Goal: Task Accomplishment & Management: Use online tool/utility

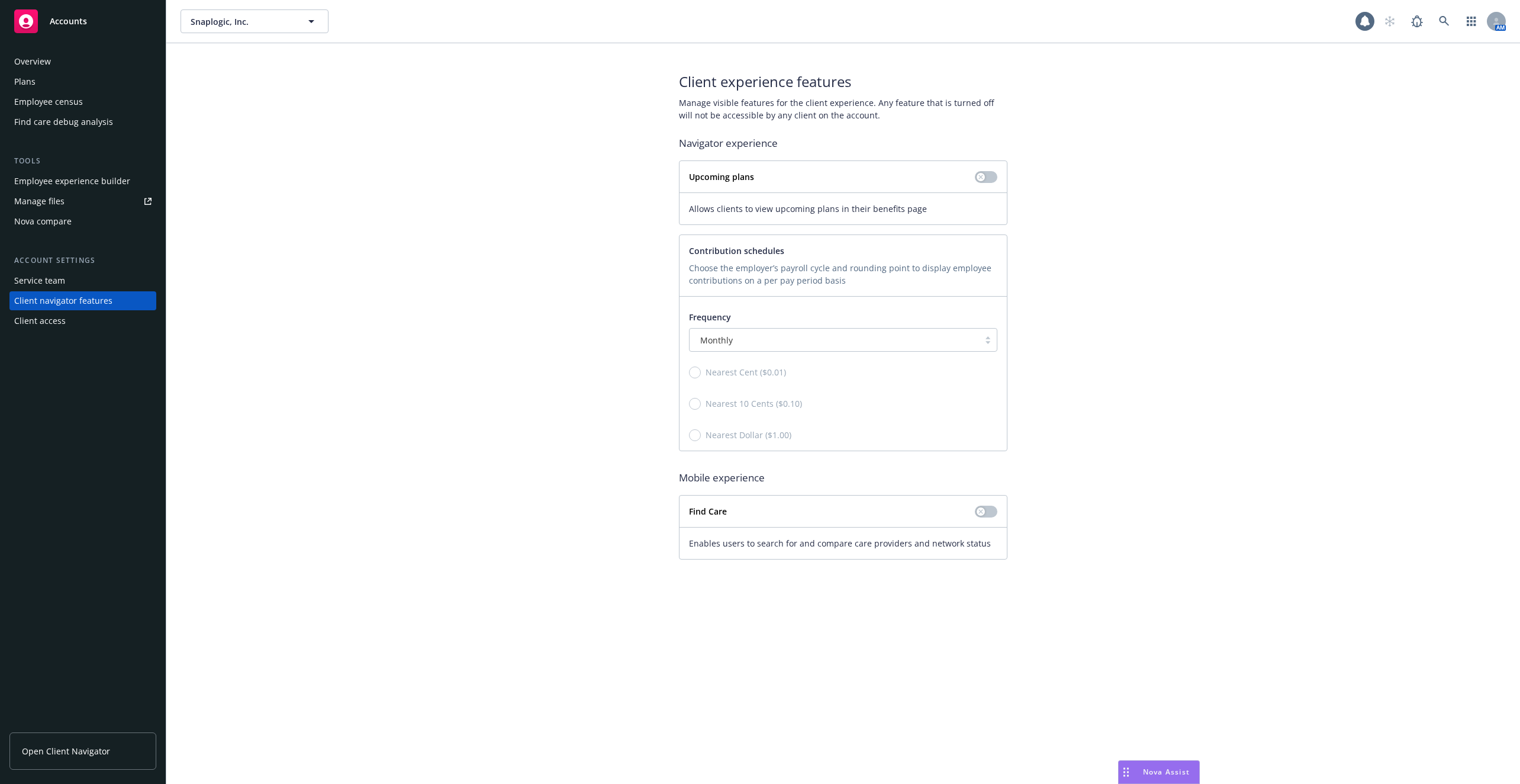
click at [47, 61] on div "Overview" at bounding box center [33, 61] width 37 height 19
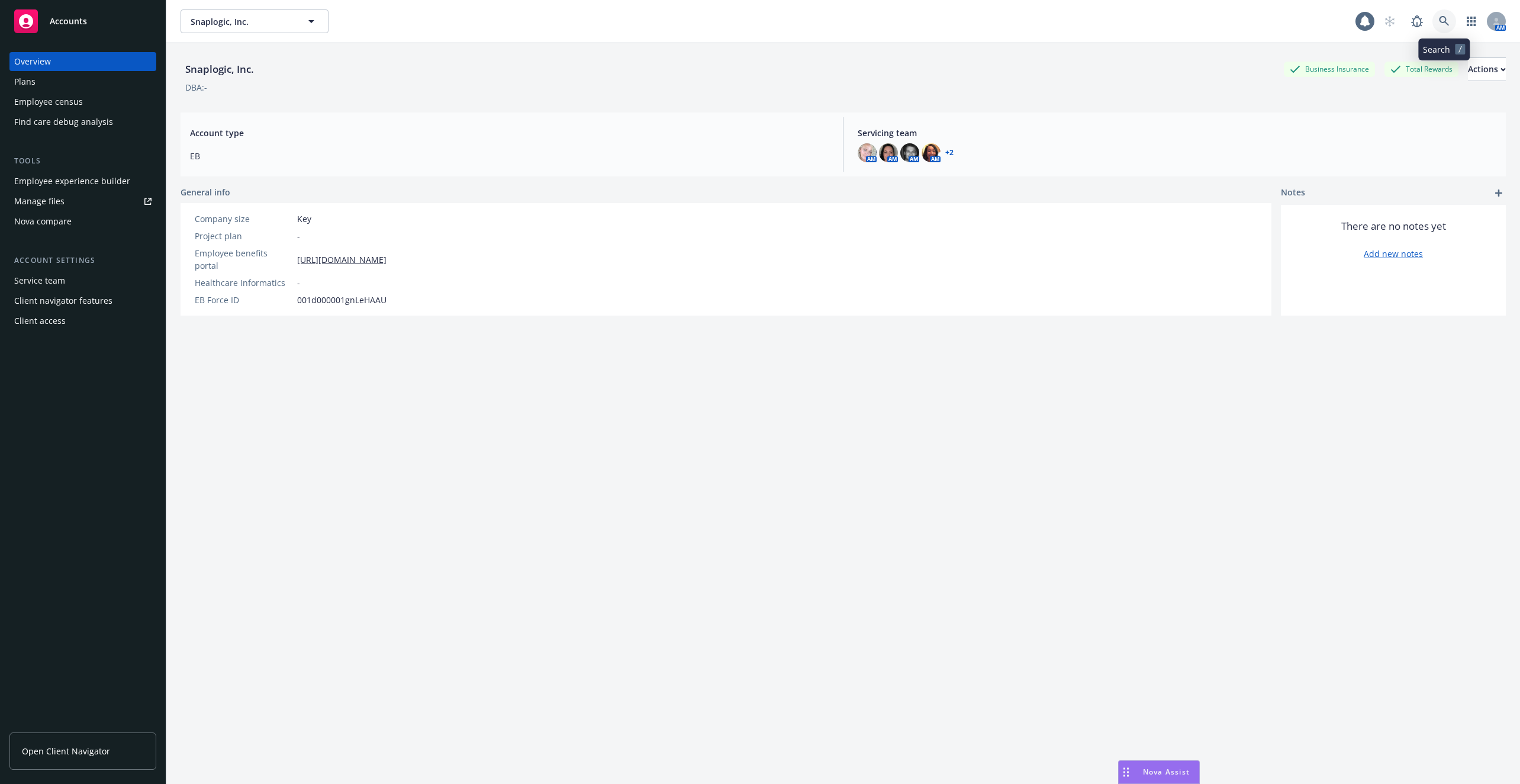
click at [1441, 25] on icon at bounding box center [1444, 22] width 10 height 10
click at [126, 108] on div "Employee census" at bounding box center [83, 102] width 138 height 19
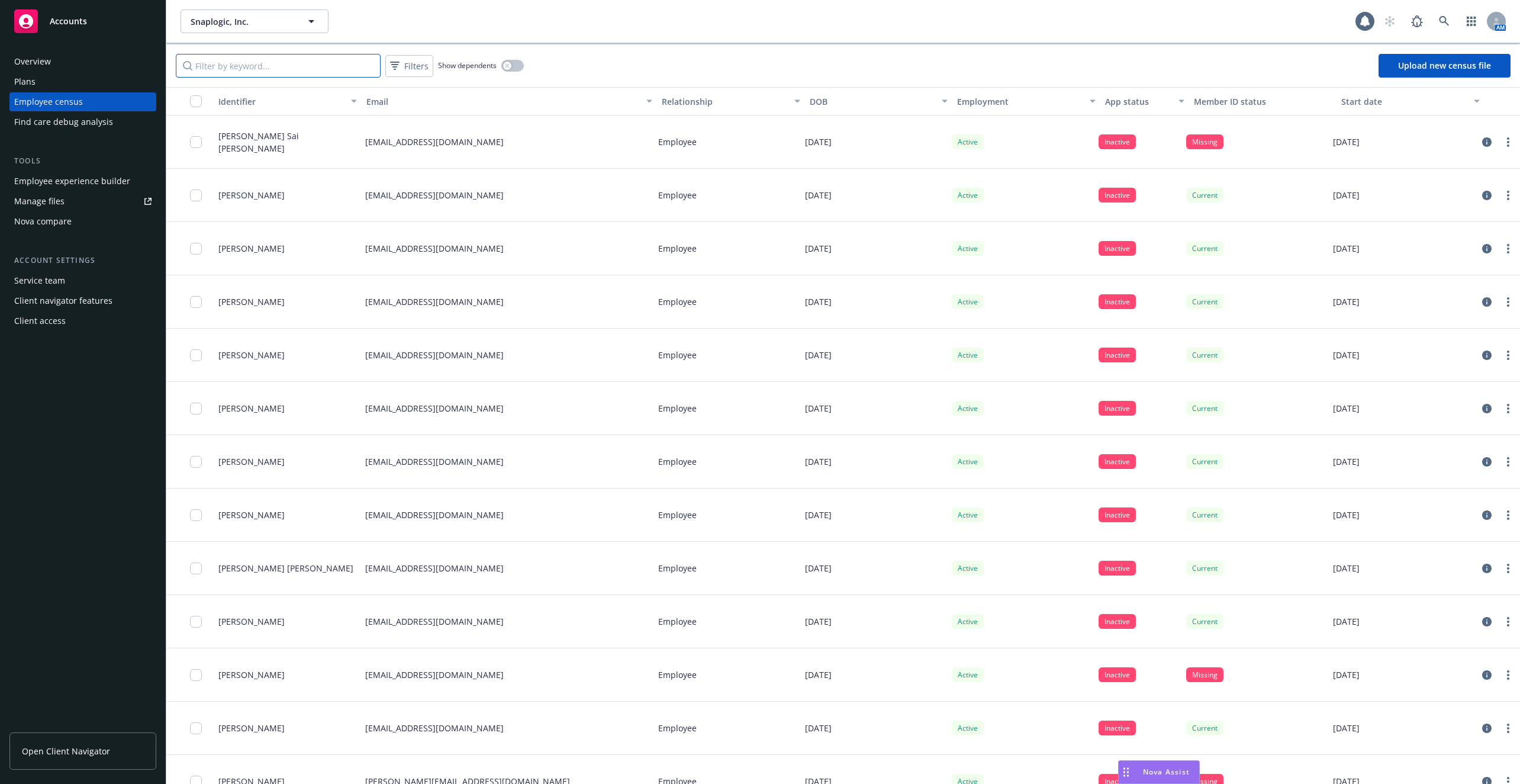
click at [295, 74] on input "Filter by keyword..." at bounding box center [278, 66] width 205 height 23
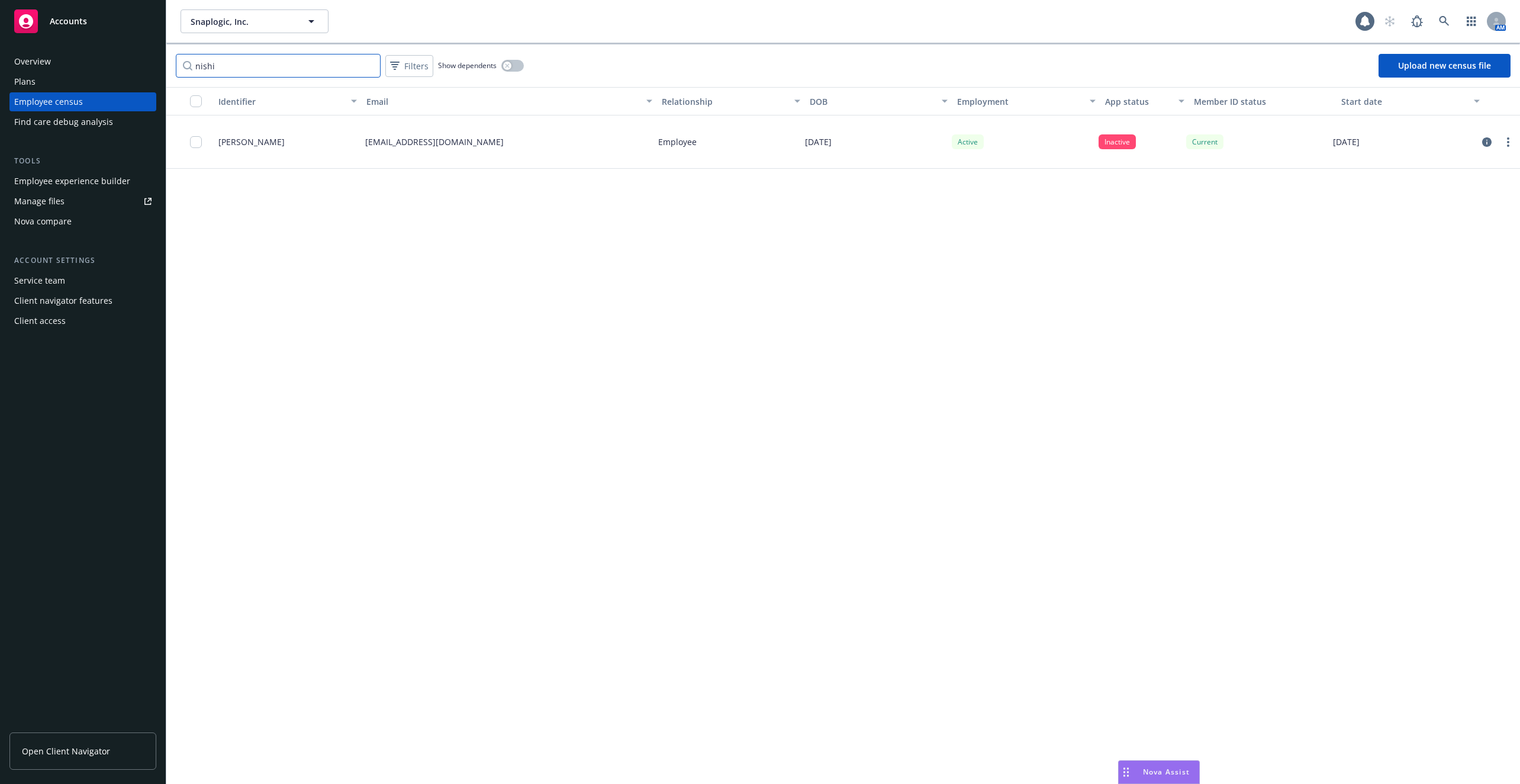
type input "nishi"
click at [78, 317] on div "Client access" at bounding box center [83, 321] width 138 height 19
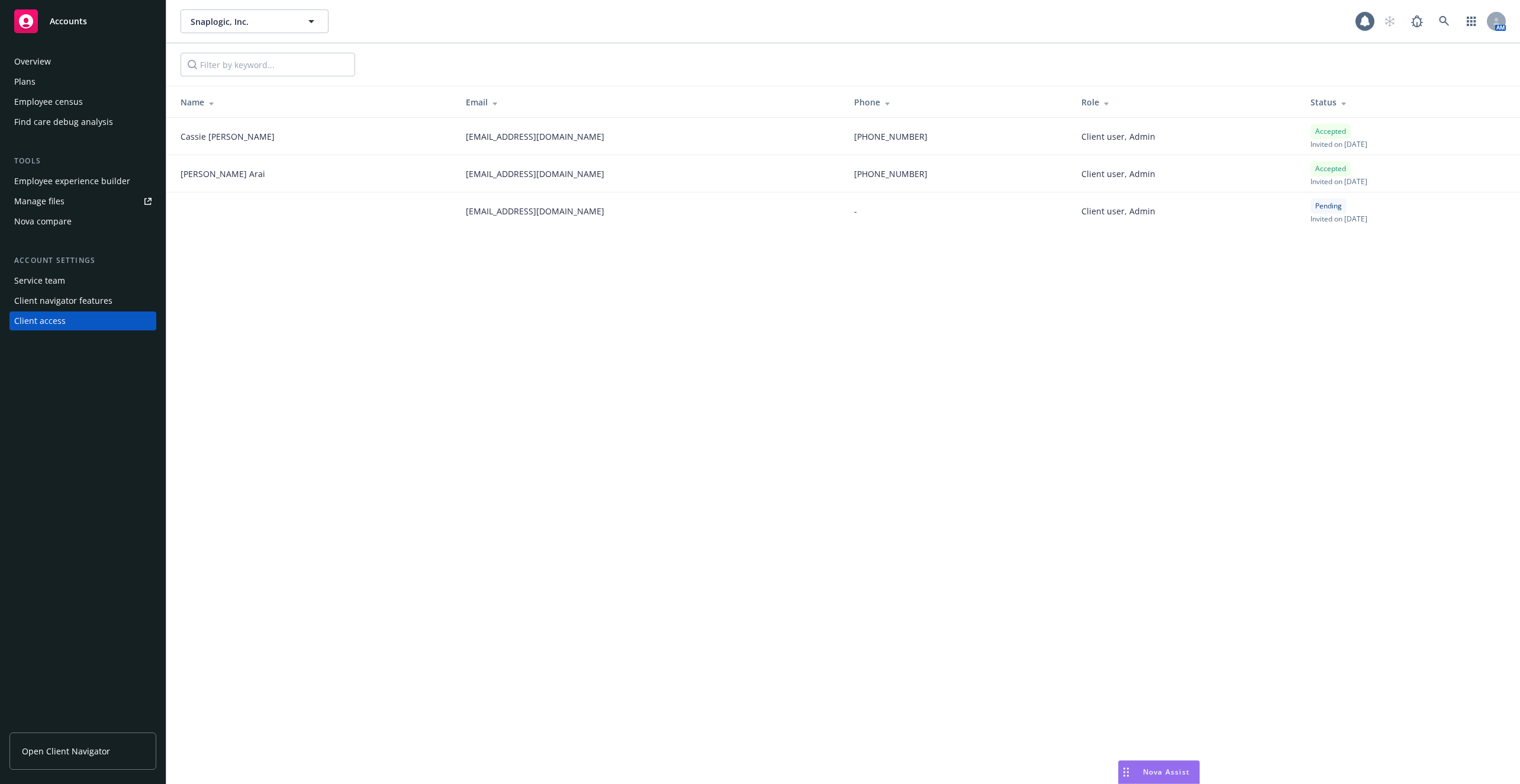
click at [64, 106] on div "Employee census" at bounding box center [48, 102] width 68 height 19
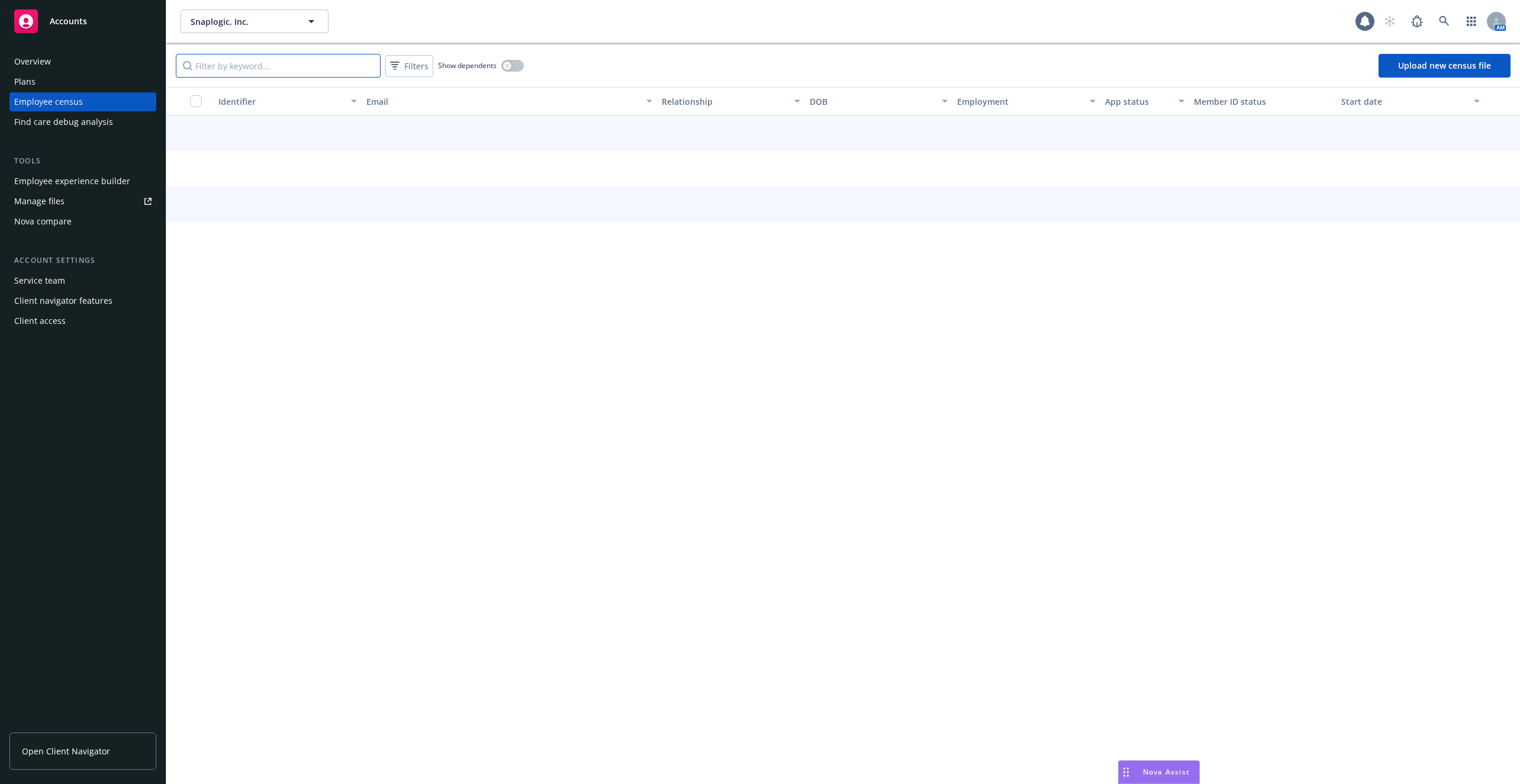
click at [293, 61] on input "Filter by keyword..." at bounding box center [278, 66] width 205 height 23
type input "cassie"
type input "a"
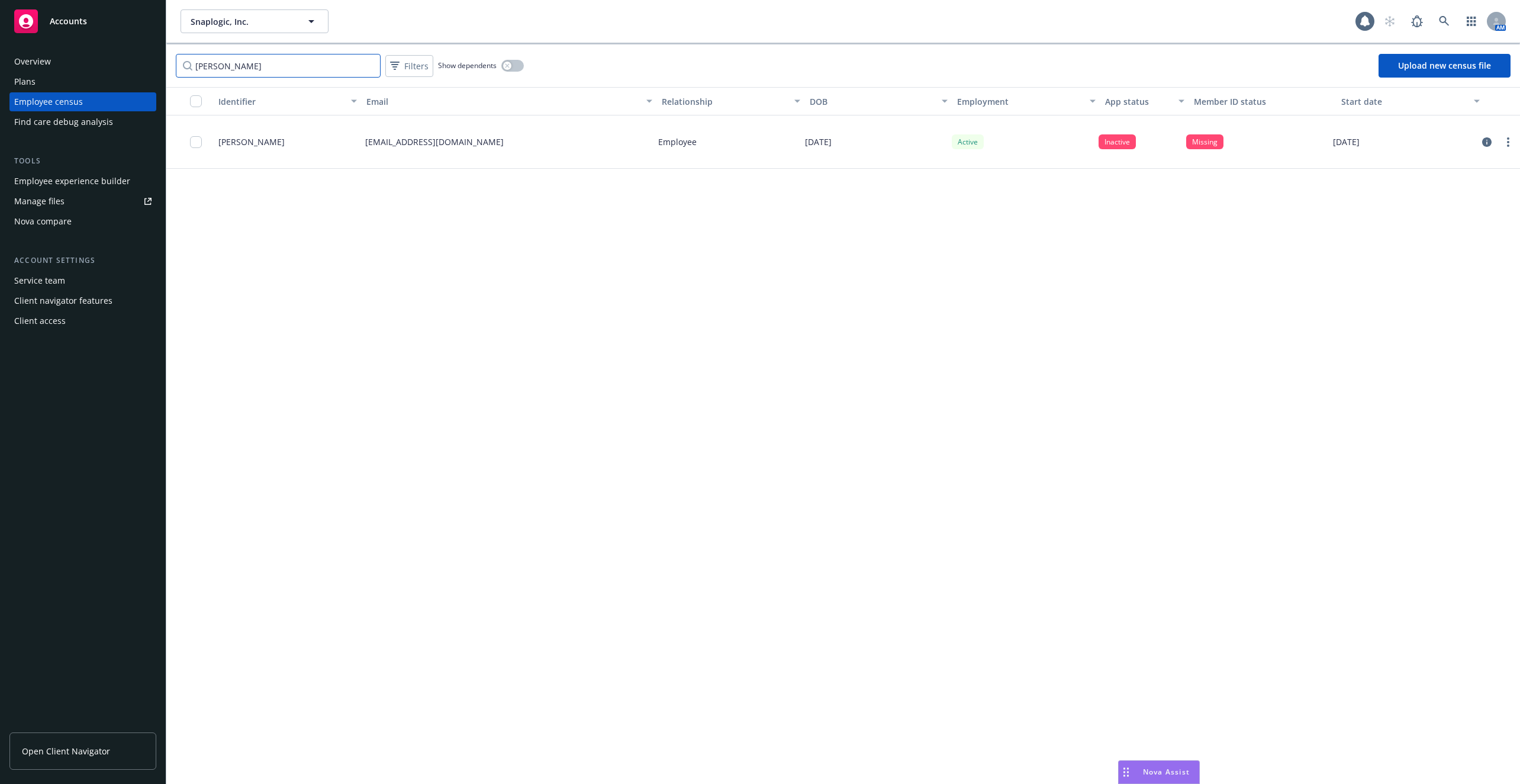
type input "naomi"
click at [1439, 20] on link at bounding box center [1444, 22] width 23 height 23
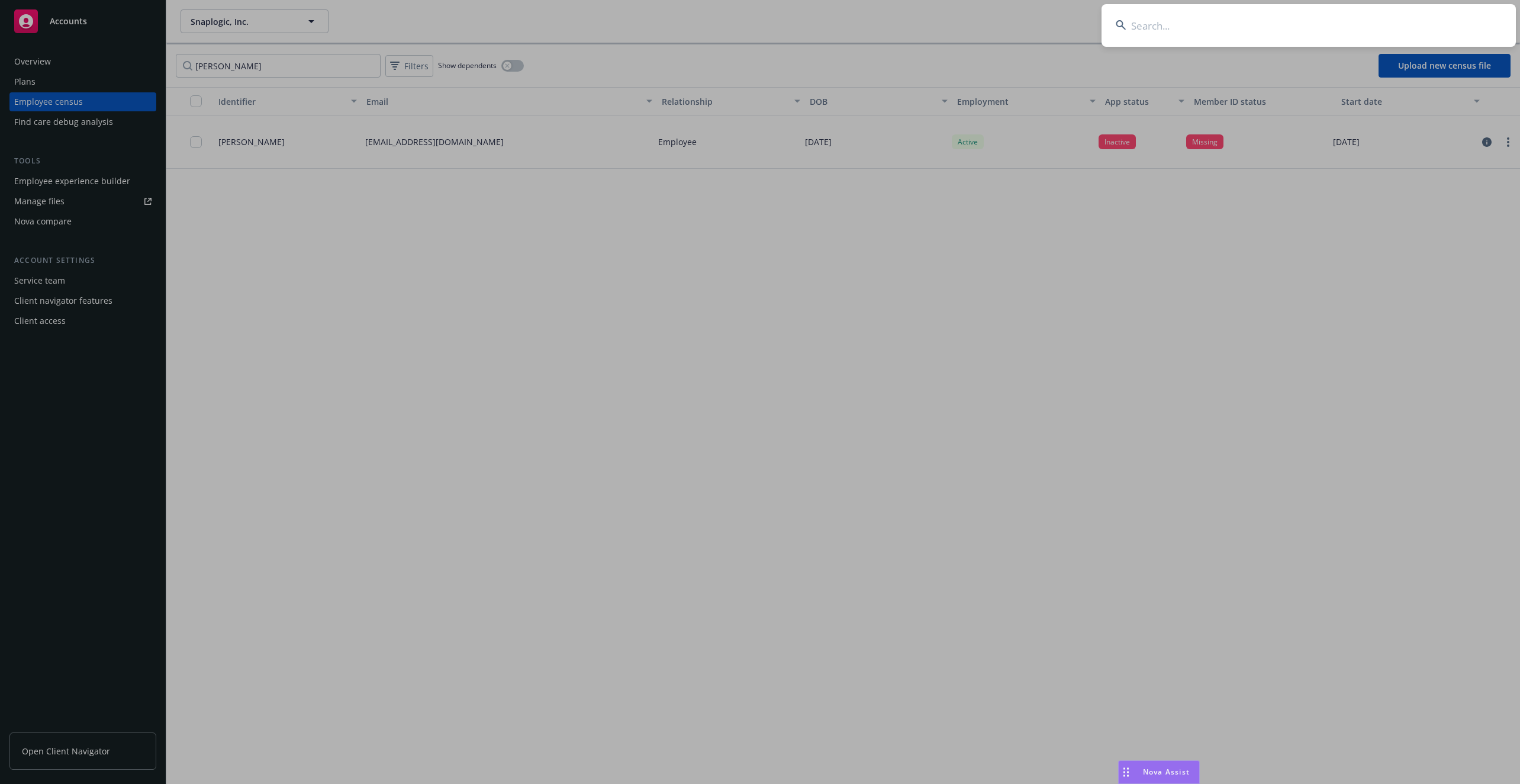
type input "d"
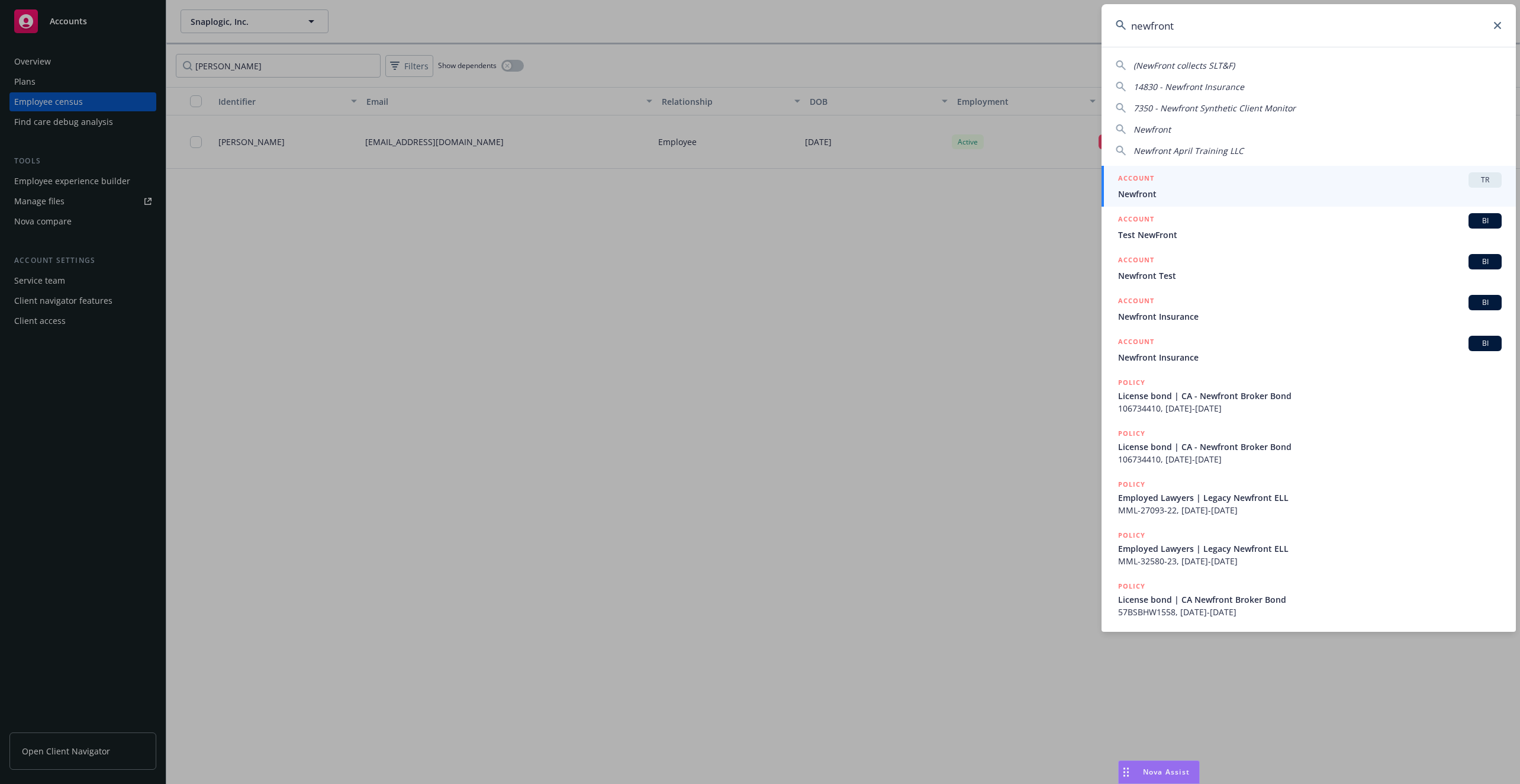
type input "newfront"
click at [1313, 184] on div "ACCOUNT TR" at bounding box center [1310, 180] width 384 height 16
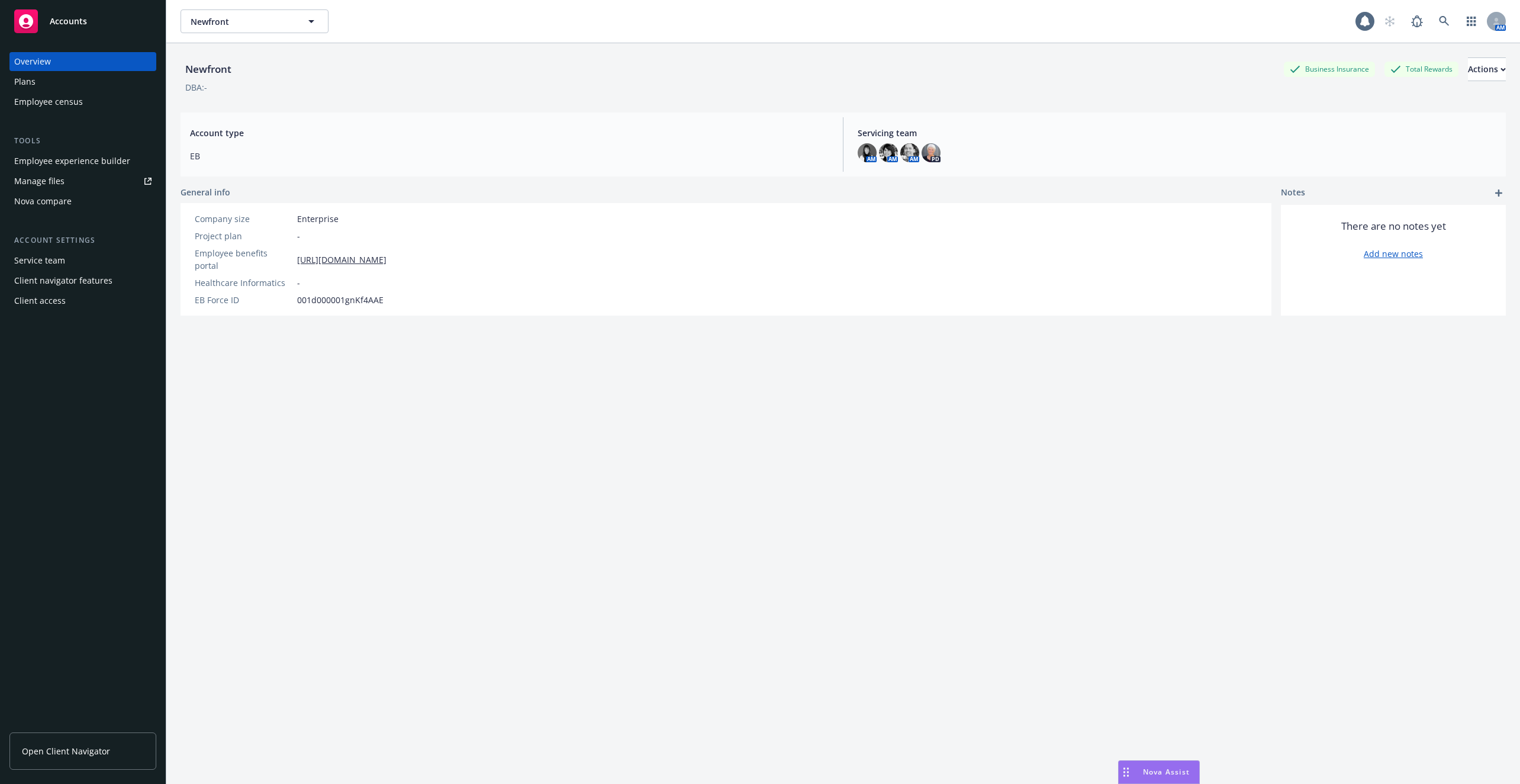
click at [100, 162] on div "Employee experience builder" at bounding box center [72, 161] width 116 height 19
click at [81, 169] on div "Employee experience builder" at bounding box center [72, 161] width 116 height 19
click at [124, 163] on div "Employee experience builder" at bounding box center [72, 161] width 116 height 19
click at [87, 164] on div "Employee experience builder" at bounding box center [72, 161] width 116 height 19
click at [1439, 22] on icon at bounding box center [1444, 22] width 10 height 10
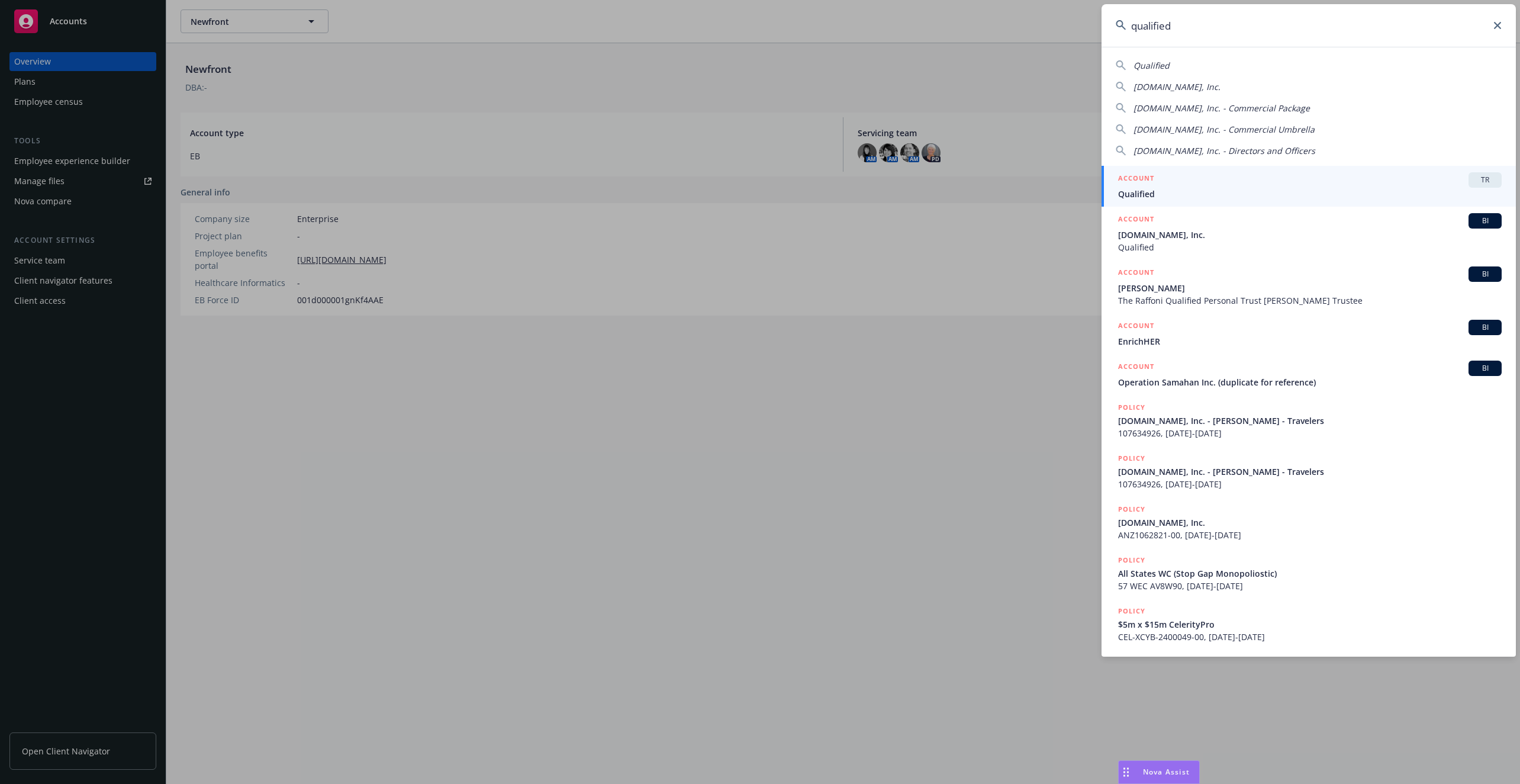
type input "qualified"
click at [1205, 181] on div "ACCOUNT TR" at bounding box center [1310, 180] width 384 height 16
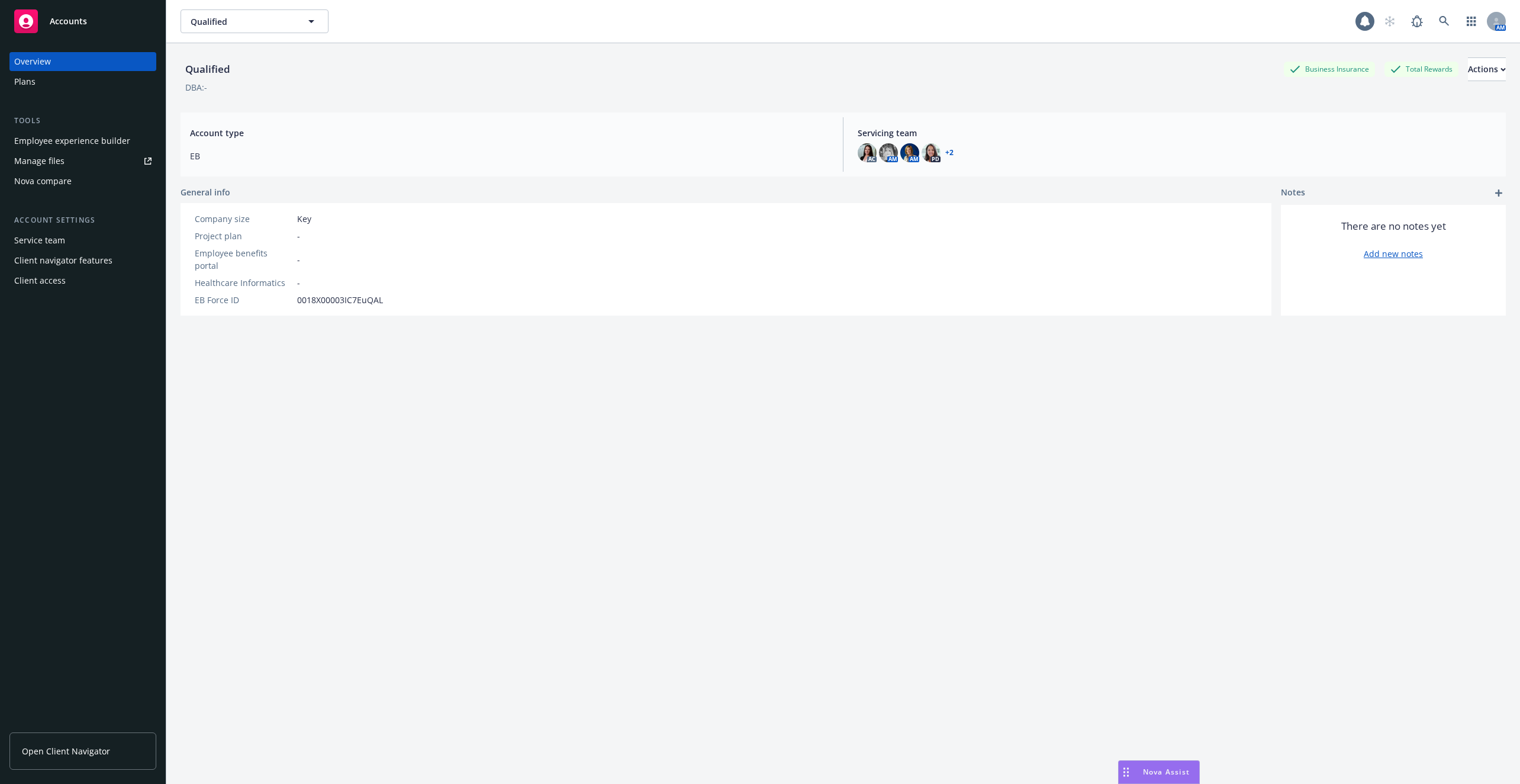
click at [74, 143] on div "Employee experience builder" at bounding box center [72, 141] width 116 height 19
click at [1448, 26] on link at bounding box center [1444, 22] width 23 height 23
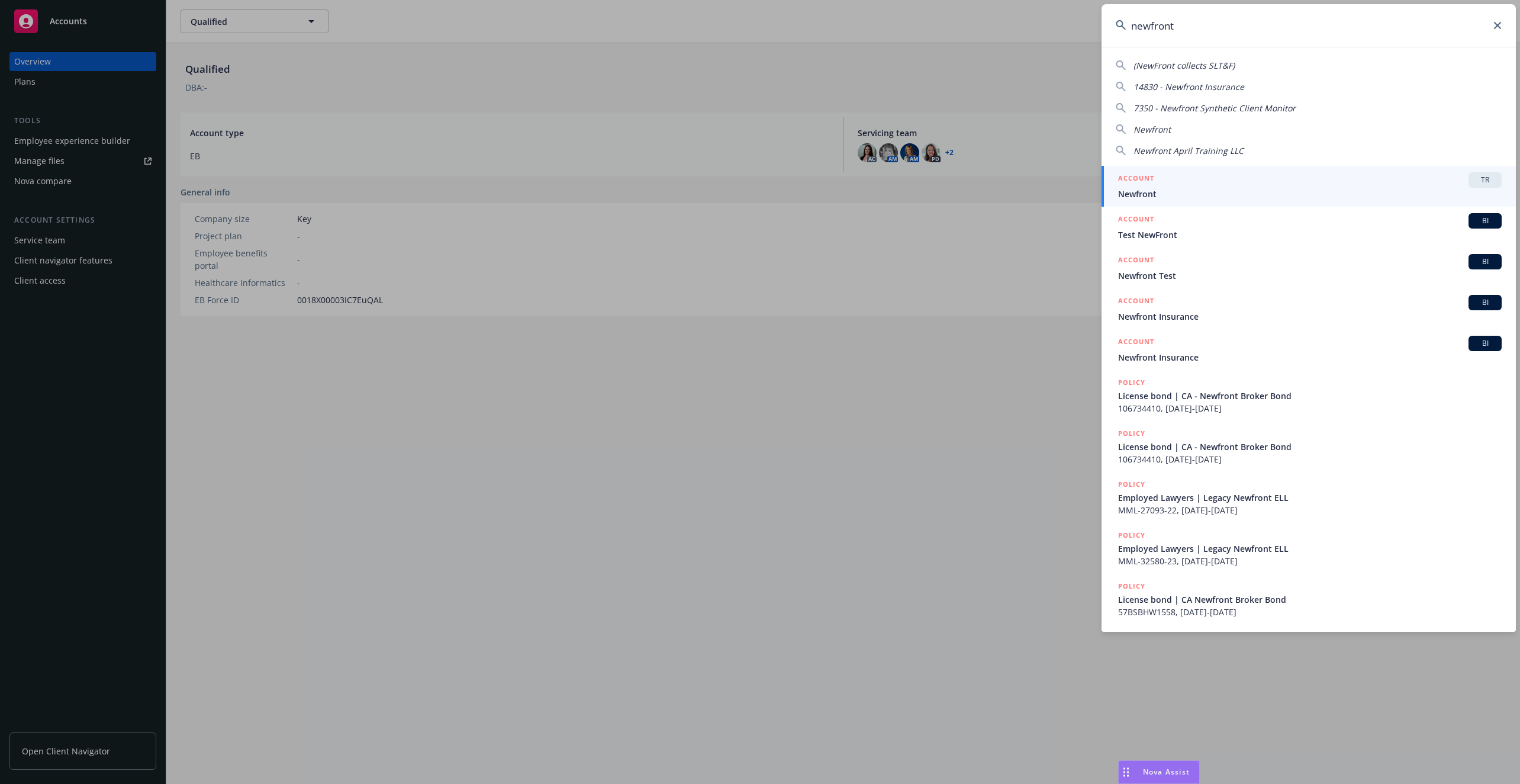
type input "newfront"
click at [1291, 192] on span "Newfront" at bounding box center [1310, 194] width 384 height 12
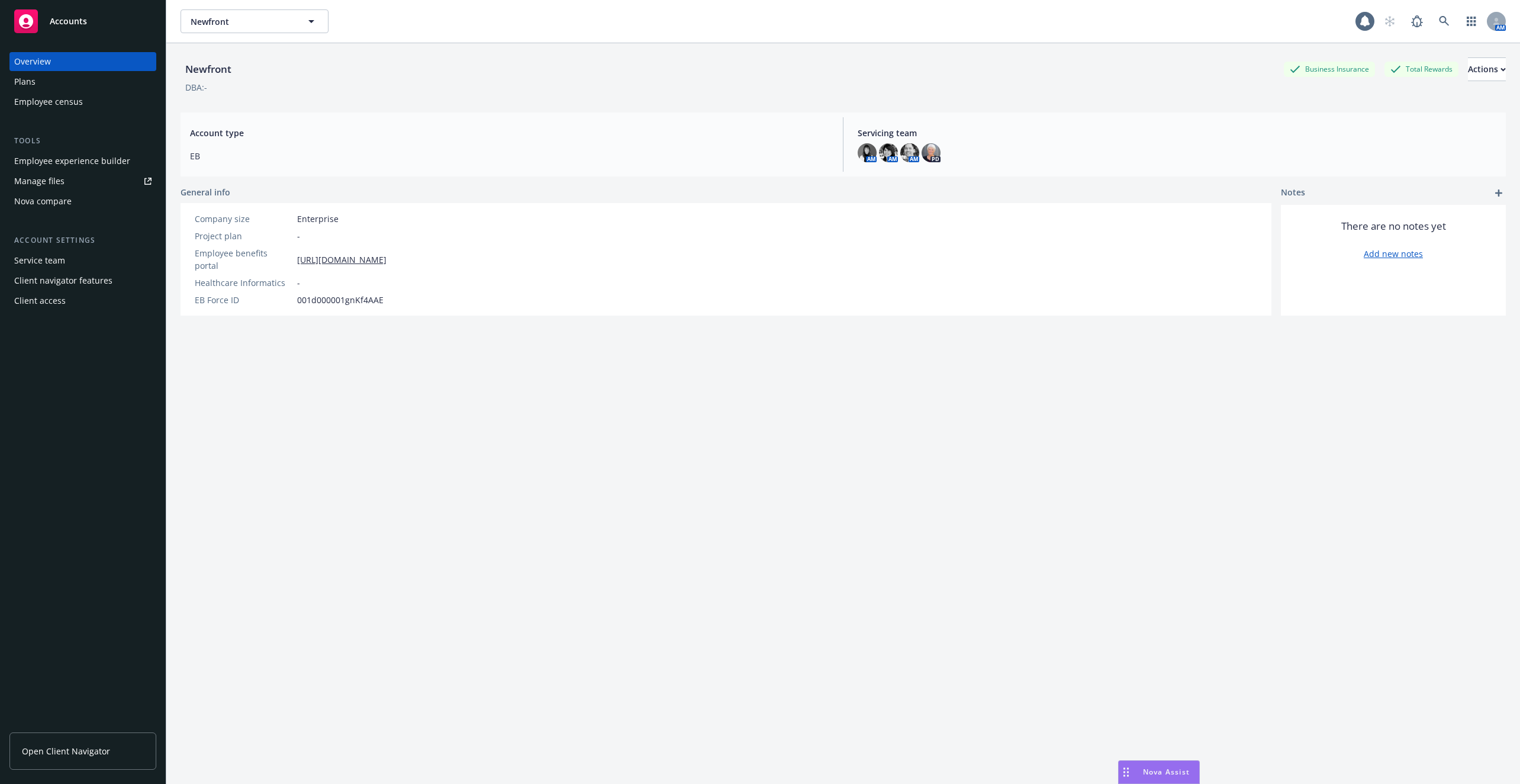
click at [92, 159] on div "Employee experience builder" at bounding box center [72, 161] width 116 height 19
click at [70, 162] on div "Employee experience builder" at bounding box center [72, 161] width 116 height 19
click at [1449, 28] on link at bounding box center [1444, 22] width 23 height 23
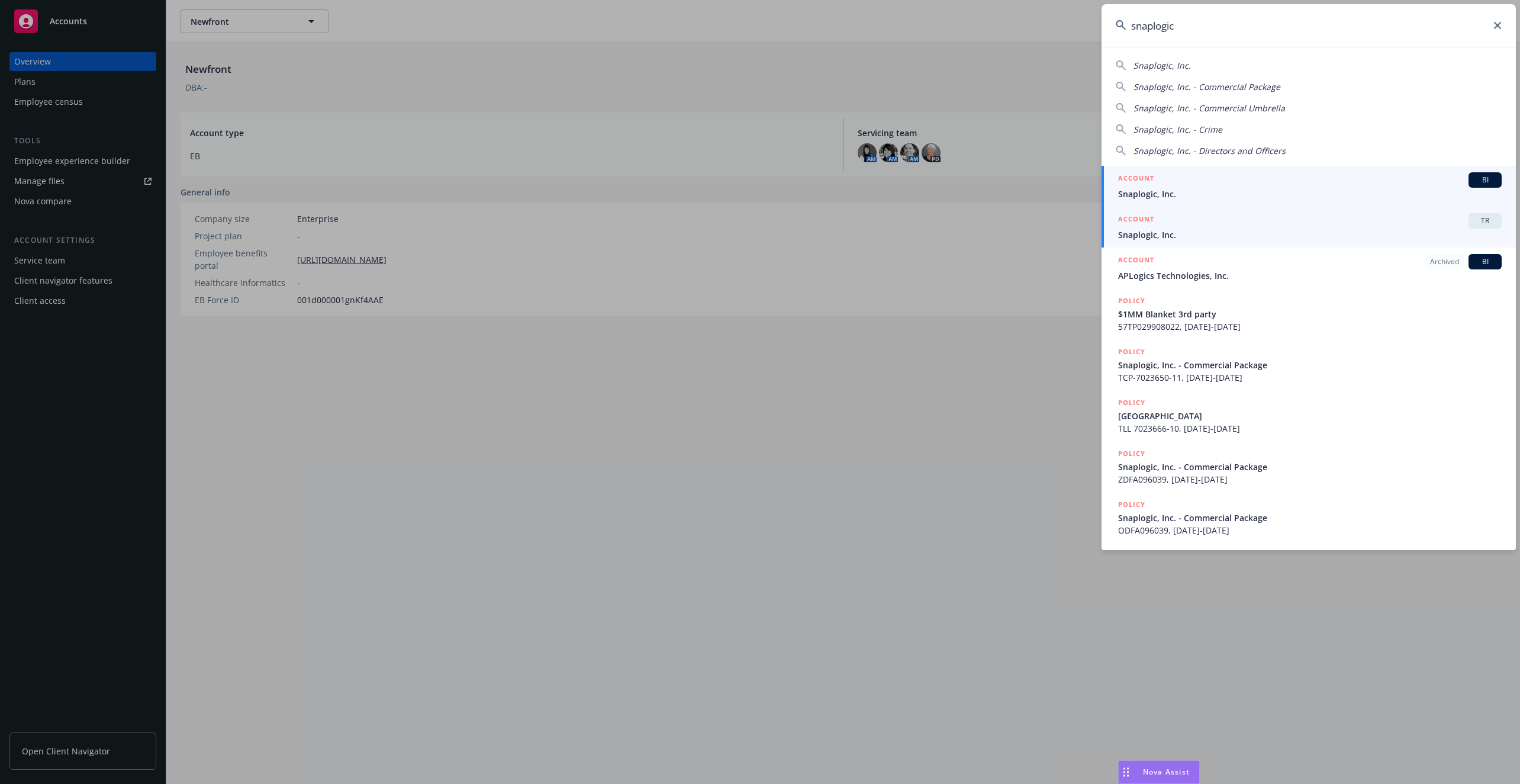
type input "snaplogic"
click at [1268, 226] on div "ACCOUNT TR" at bounding box center [1310, 221] width 384 height 16
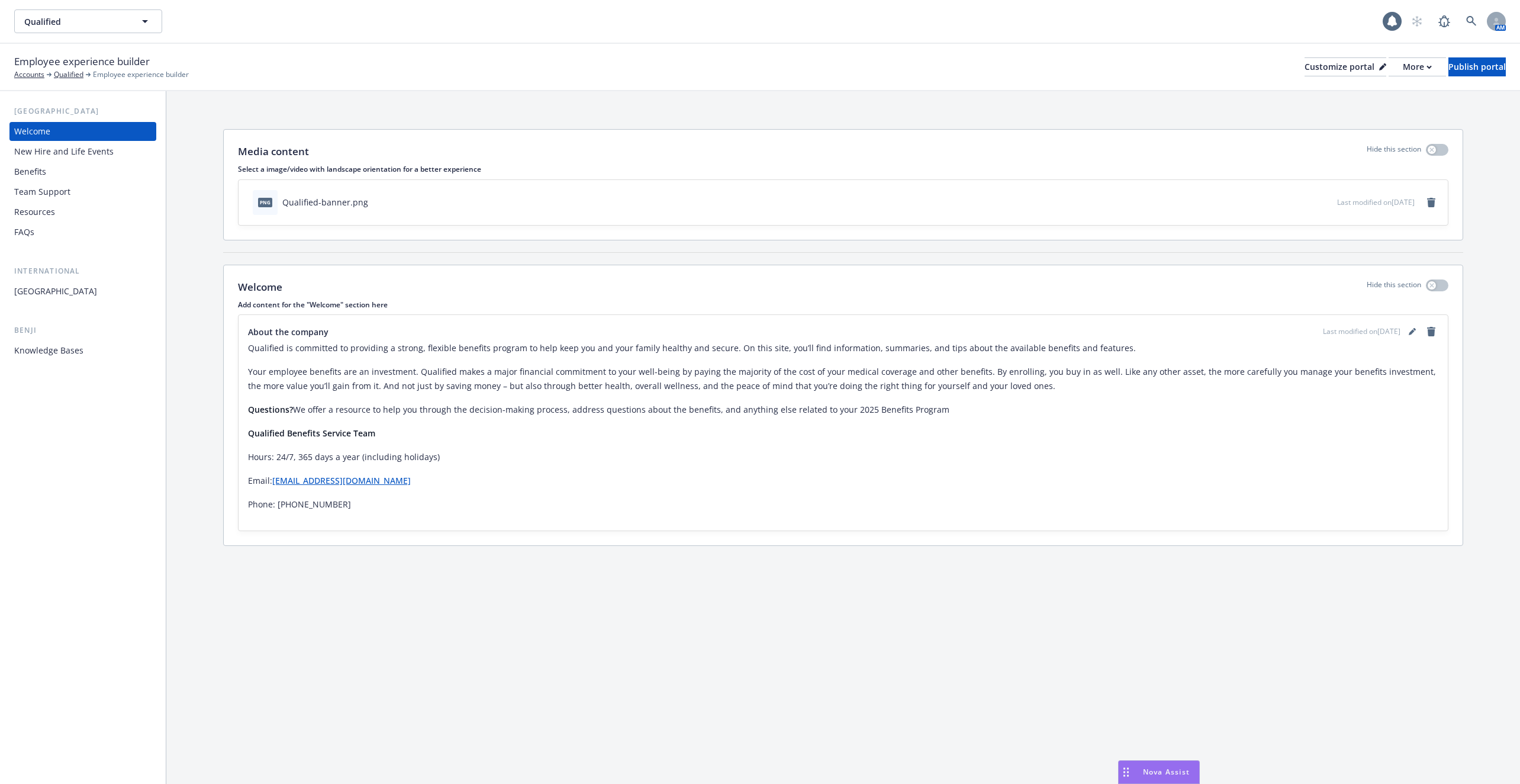
click at [74, 347] on div "Knowledge Bases" at bounding box center [49, 350] width 69 height 19
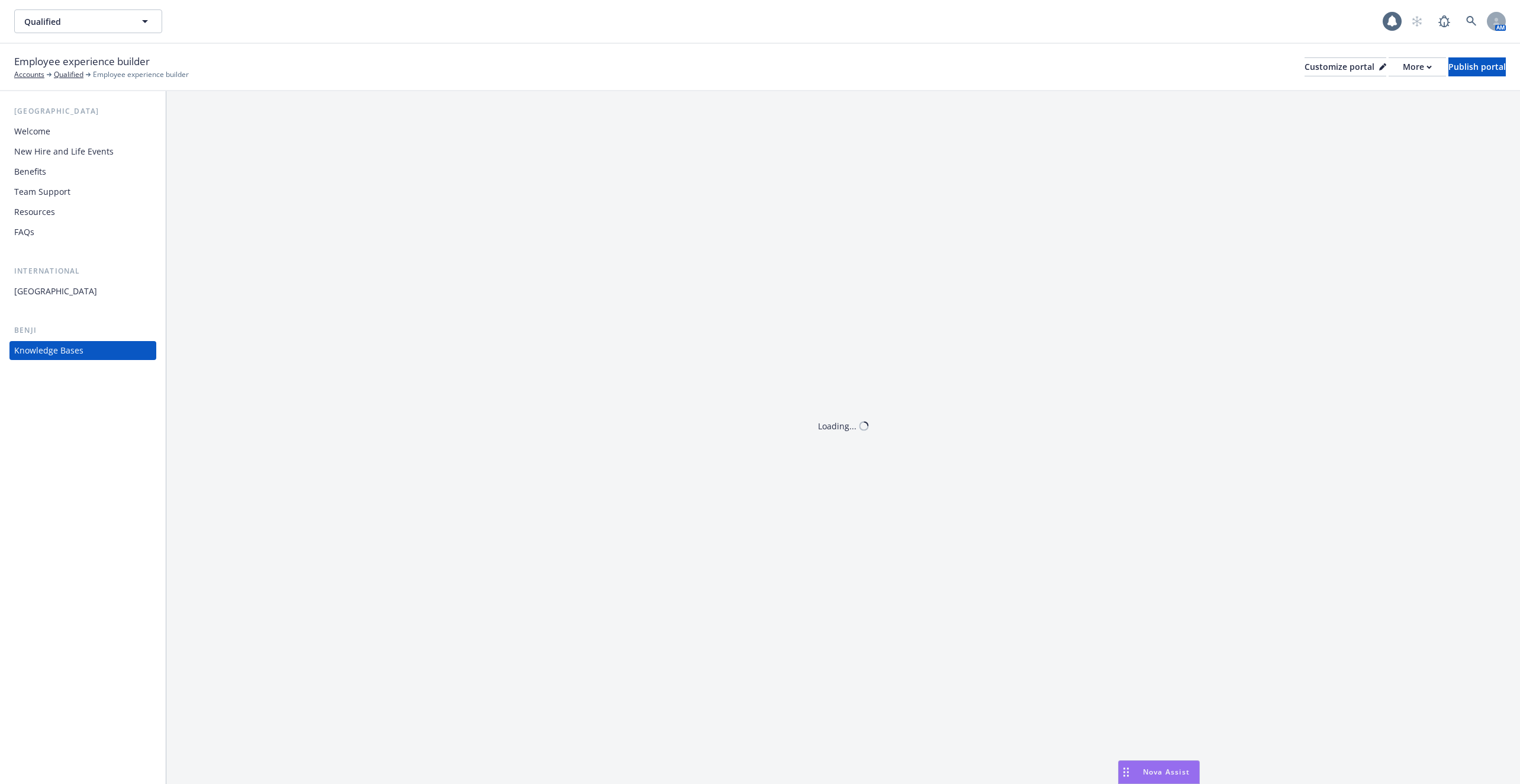
click at [61, 154] on div "New Hire and Life Events" at bounding box center [64, 151] width 100 height 19
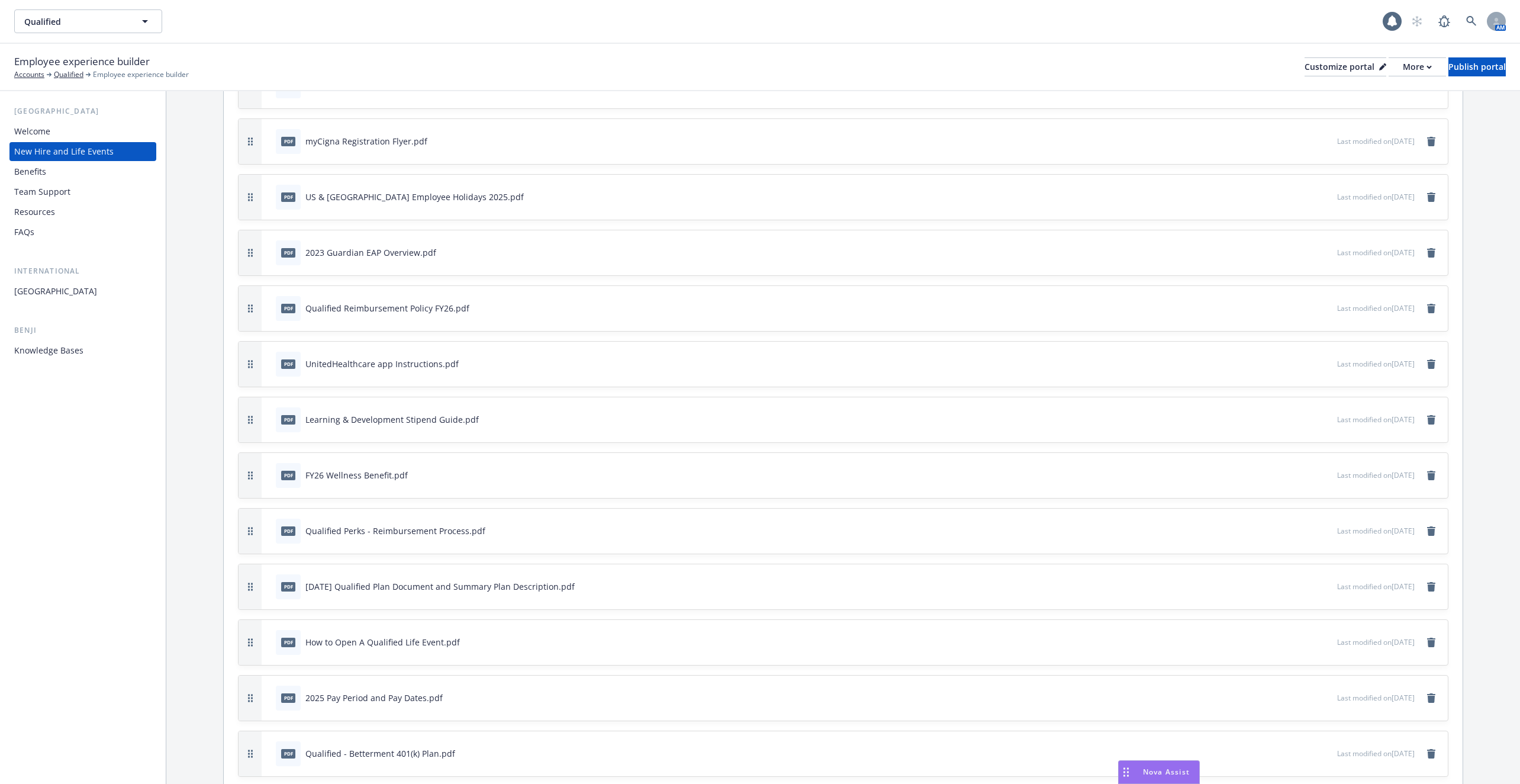
scroll to position [2443, 0]
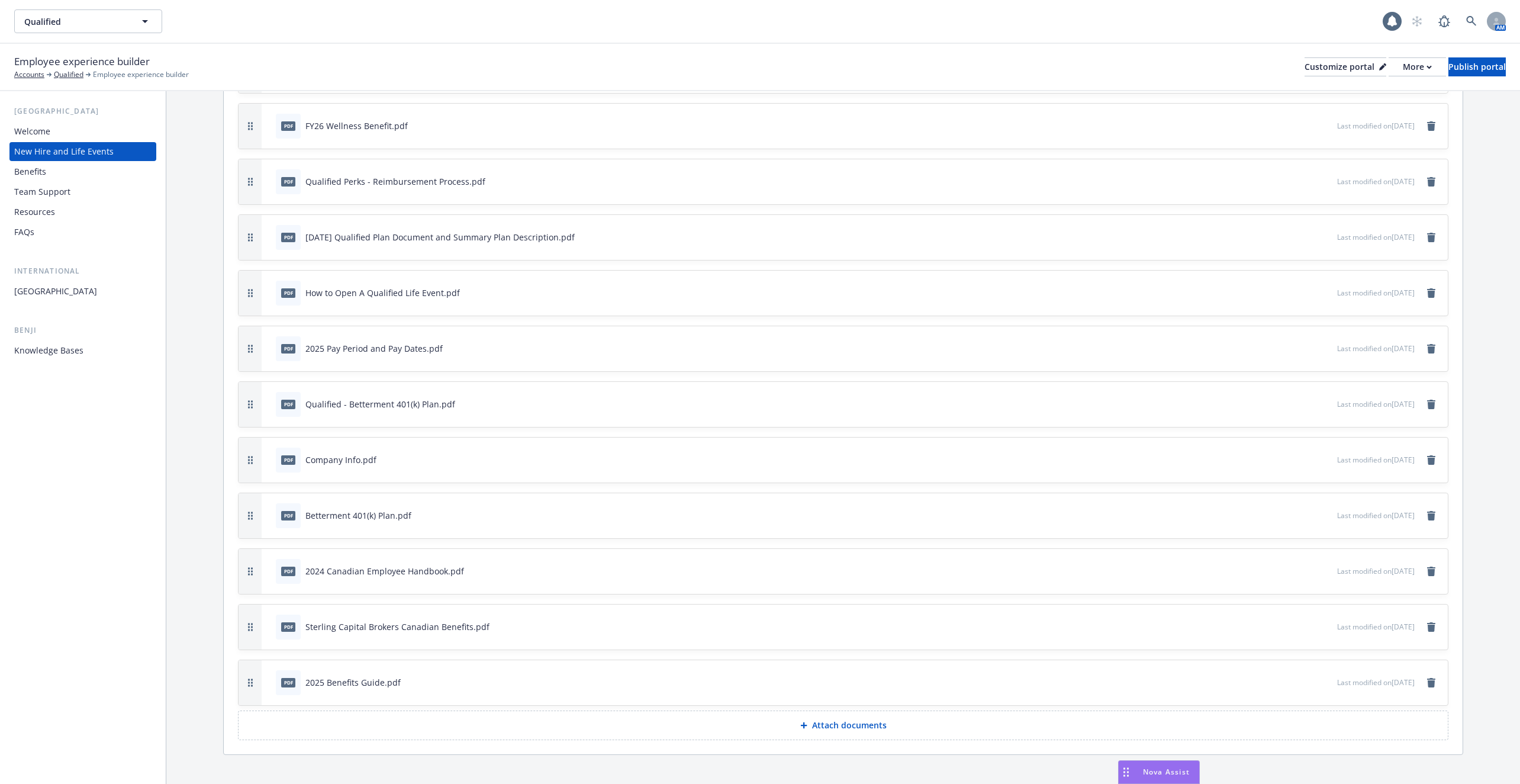
click at [40, 177] on div "Benefits" at bounding box center [30, 171] width 32 height 19
click at [85, 184] on div "Team Support" at bounding box center [83, 192] width 138 height 19
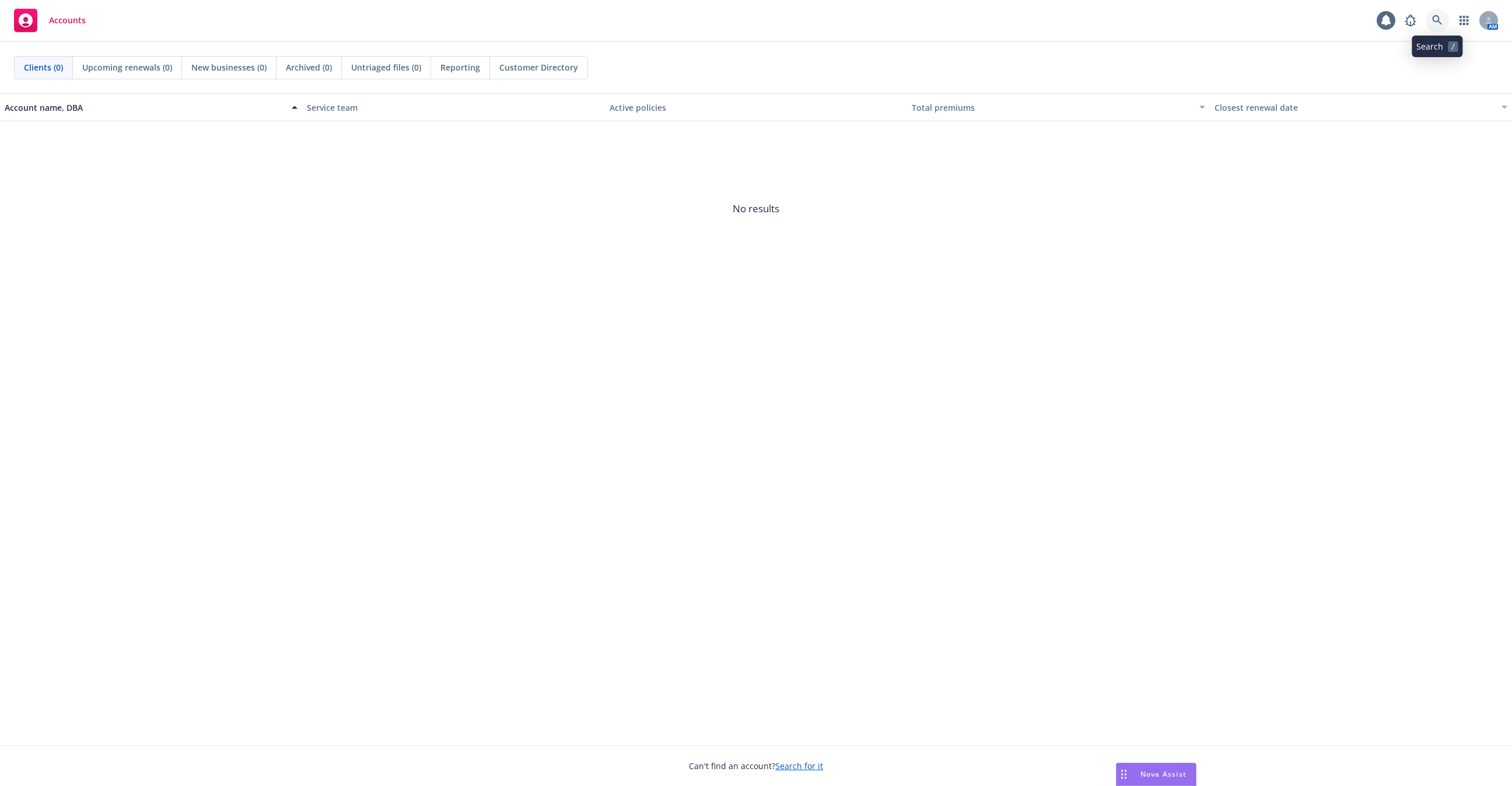
click at [1436, 16] on icon at bounding box center [1437, 20] width 10 height 10
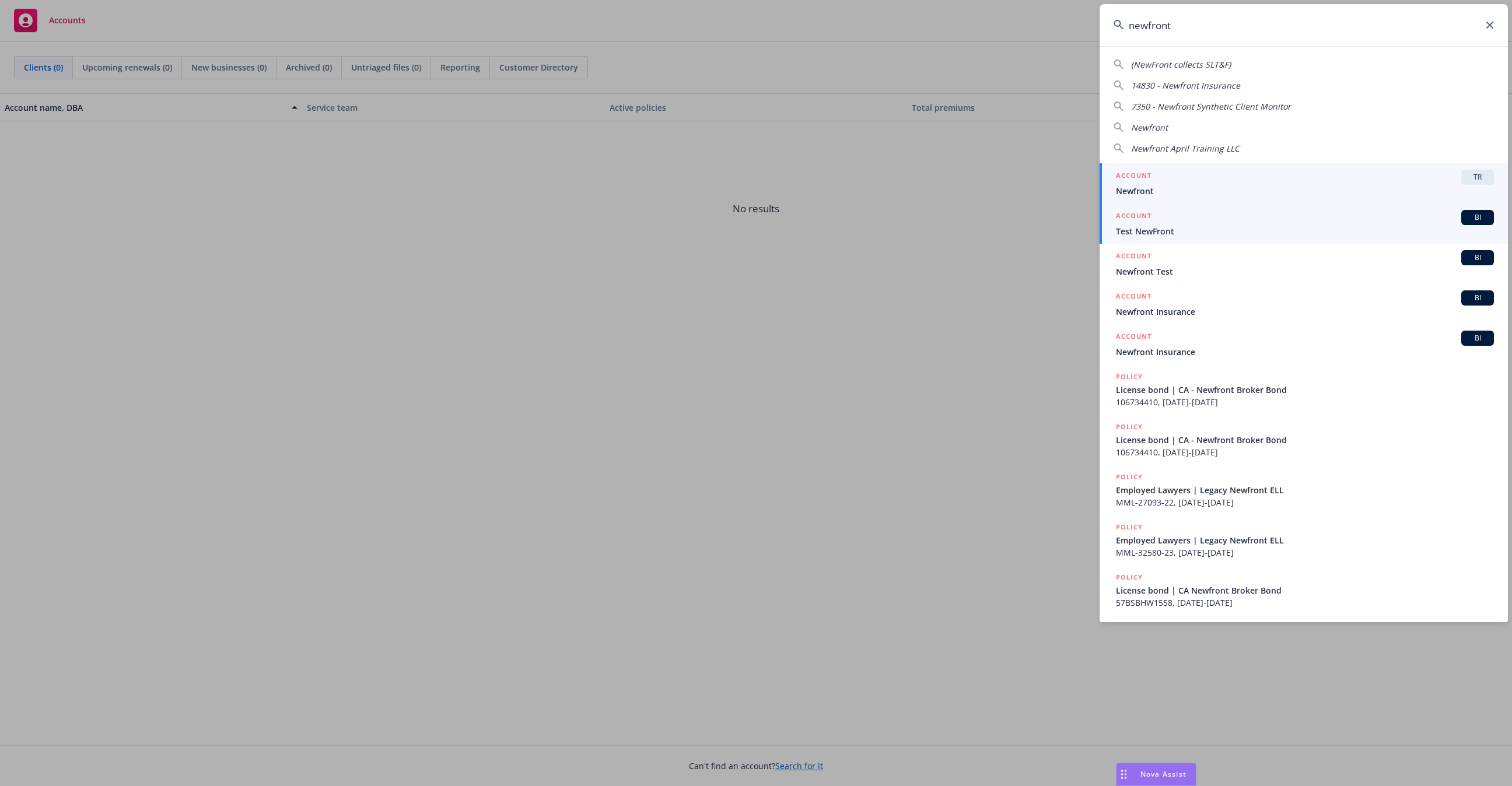
type input "newfront"
click at [1398, 175] on div "ACCOUNT TR" at bounding box center [1305, 177] width 378 height 15
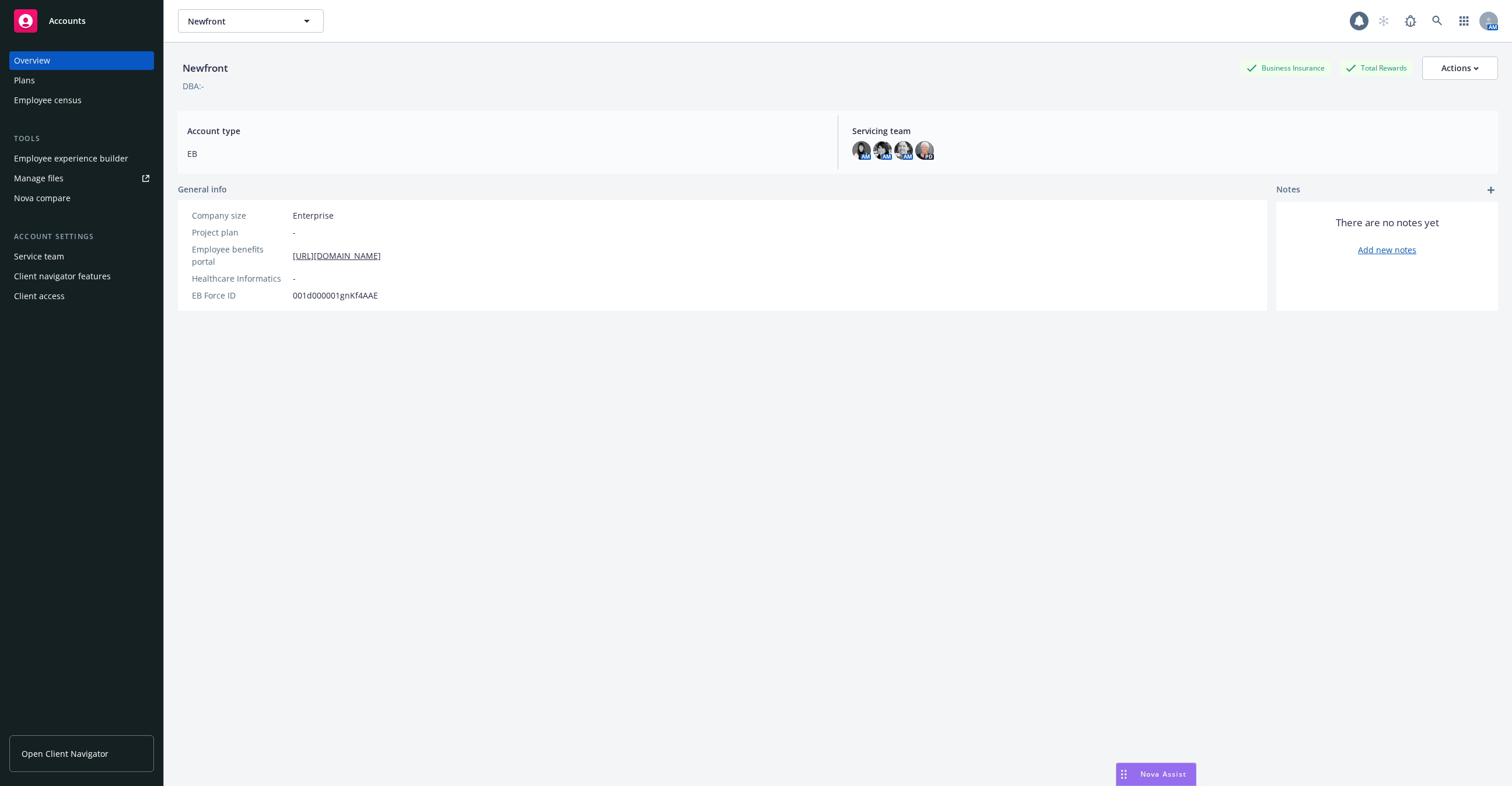
click at [88, 158] on div "Employee experience builder" at bounding box center [71, 159] width 114 height 19
click at [1434, 10] on span at bounding box center [1437, 21] width 23 height 23
click at [1437, 18] on icon at bounding box center [1437, 21] width 10 height 10
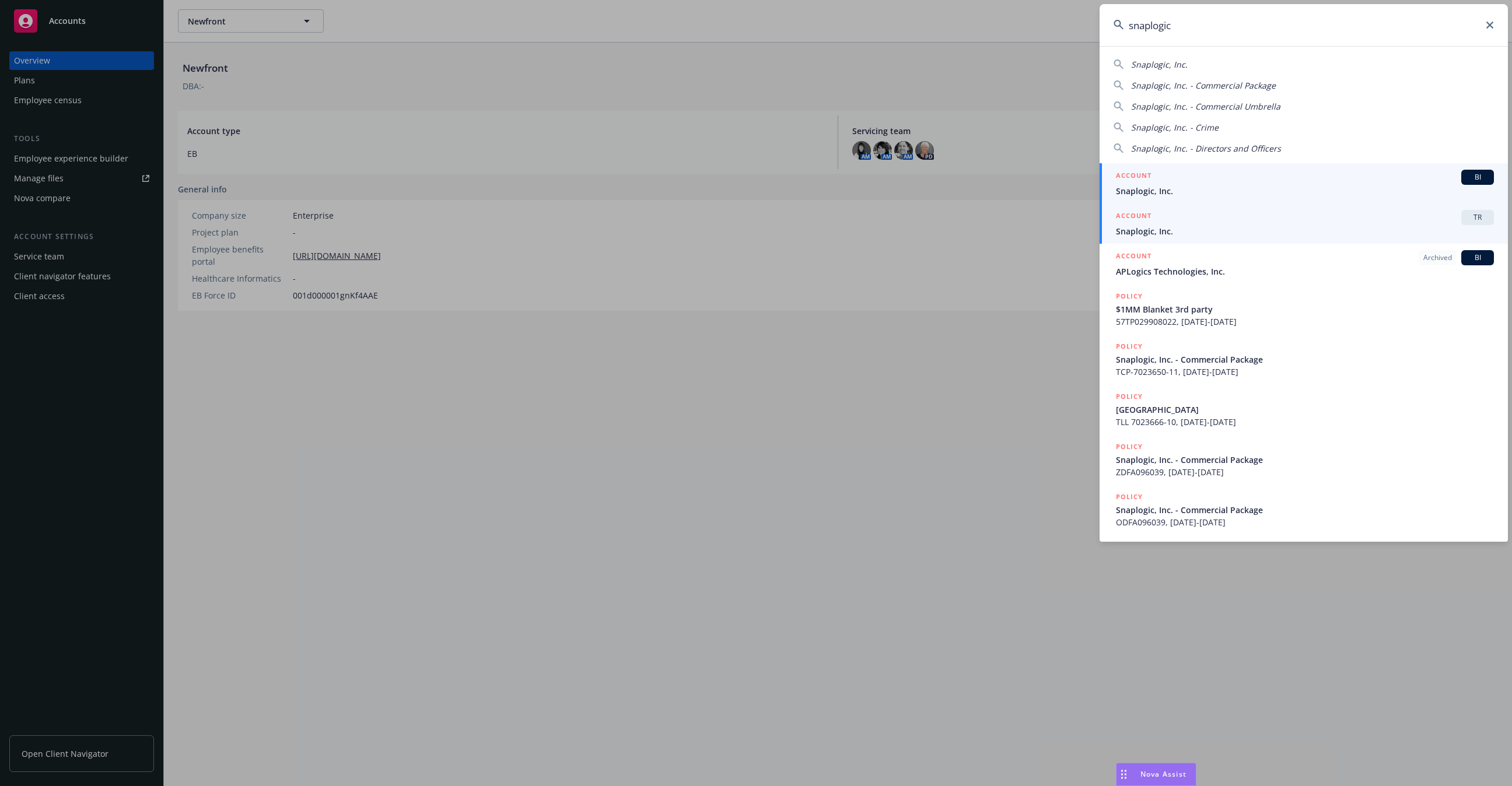
type input "snaplogic"
click at [1224, 238] on link "ACCOUNT TR Snaplogic, Inc." at bounding box center [1304, 223] width 409 height 40
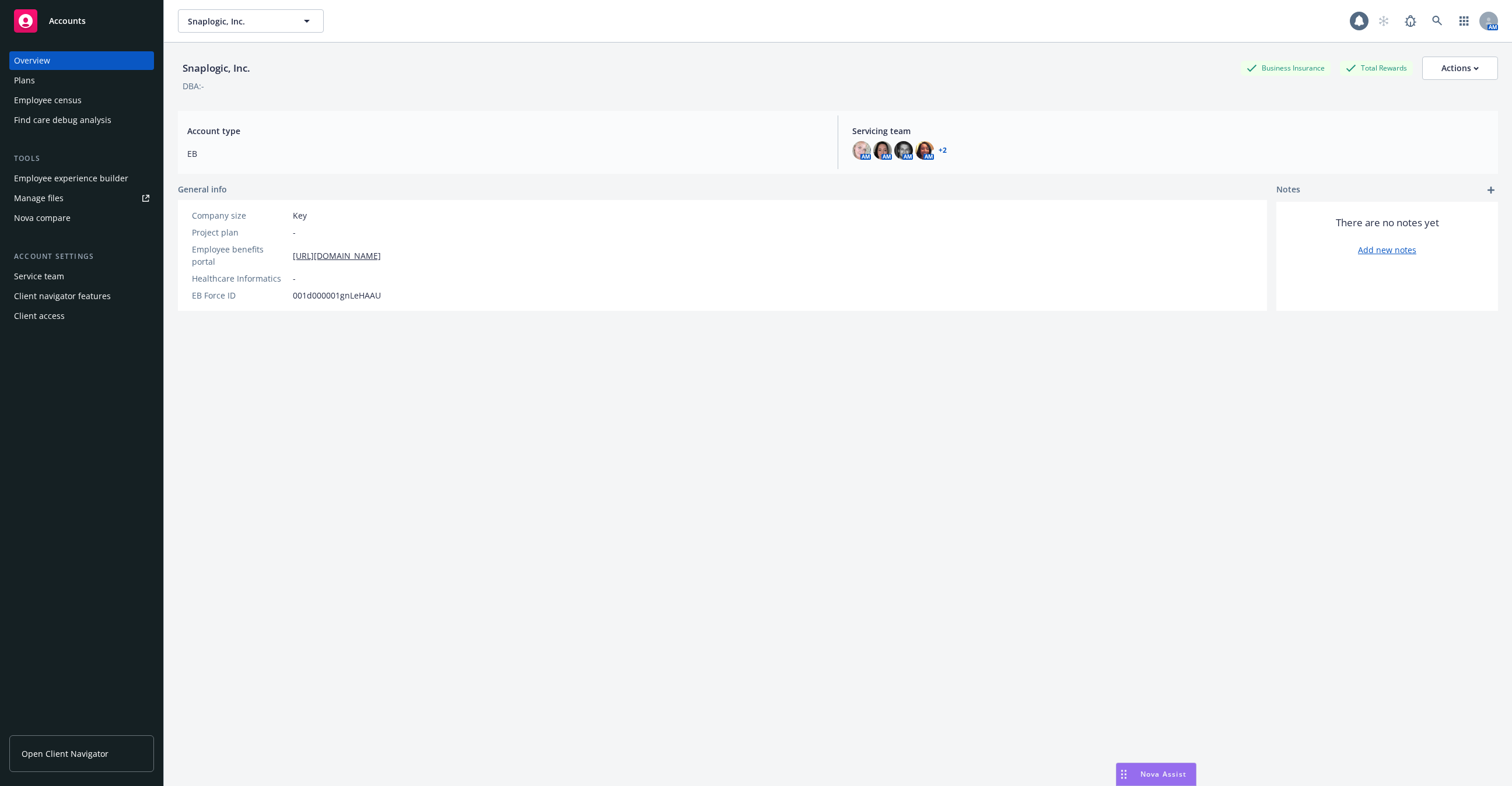
click at [79, 180] on div "Employee experience builder" at bounding box center [71, 178] width 114 height 19
click at [102, 165] on div "Tools Employee experience builder Manage files Nova compare" at bounding box center [82, 190] width 145 height 74
click at [100, 175] on div "Employee experience builder" at bounding box center [71, 178] width 114 height 19
click at [72, 101] on div "Employee census" at bounding box center [48, 100] width 67 height 19
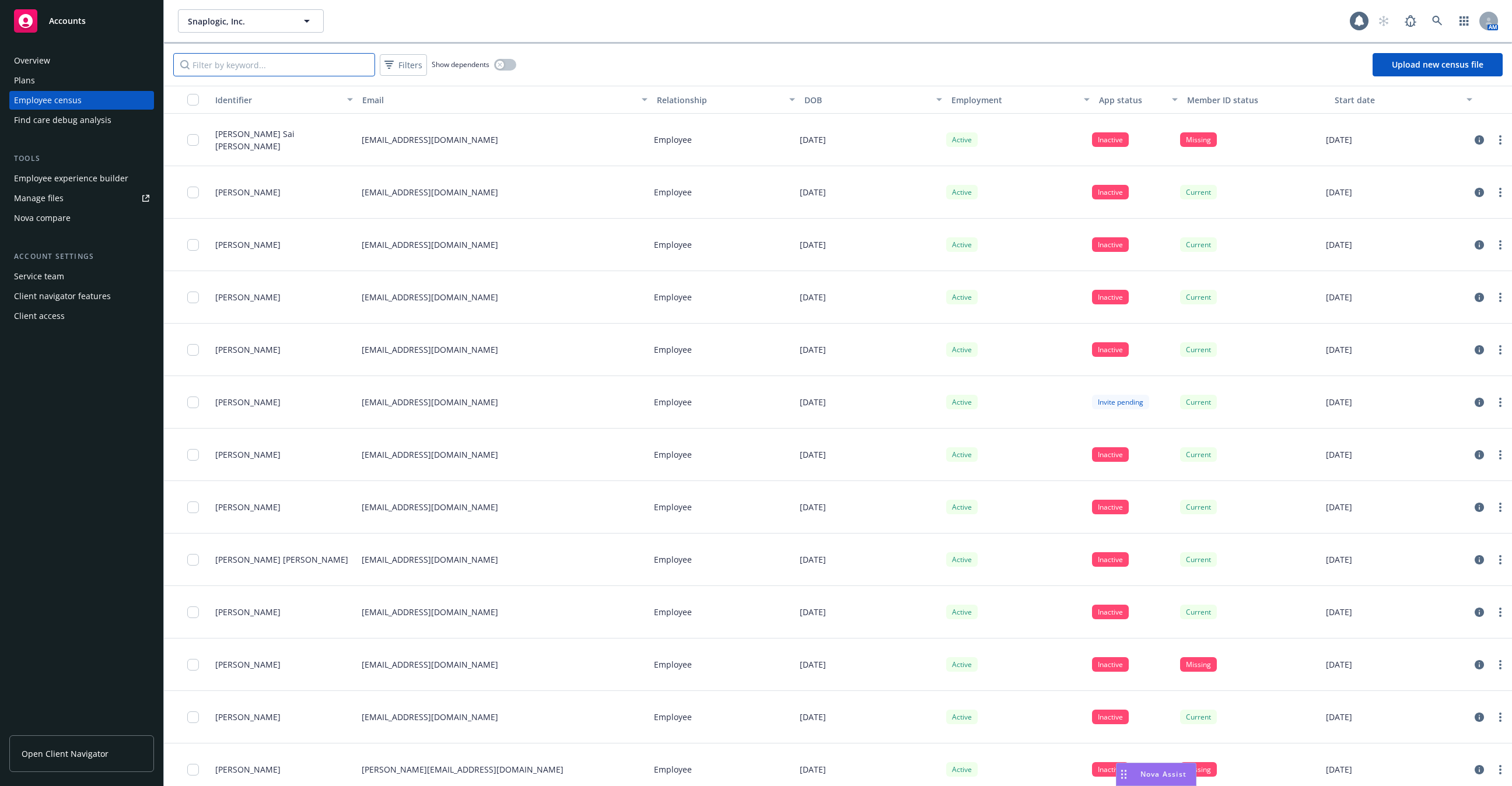
click at [304, 55] on input "Filter by keyword..." at bounding box center [274, 65] width 202 height 23
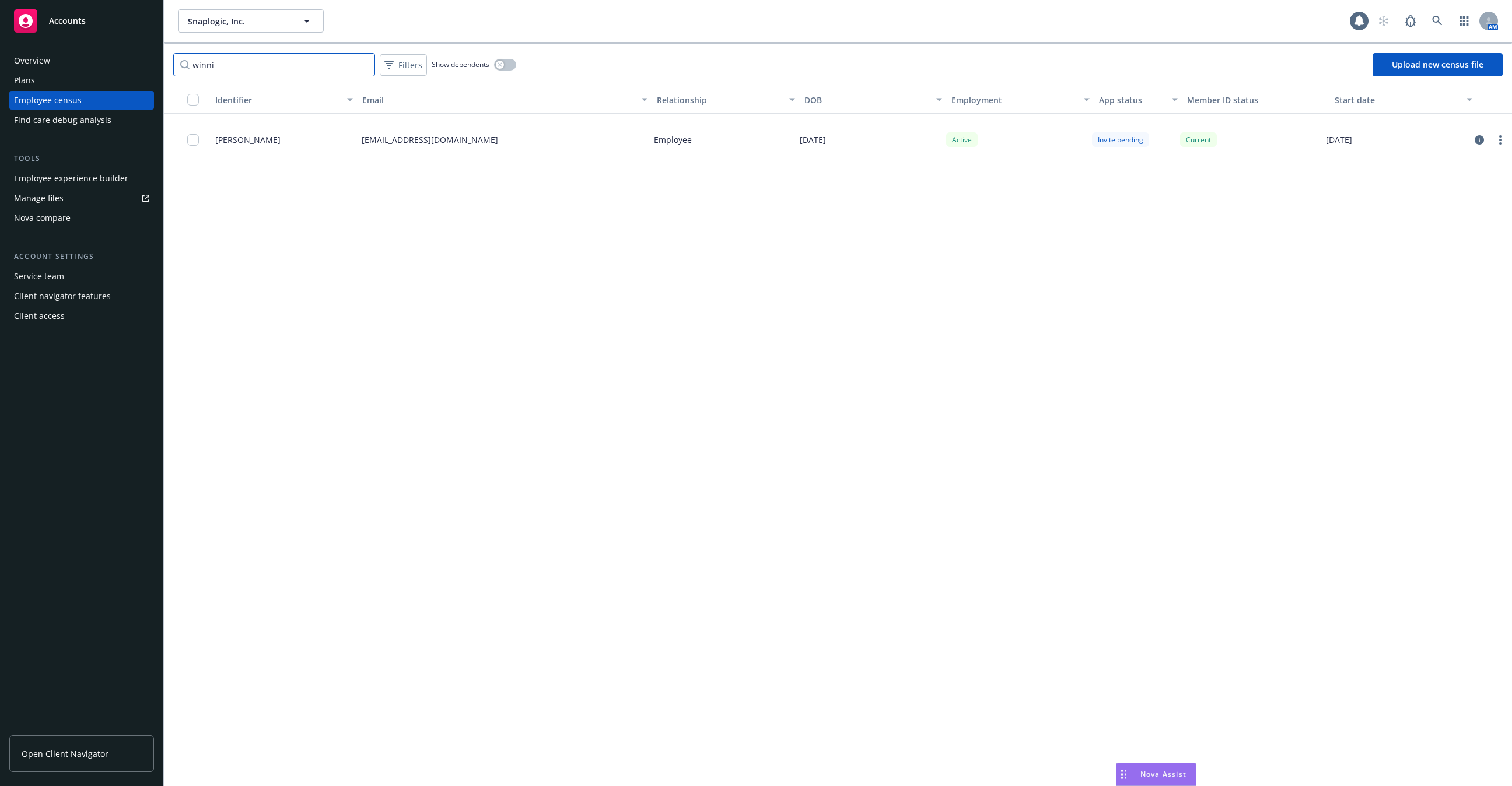
type input "winni"
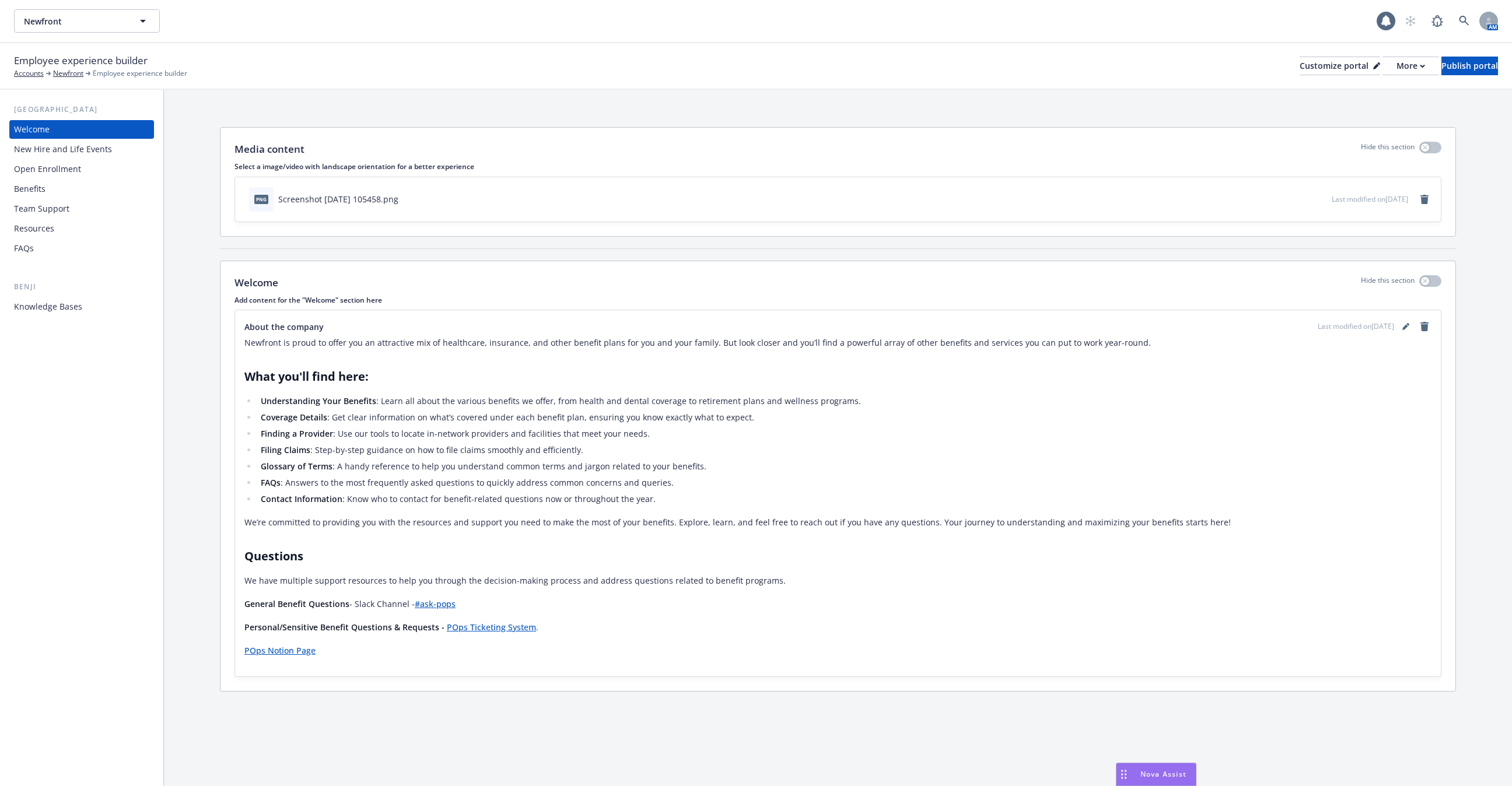
click at [91, 314] on div "Knowledge Bases" at bounding box center [82, 306] width 136 height 19
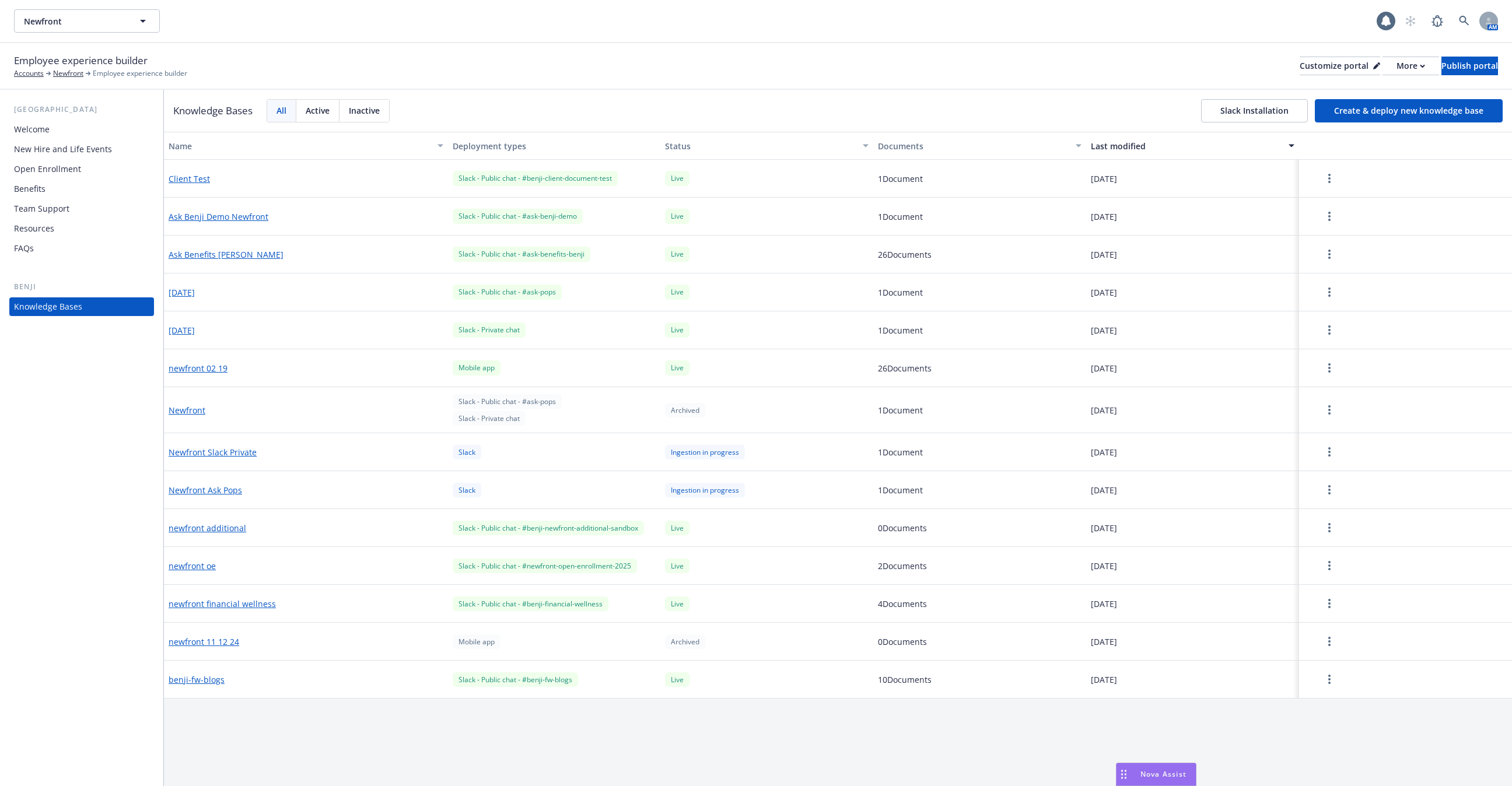
click at [97, 152] on div "New Hire and Life Events" at bounding box center [63, 149] width 98 height 19
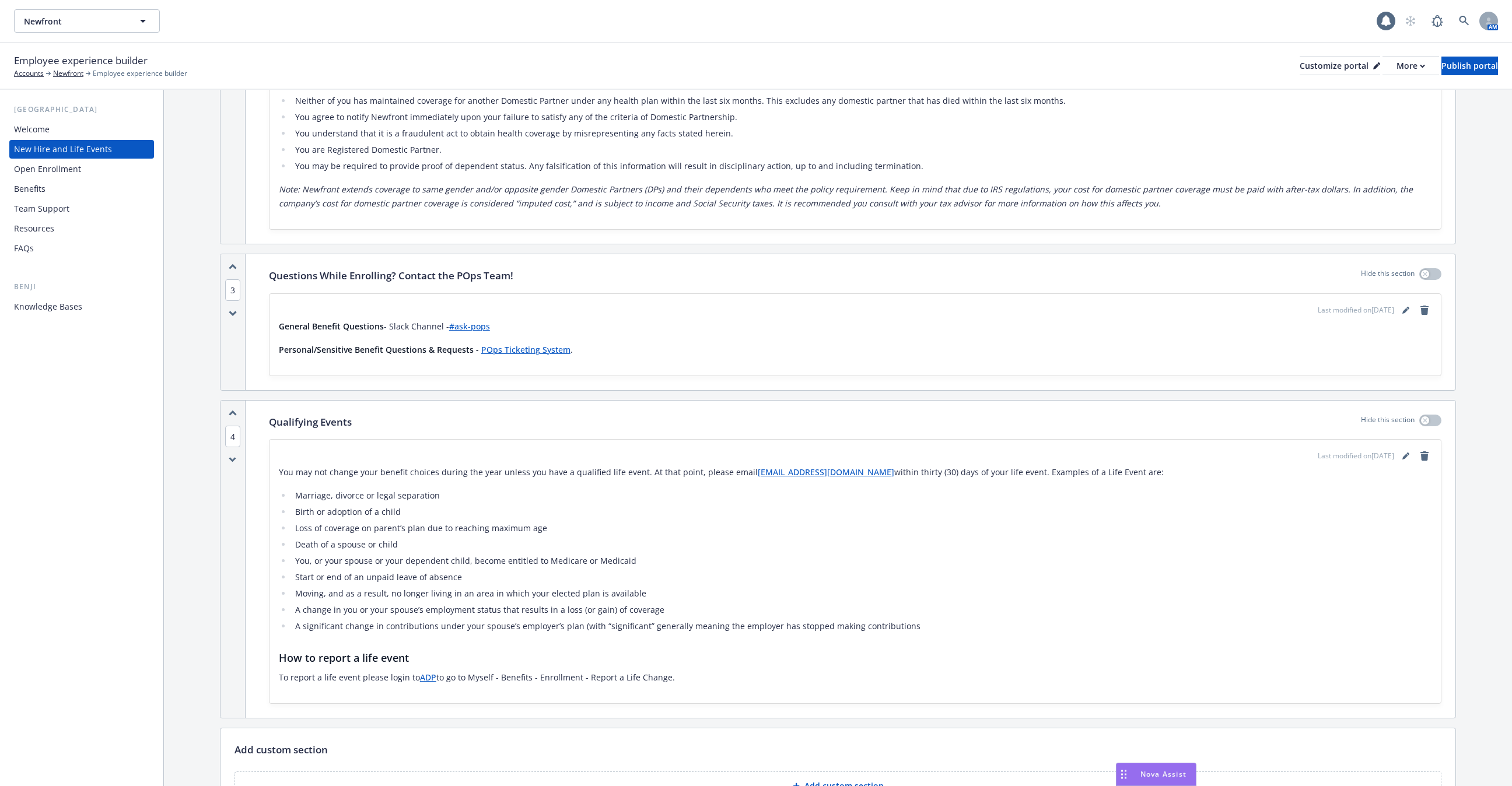
scroll to position [1354, 0]
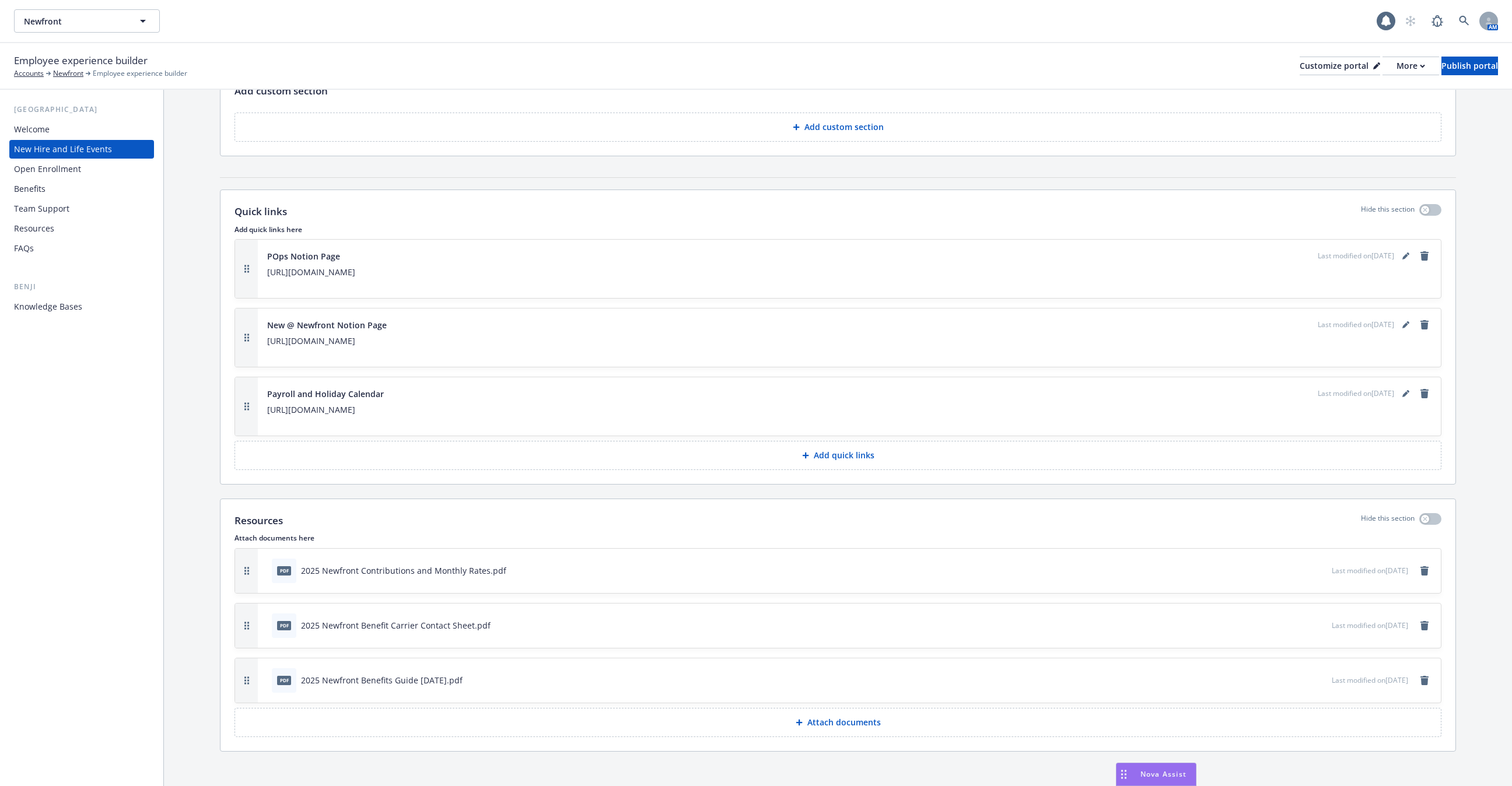
click at [852, 728] on button "Attach documents" at bounding box center [838, 722] width 1207 height 29
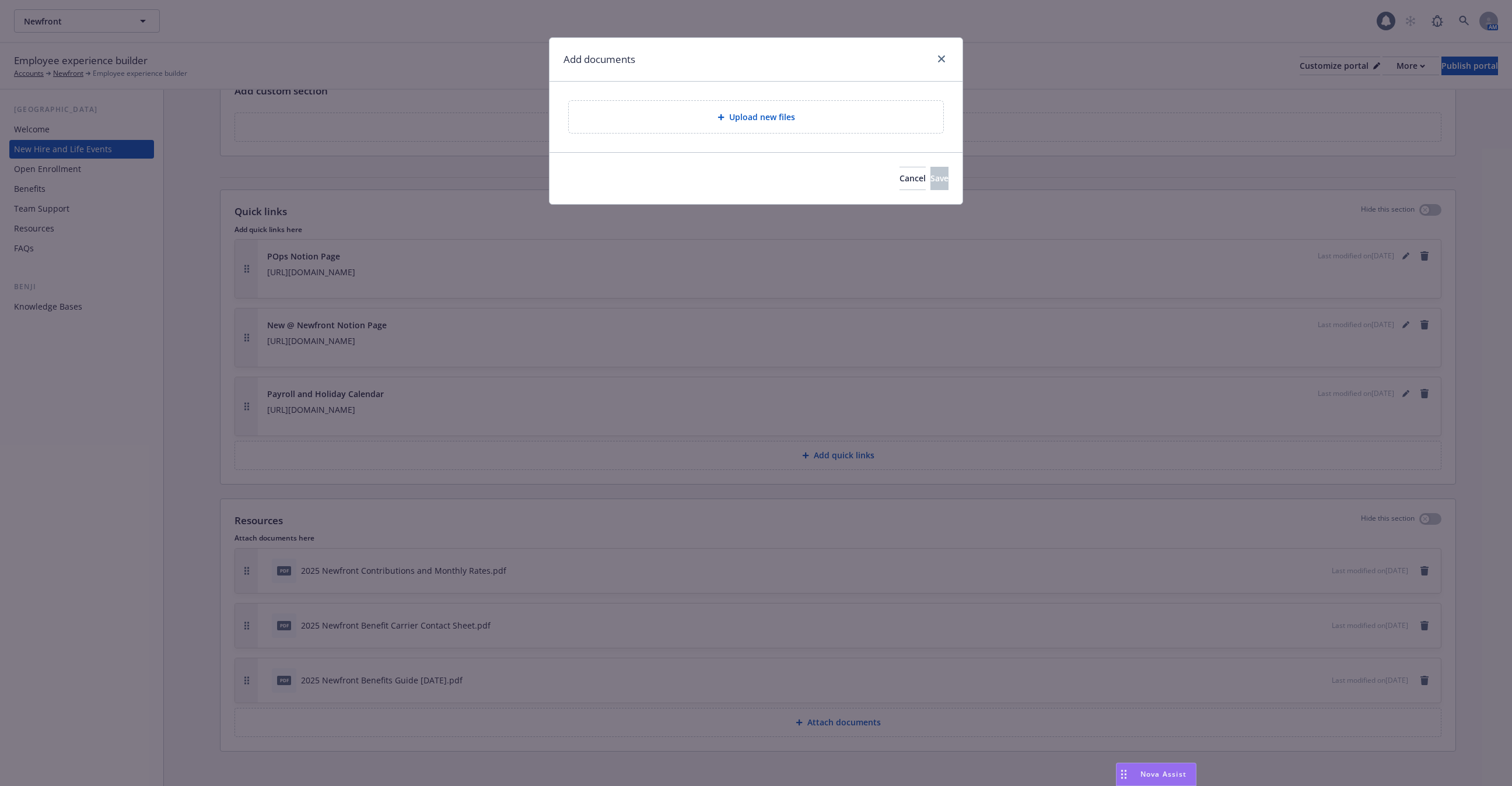
click at [798, 104] on div "Upload new files" at bounding box center [756, 117] width 374 height 32
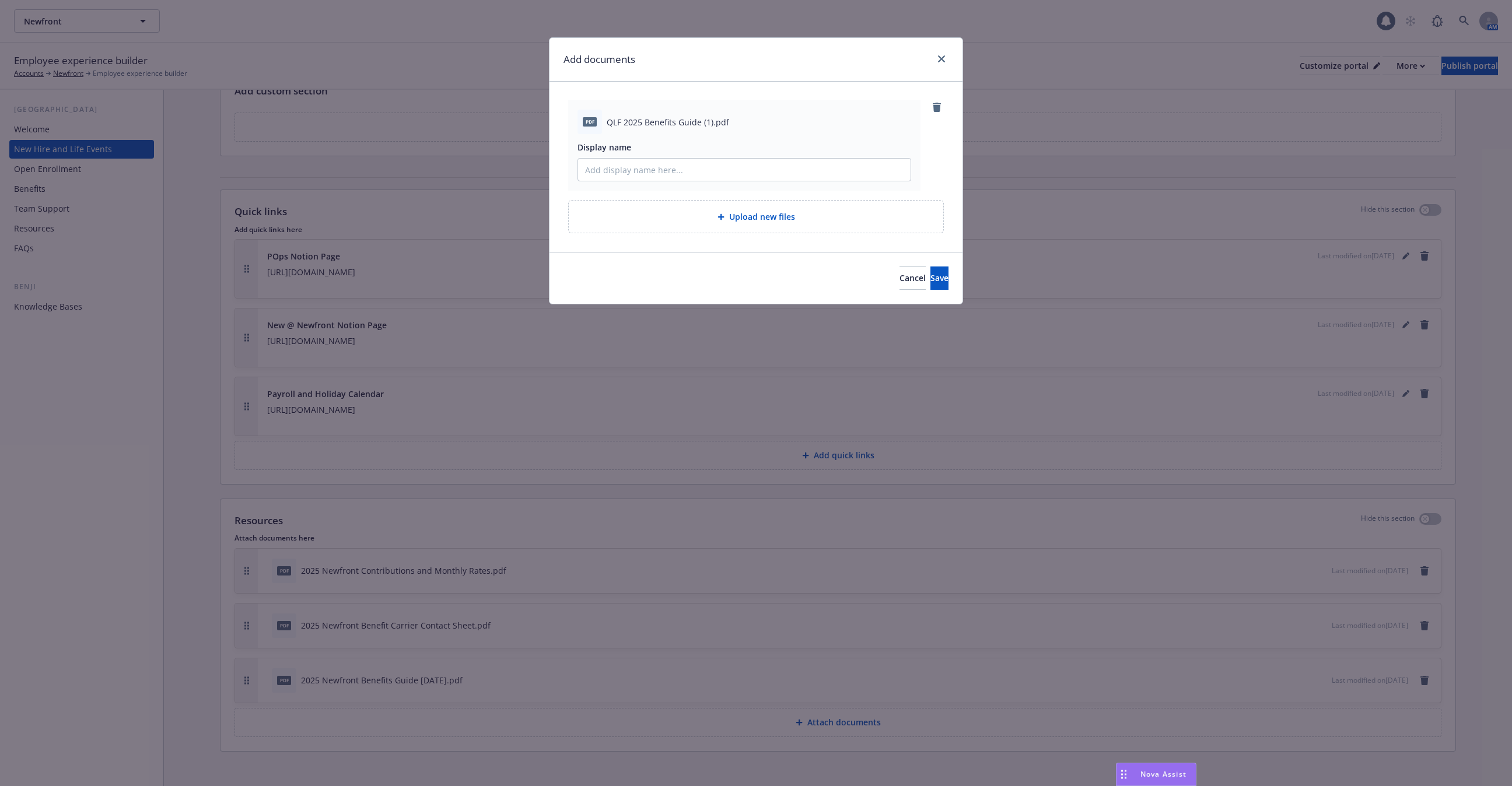
click at [958, 270] on div "Cancel Save" at bounding box center [756, 277] width 413 height 52
click at [938, 279] on button "Save" at bounding box center [940, 278] width 18 height 23
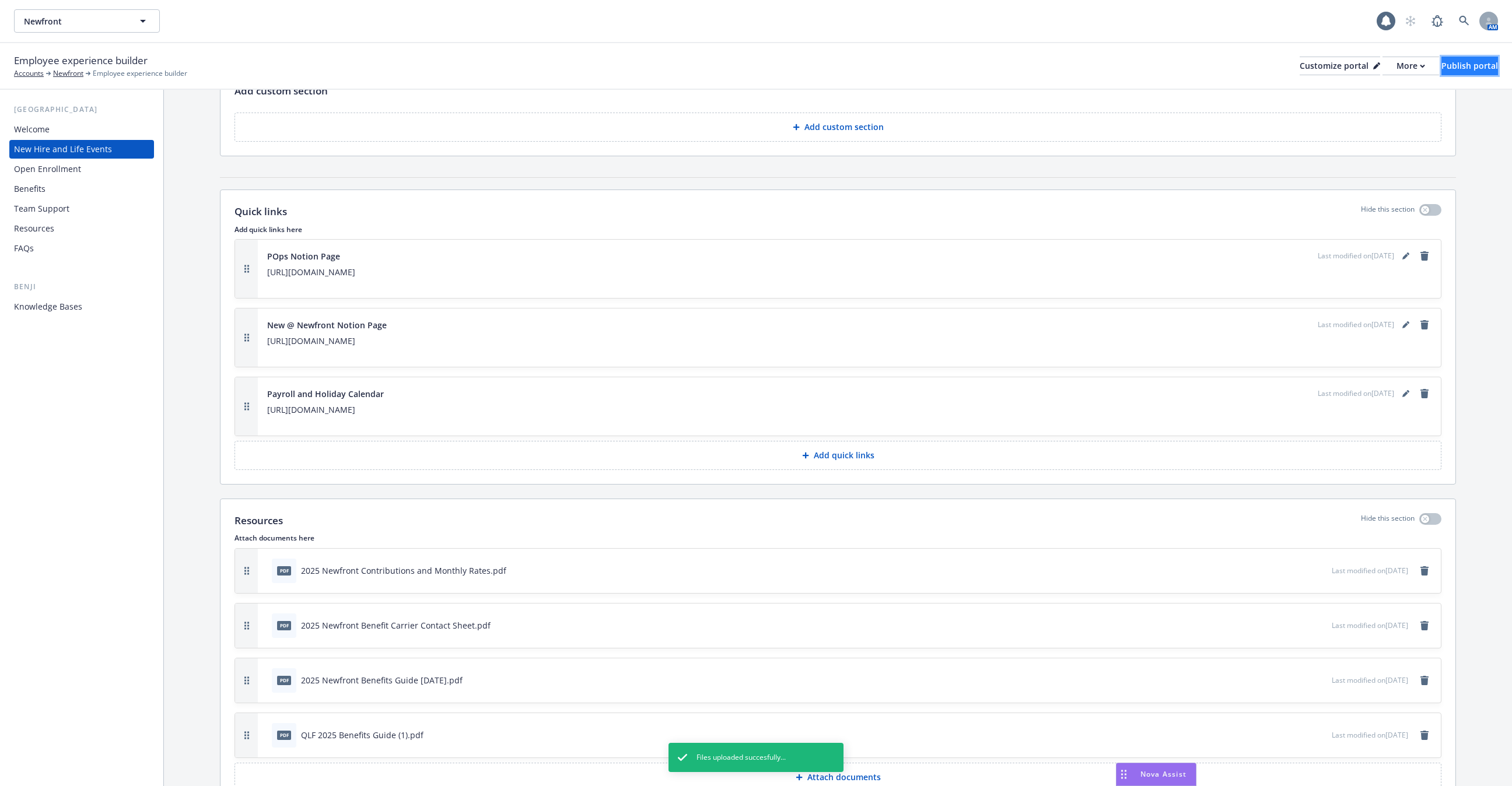
click at [1479, 60] on div "Publish portal" at bounding box center [1470, 66] width 57 height 17
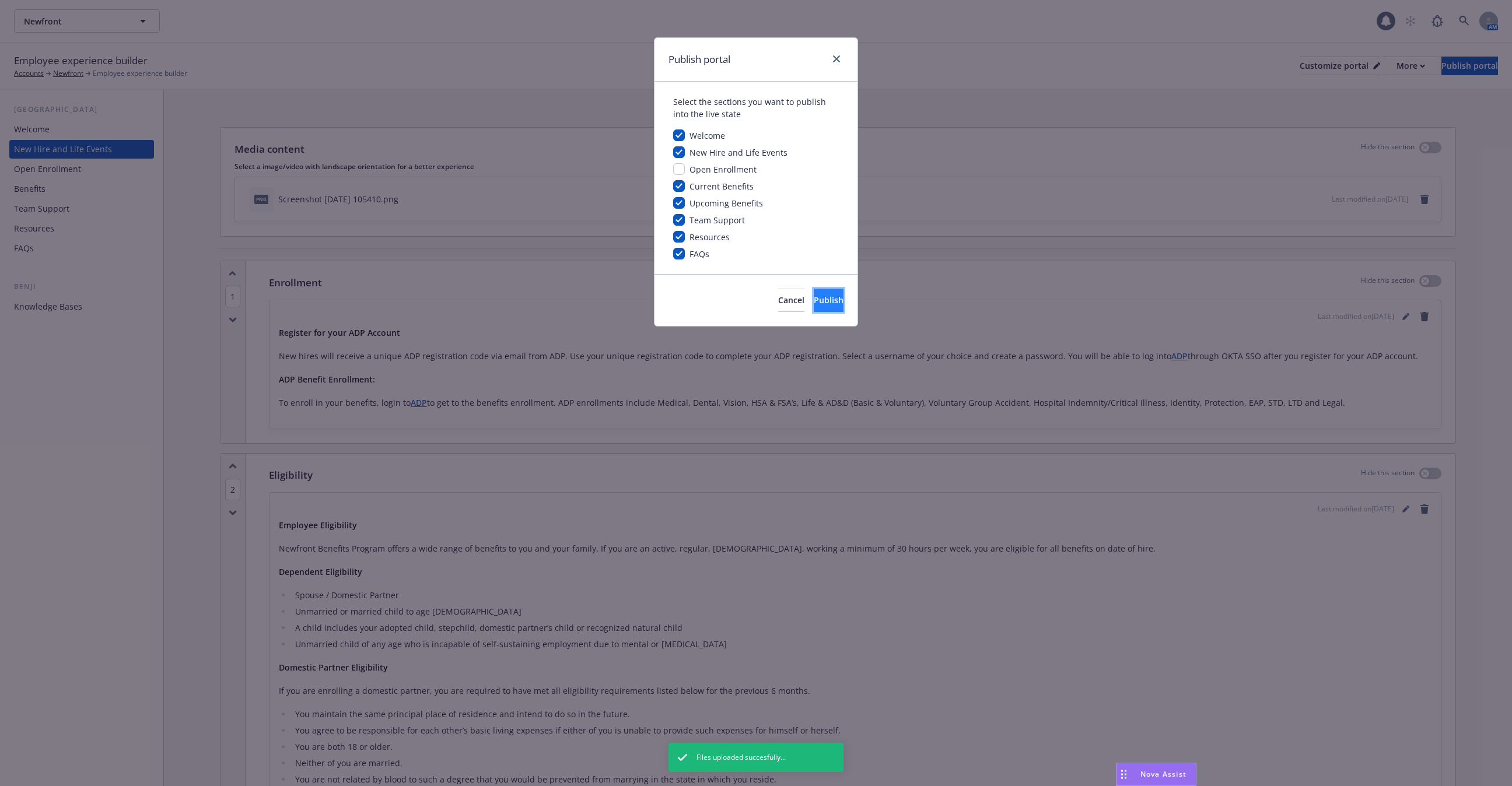
click at [830, 301] on button "Publish" at bounding box center [829, 301] width 30 height 23
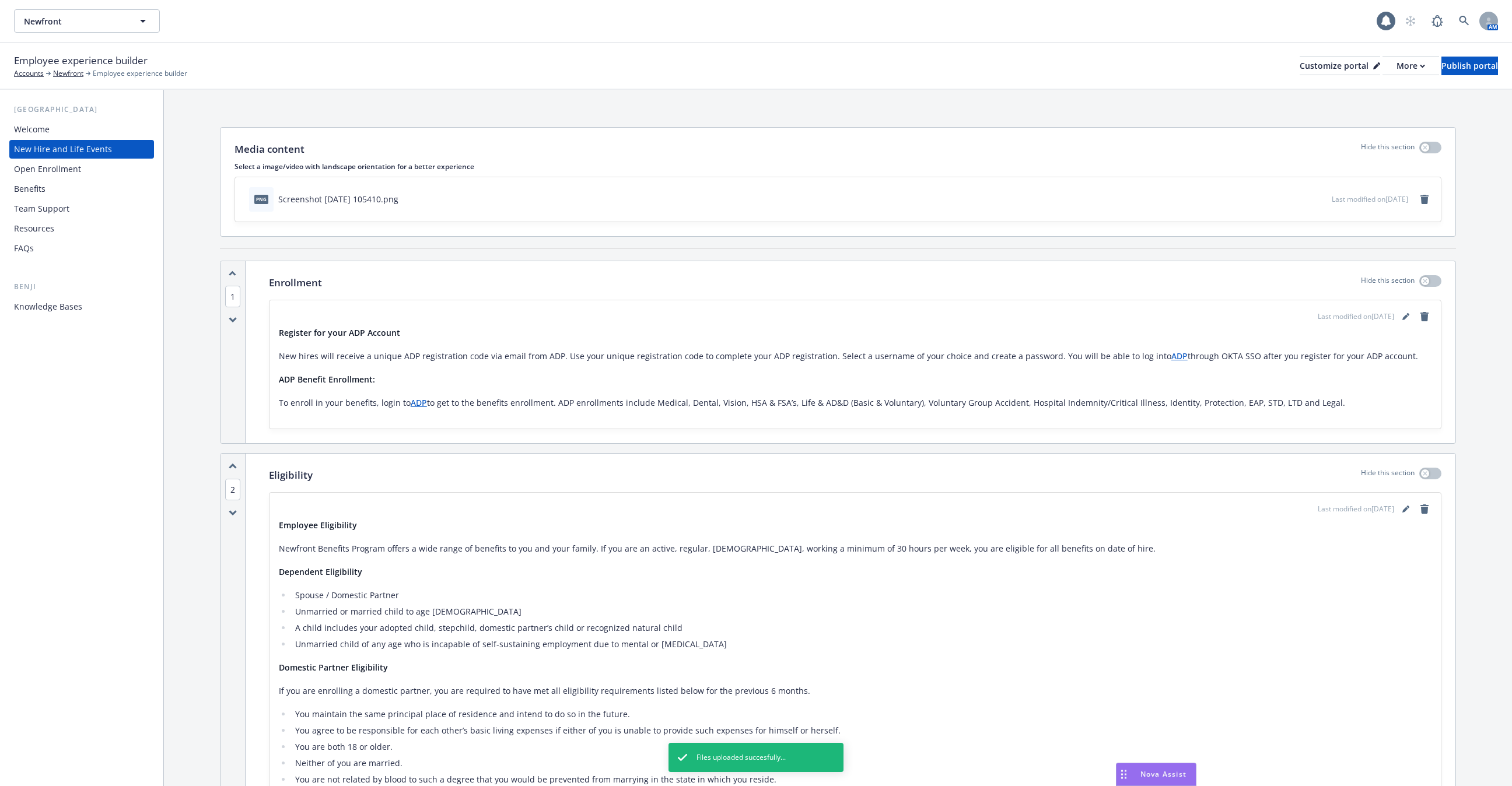
click at [75, 309] on div "Knowledge Bases" at bounding box center [48, 306] width 68 height 19
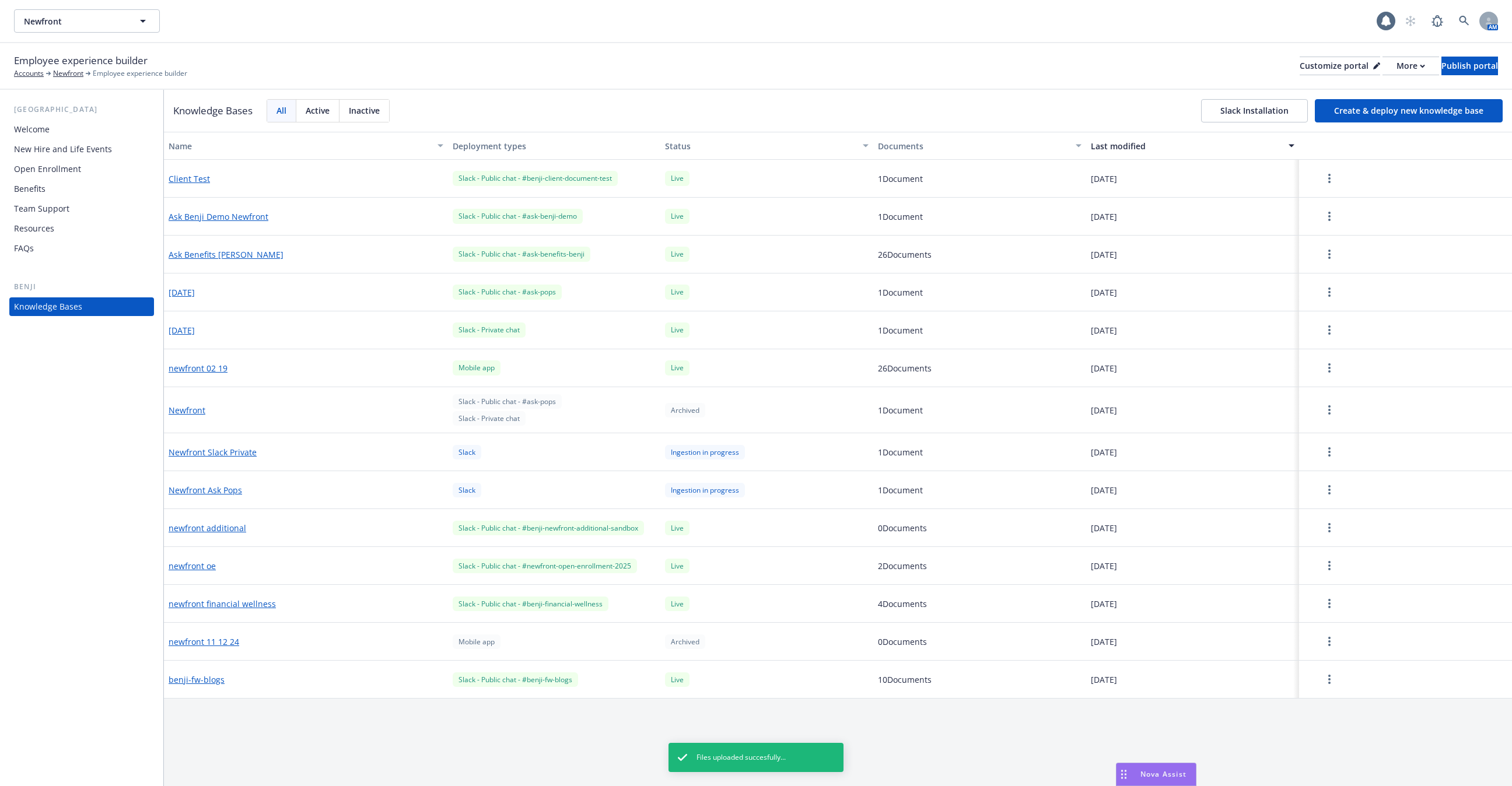
click at [1326, 164] on div at bounding box center [1406, 179] width 213 height 38
click at [1328, 174] on icon "more" at bounding box center [1330, 179] width 3 height 10
click at [1324, 229] on div "Update knowledge base content" at bounding box center [1332, 229] width 154 height 19
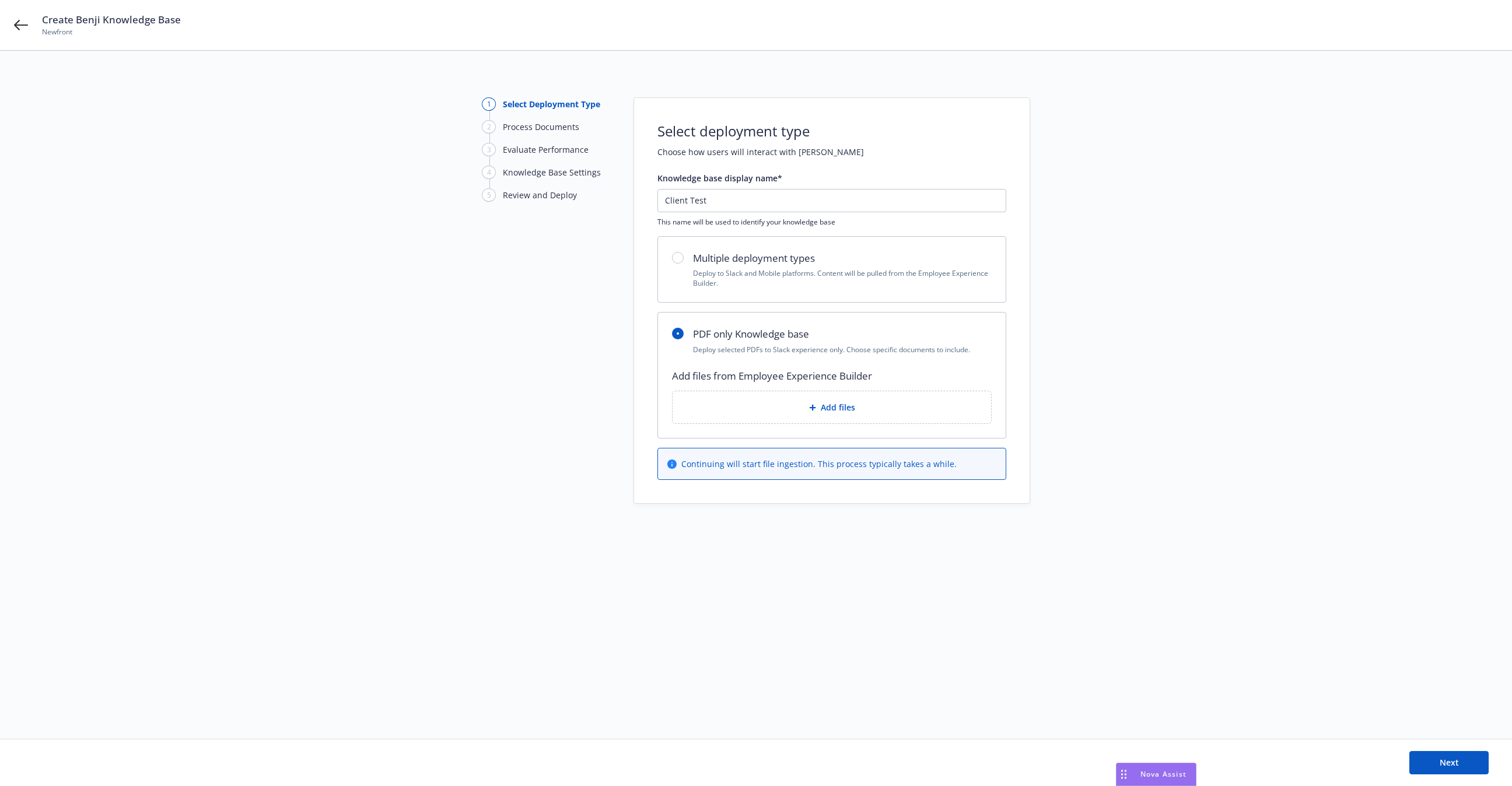
click at [1332, 188] on div "1 Select Deployment Type 2 Process Documents 3 Evaluate Performance 4 Knowledge…" at bounding box center [756, 301] width 1484 height 406
click at [907, 389] on div "Add files from Employee Experience Builder Add files" at bounding box center [832, 396] width 320 height 55
click at [883, 397] on div "Add files" at bounding box center [832, 407] width 319 height 32
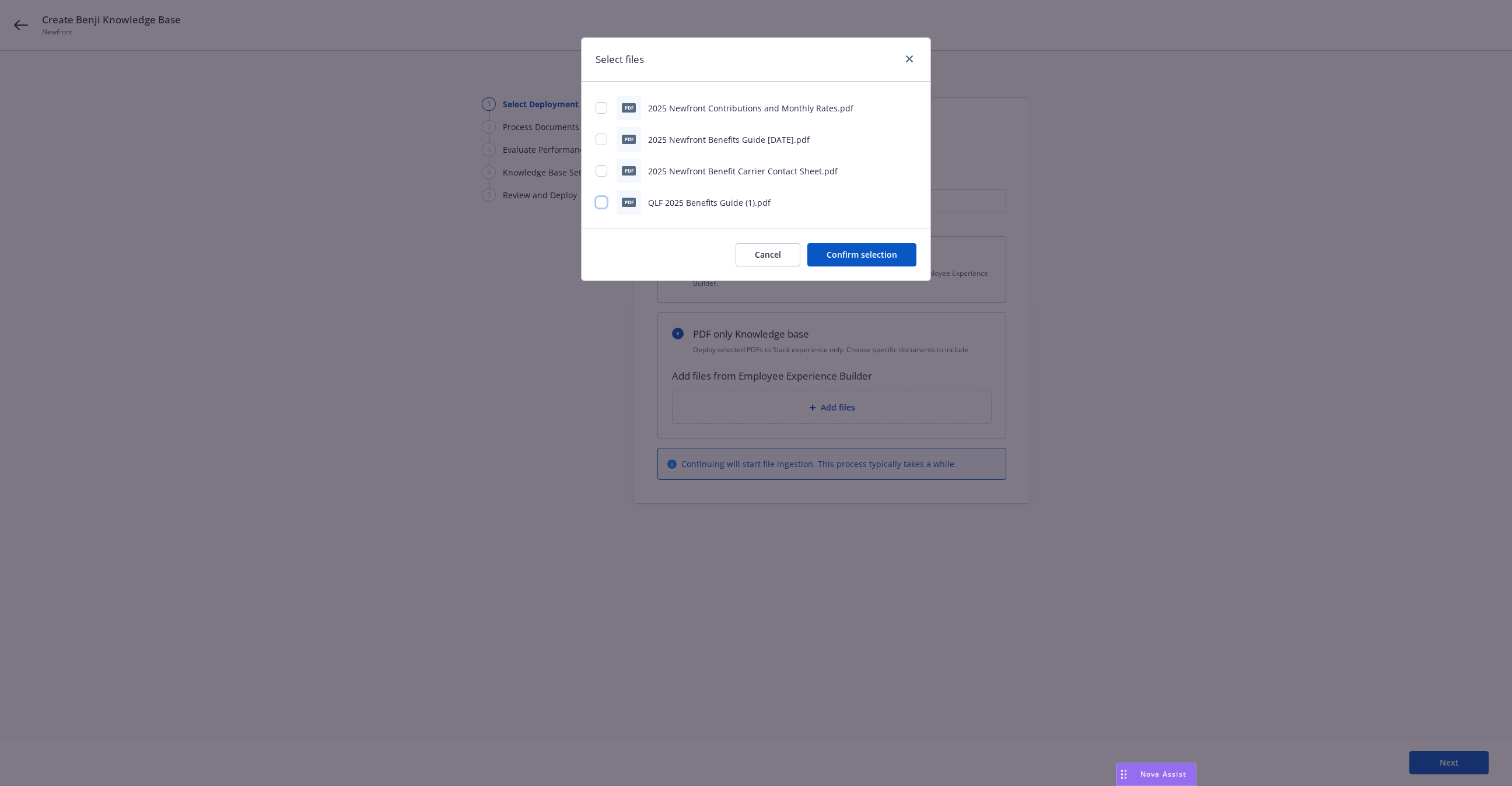
click at [604, 198] on input "checkbox" at bounding box center [601, 202] width 12 height 12
checkbox input "true"
click at [871, 258] on button "Confirm selection" at bounding box center [862, 255] width 109 height 23
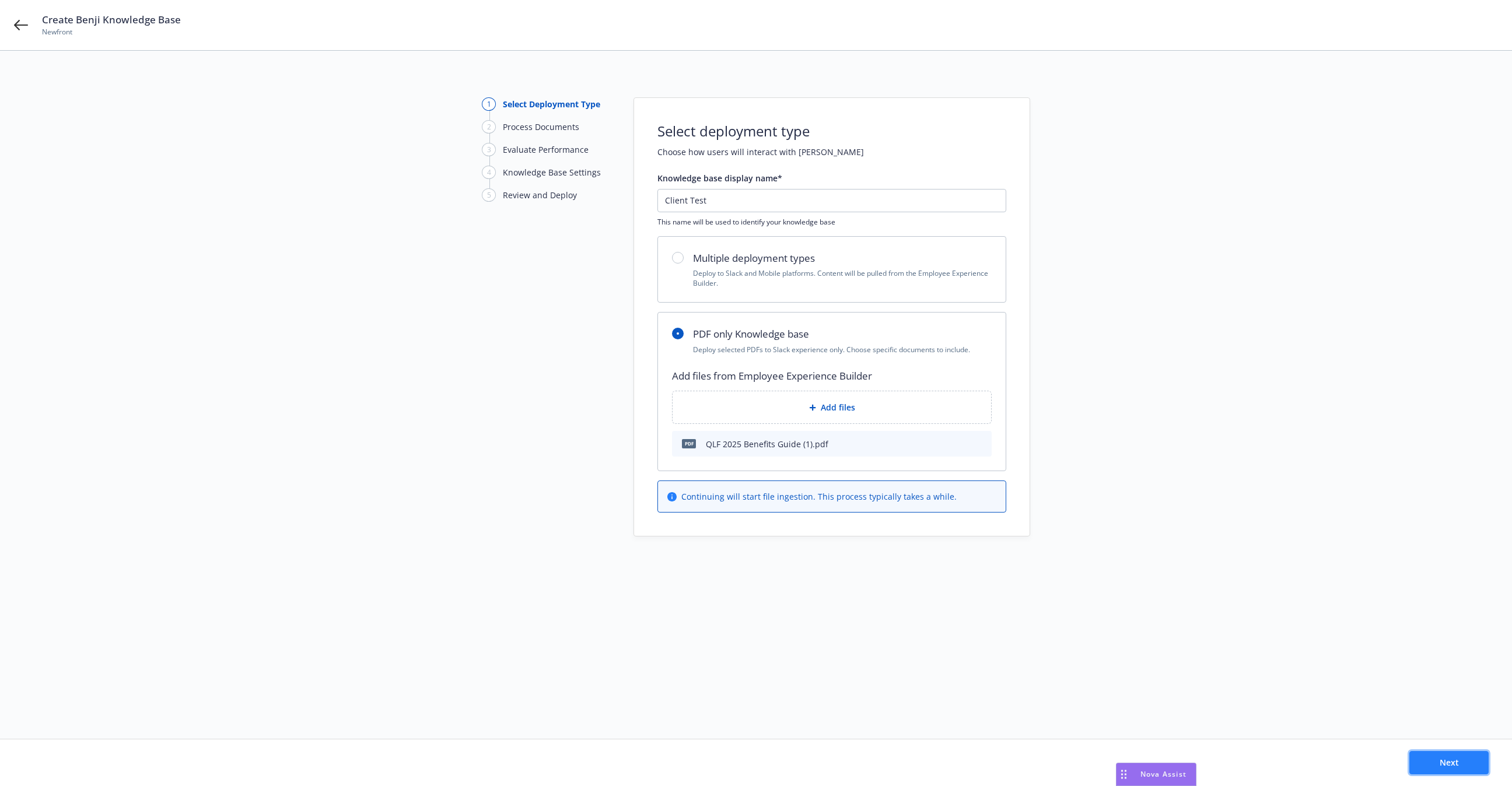
click at [1446, 761] on span "Next" at bounding box center [1450, 762] width 19 height 11
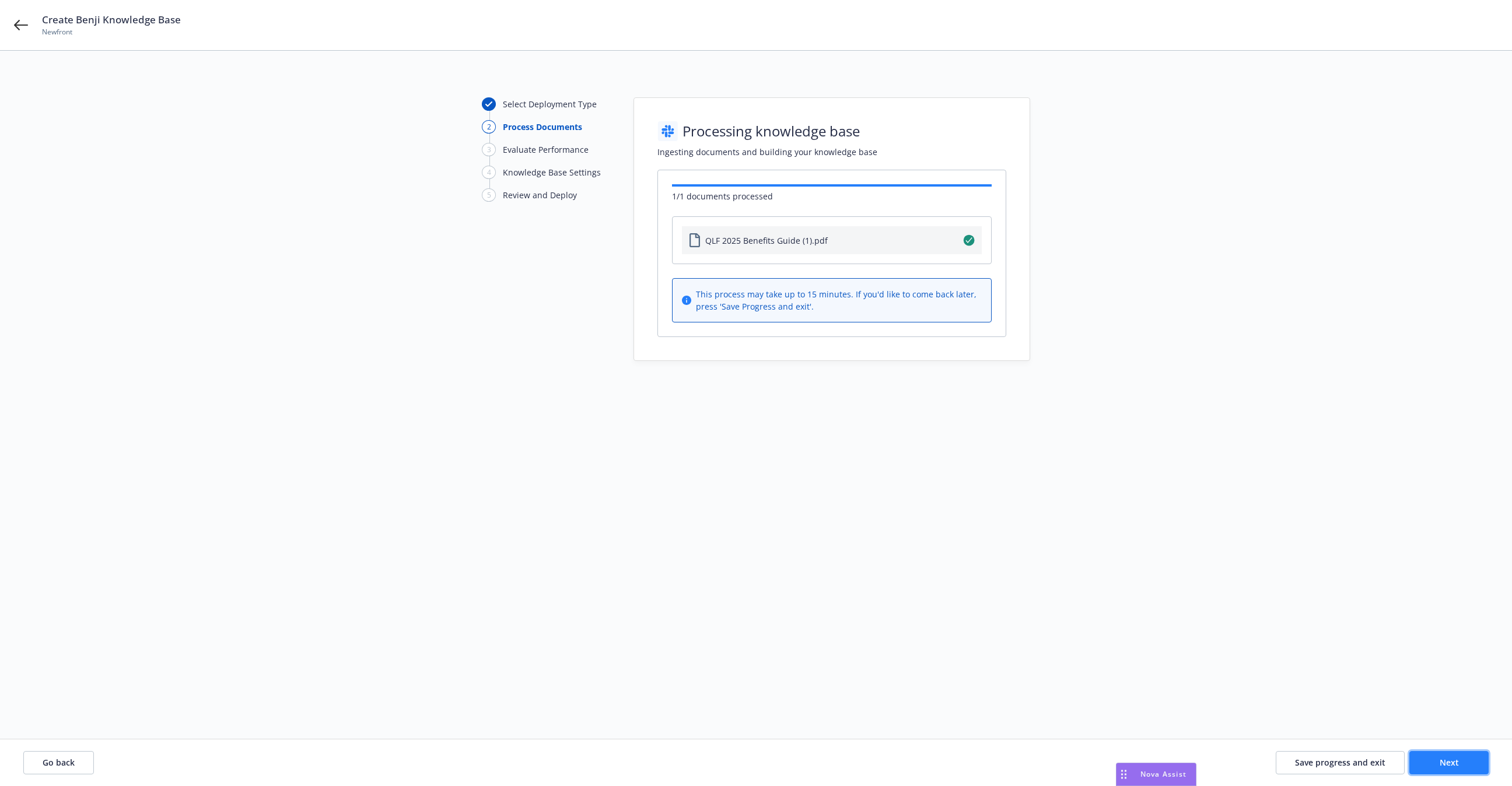
click at [1466, 766] on button "Next" at bounding box center [1449, 763] width 80 height 23
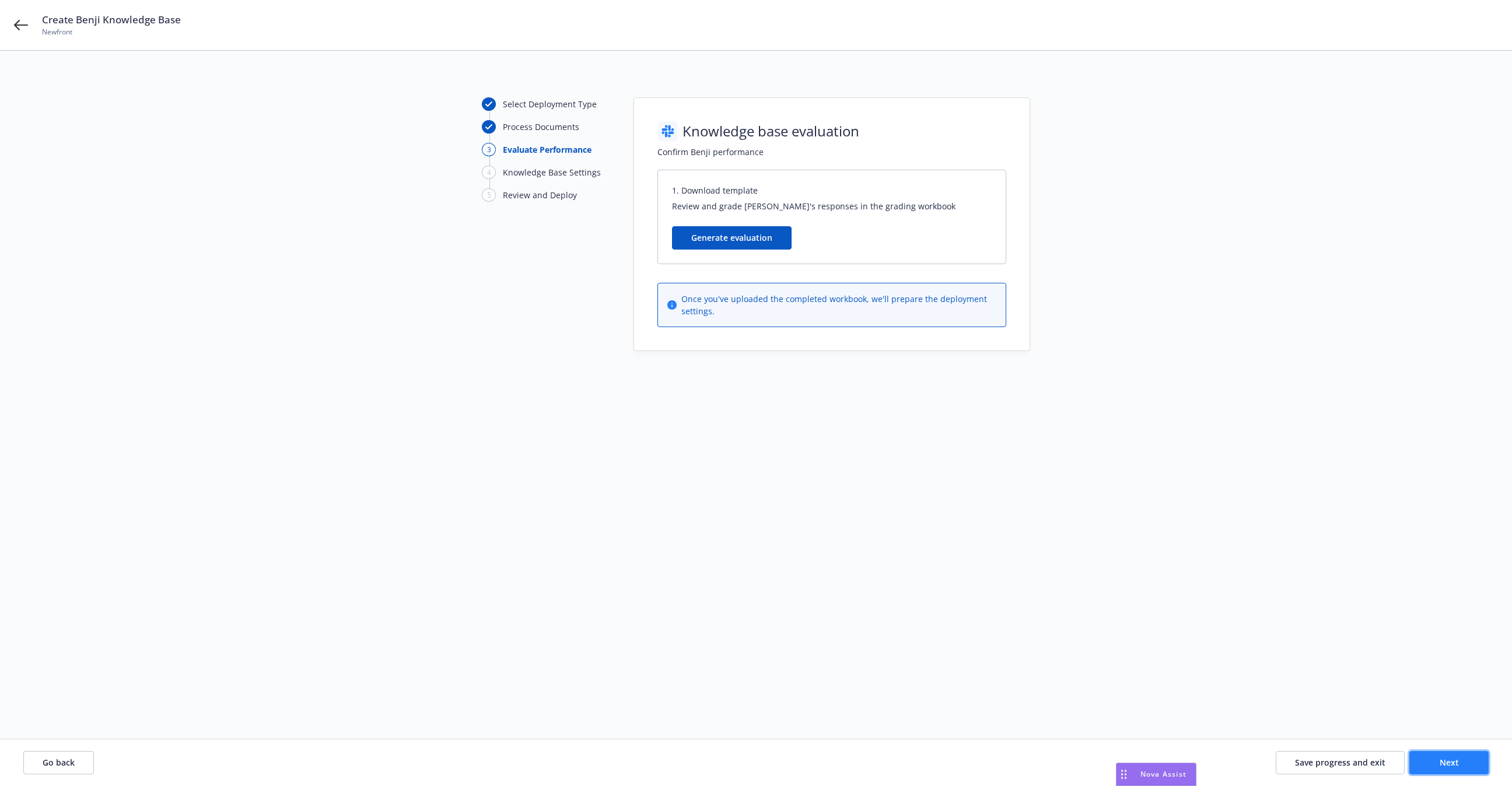
click at [1465, 762] on button "Next" at bounding box center [1449, 763] width 80 height 23
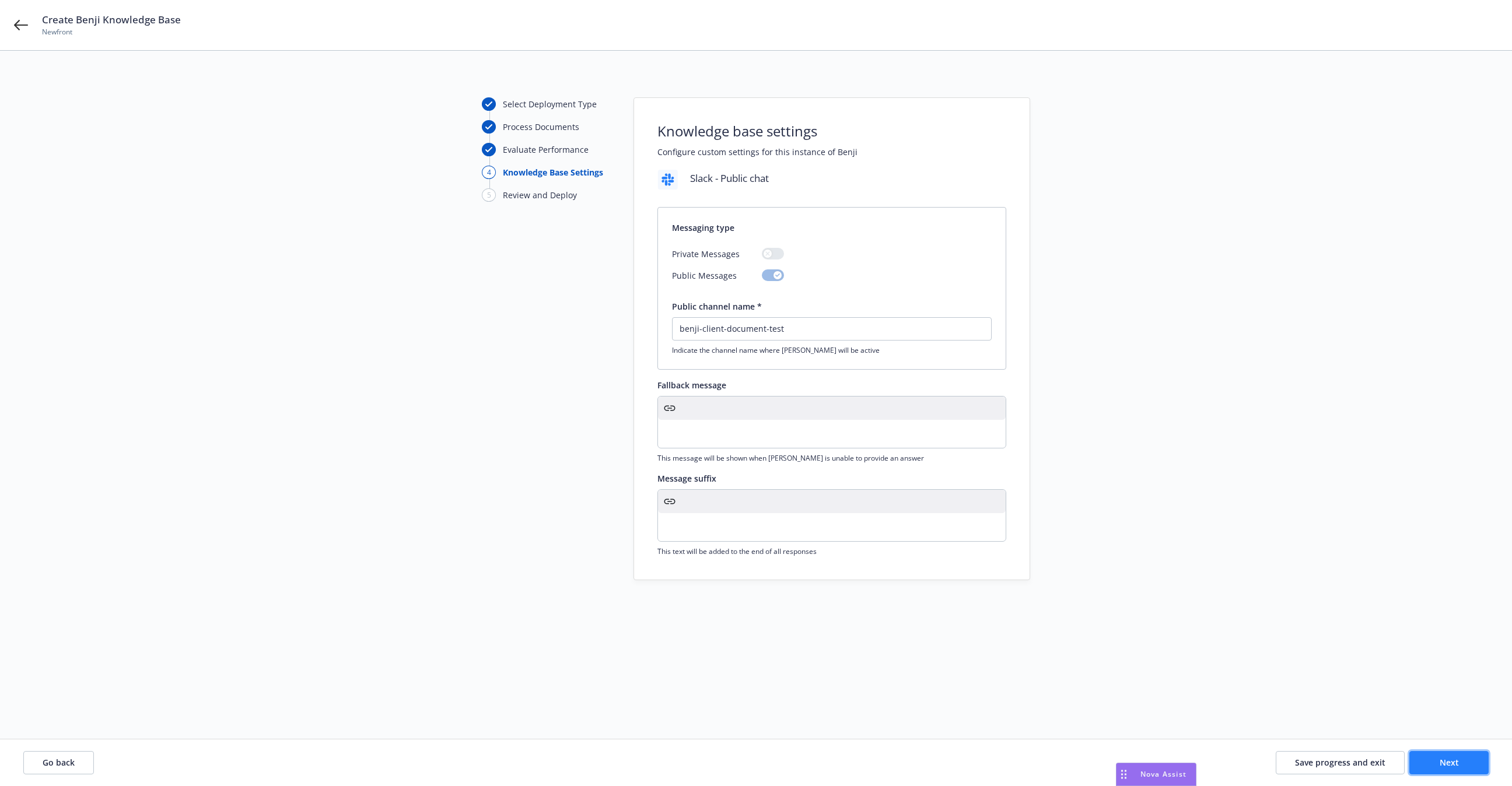
click at [1465, 762] on button "Next" at bounding box center [1449, 763] width 80 height 23
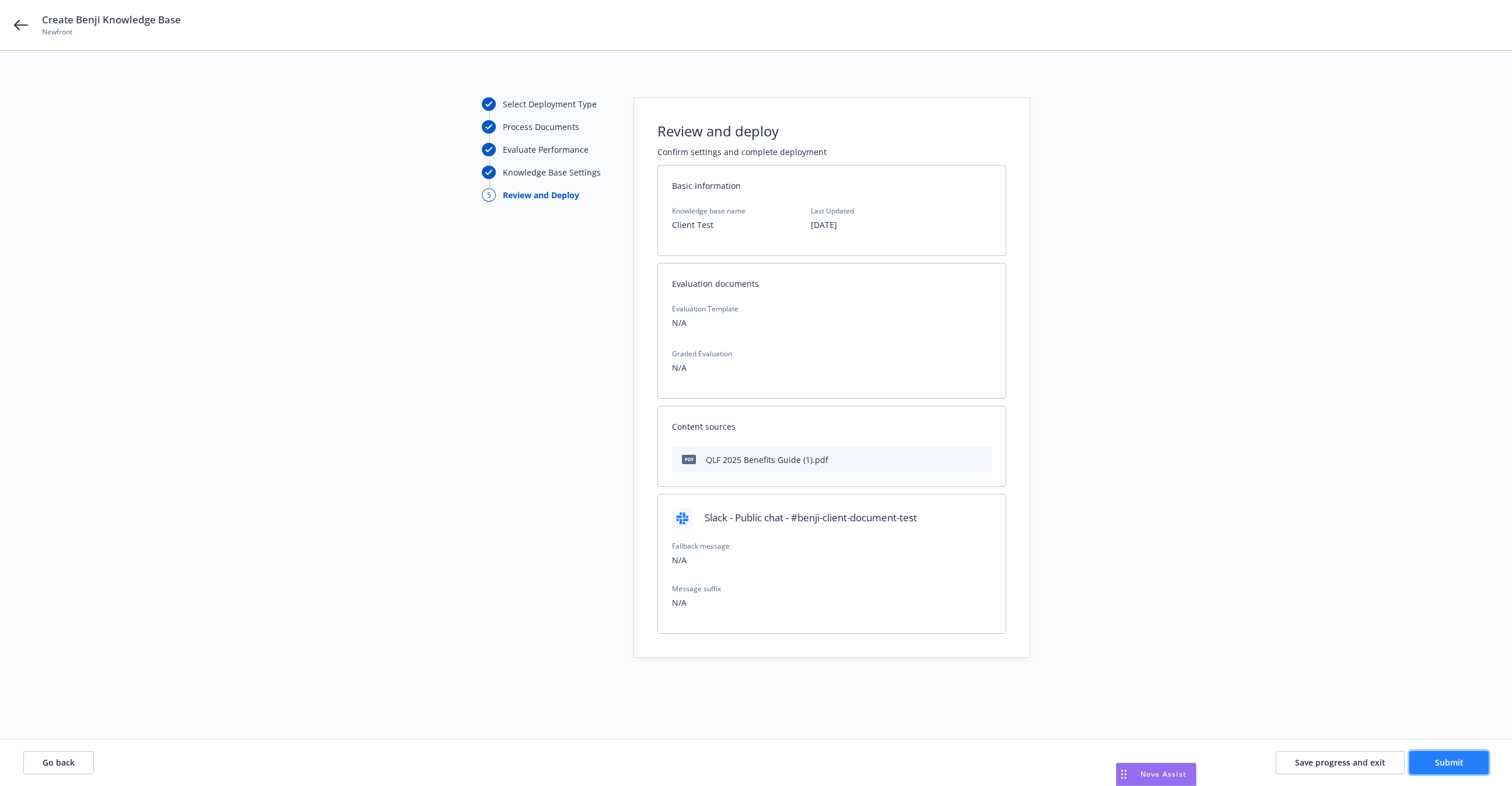
click at [1465, 762] on button "Submit" at bounding box center [1449, 763] width 80 height 23
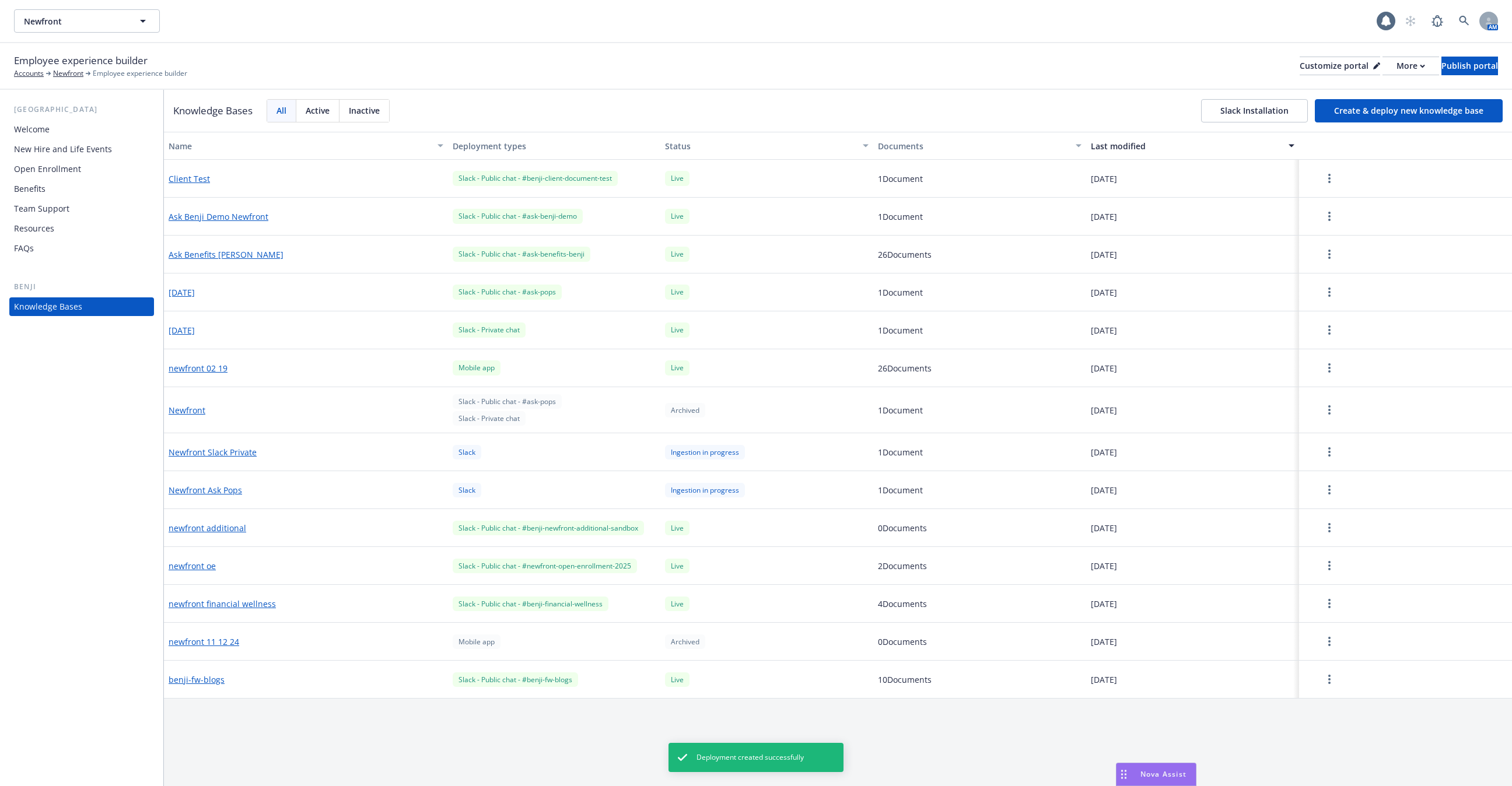
click at [108, 157] on div "New Hire and Life Events" at bounding box center [63, 149] width 98 height 19
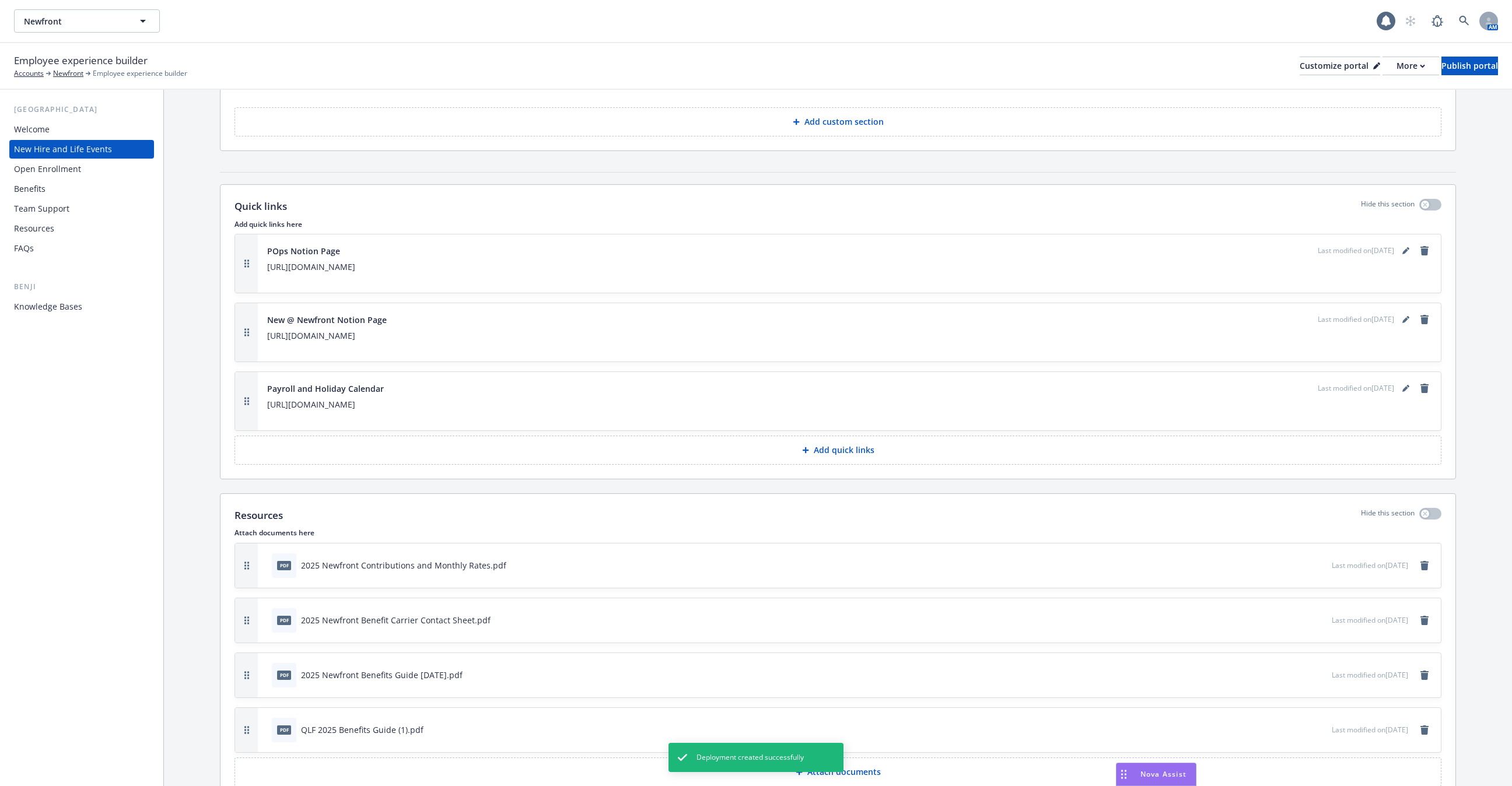
scroll to position [1408, 0]
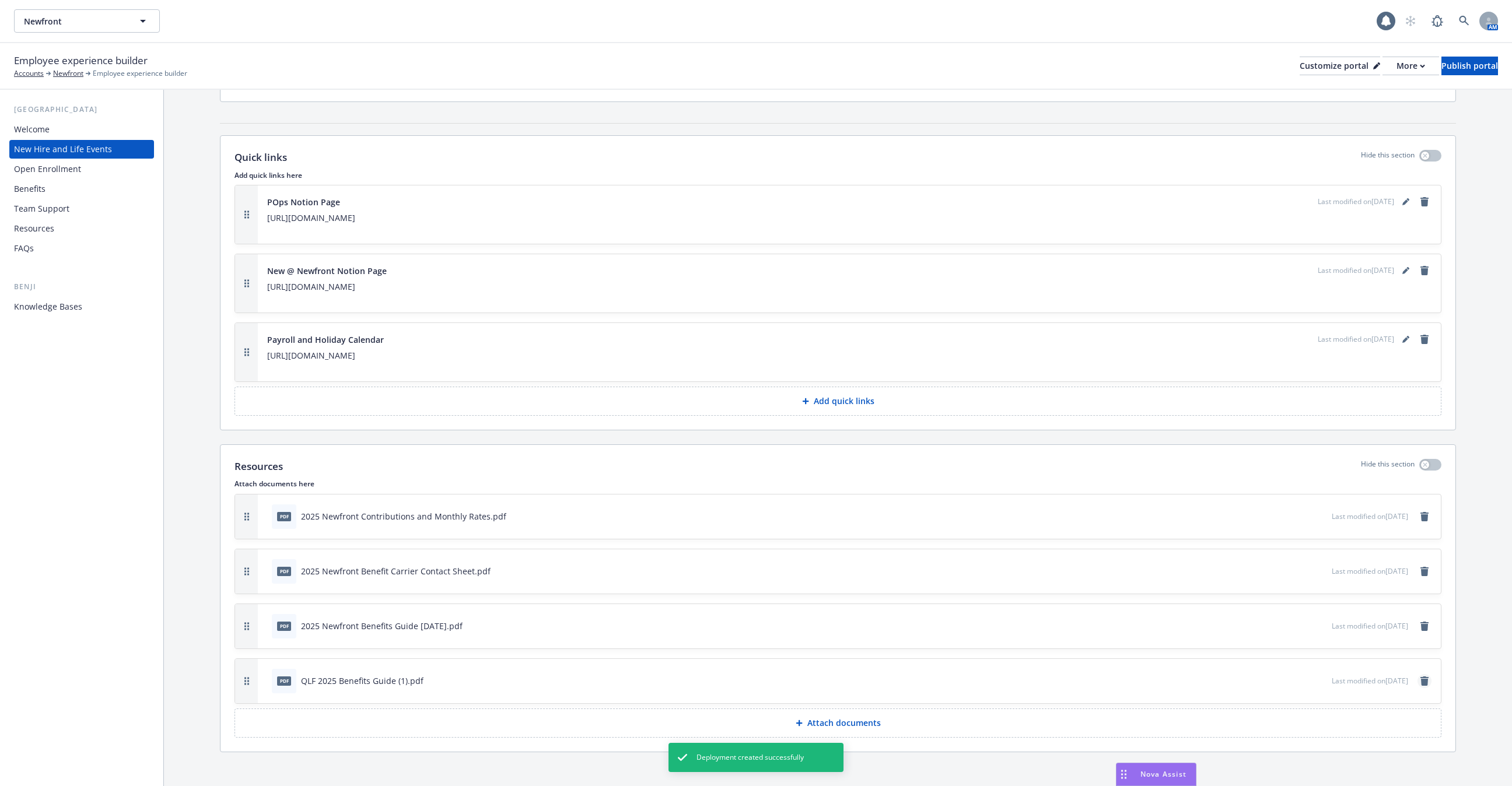
click at [1424, 677] on icon "remove" at bounding box center [1425, 681] width 8 height 10
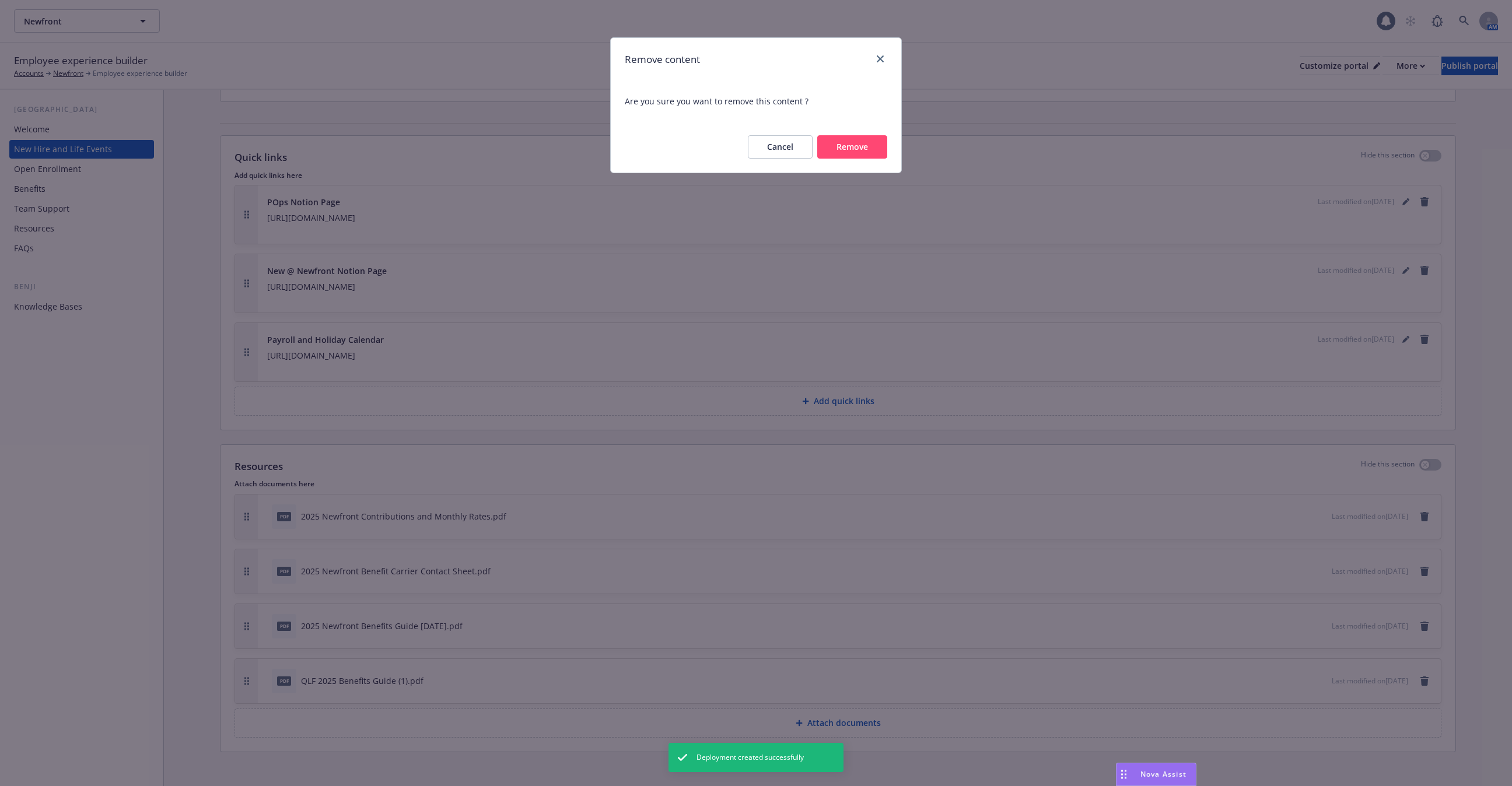
click at [864, 146] on button "Remove" at bounding box center [852, 147] width 70 height 23
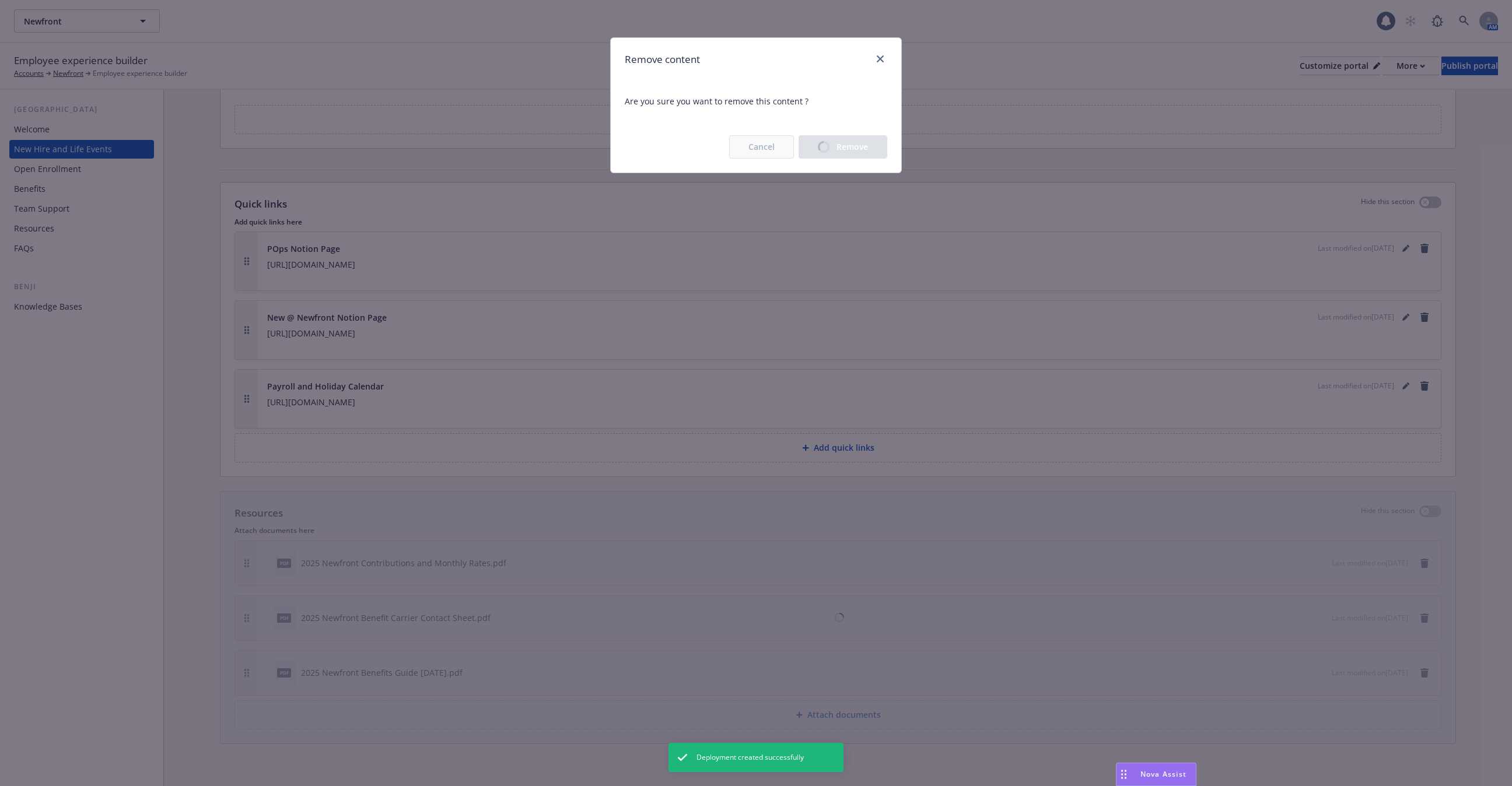
scroll to position [1354, 0]
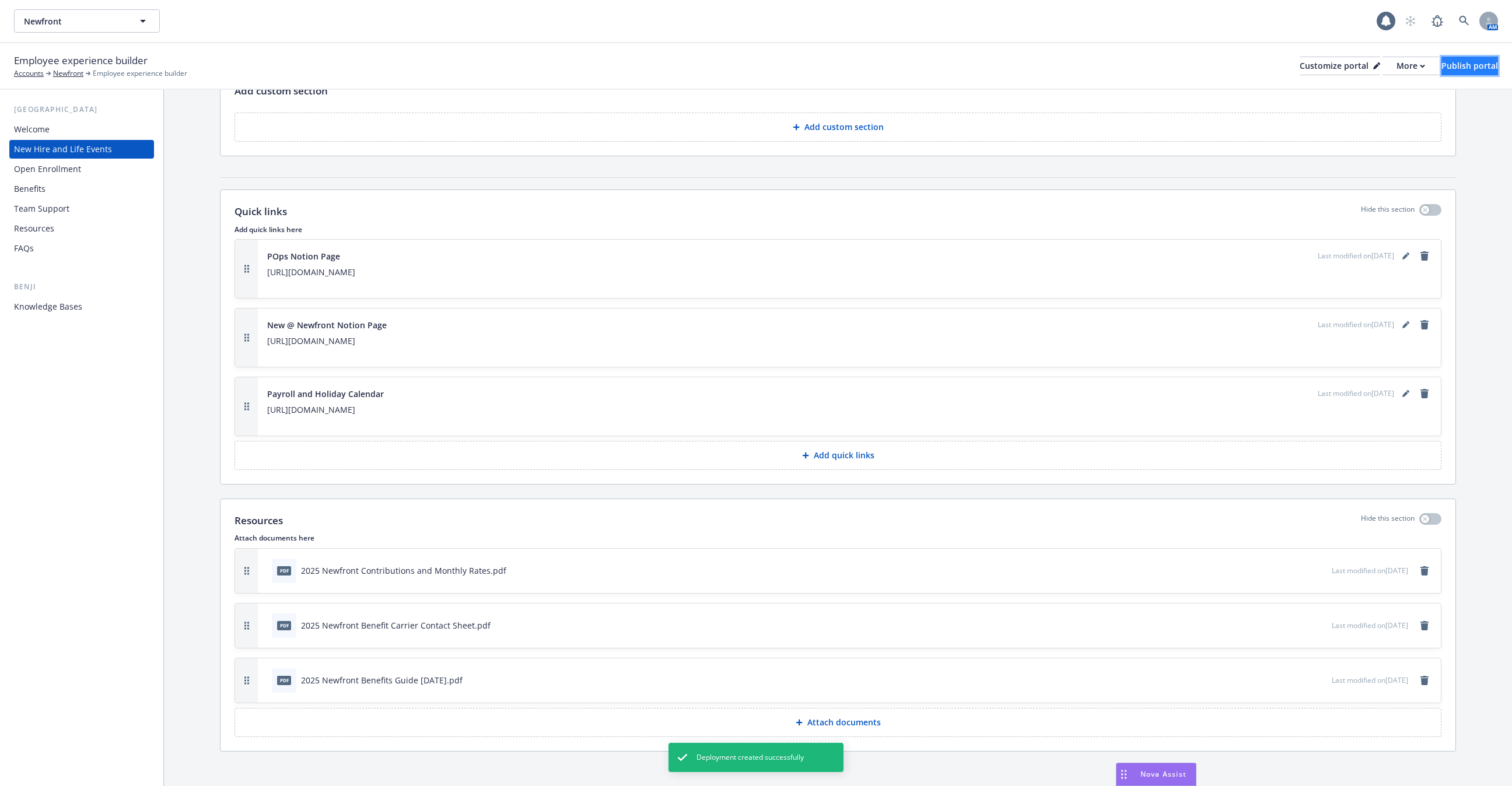
click at [1451, 59] on div "Publish portal" at bounding box center [1470, 66] width 57 height 17
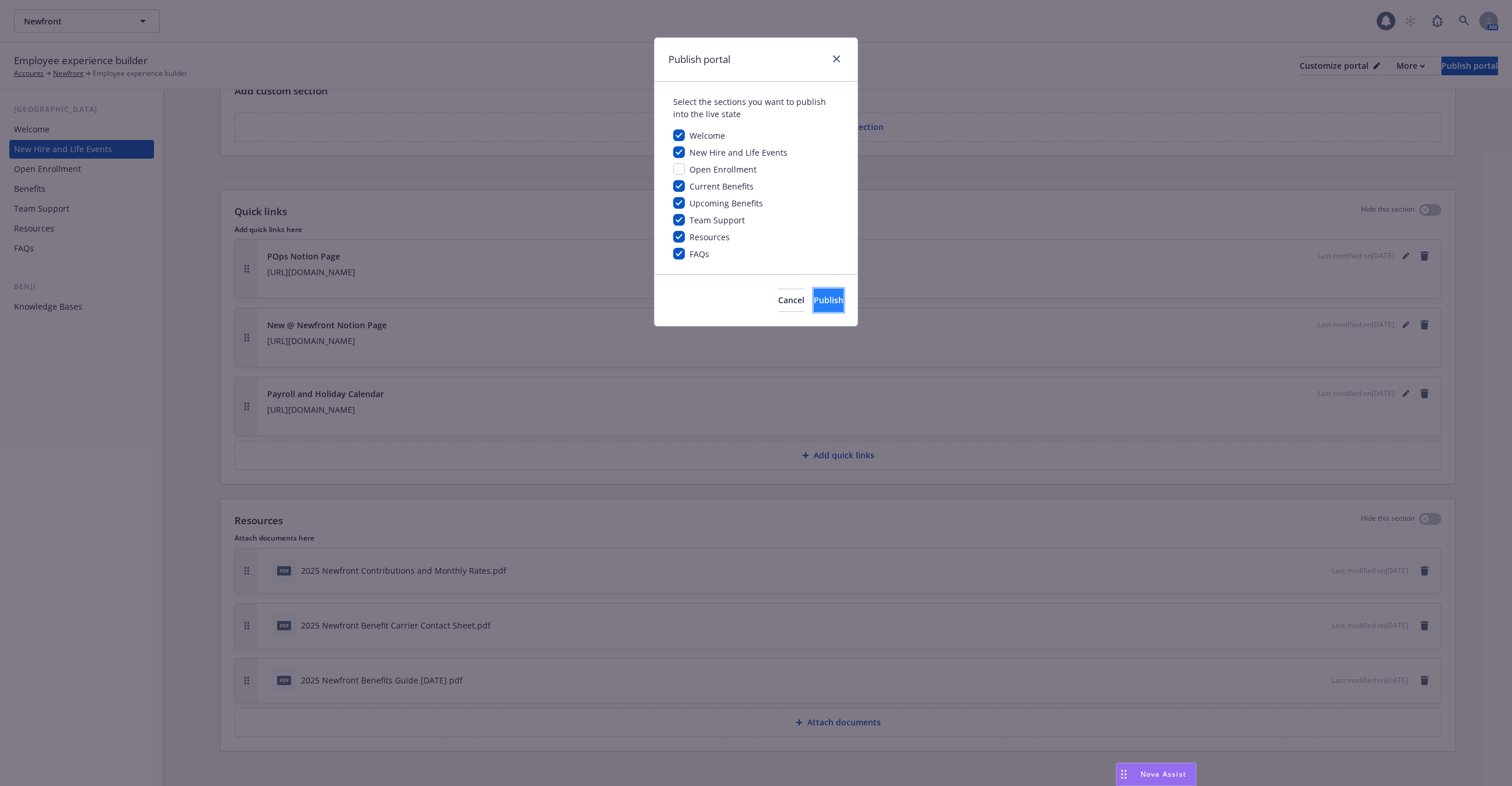
click at [830, 297] on button "Publish" at bounding box center [829, 301] width 30 height 23
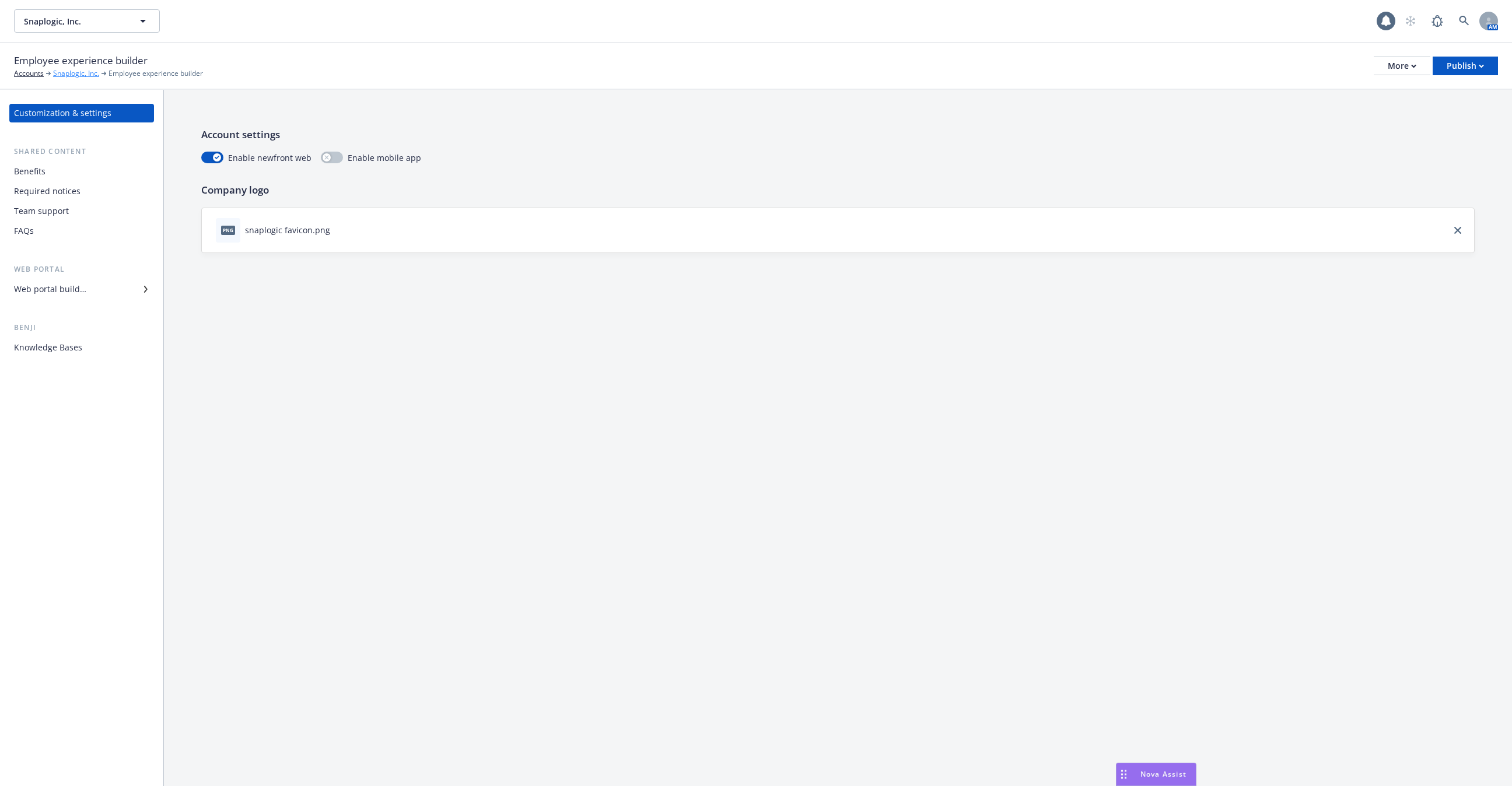
click at [82, 68] on link "Snaplogic, Inc." at bounding box center [76, 73] width 46 height 10
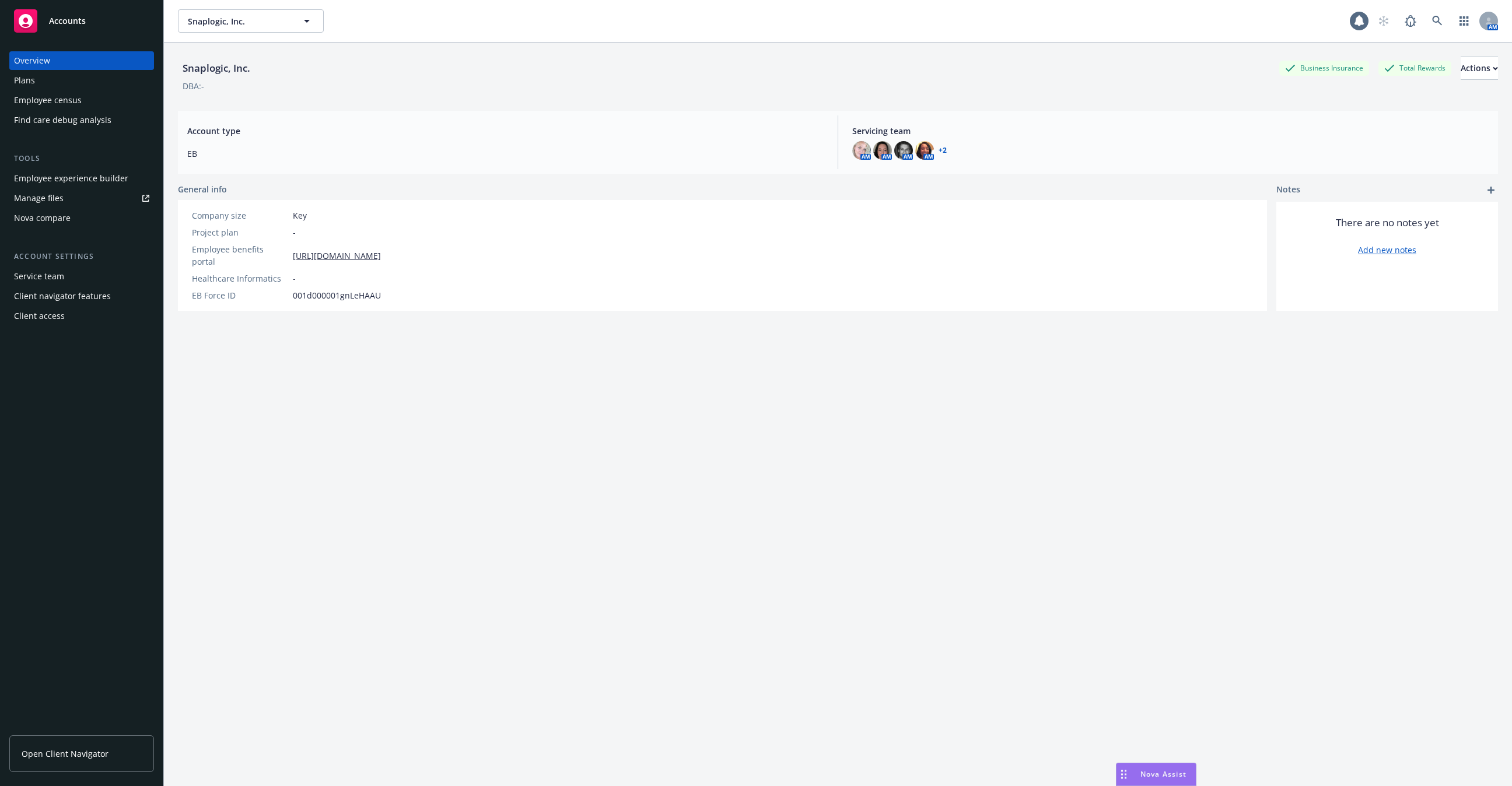
click at [105, 103] on div "Employee census" at bounding box center [82, 100] width 136 height 19
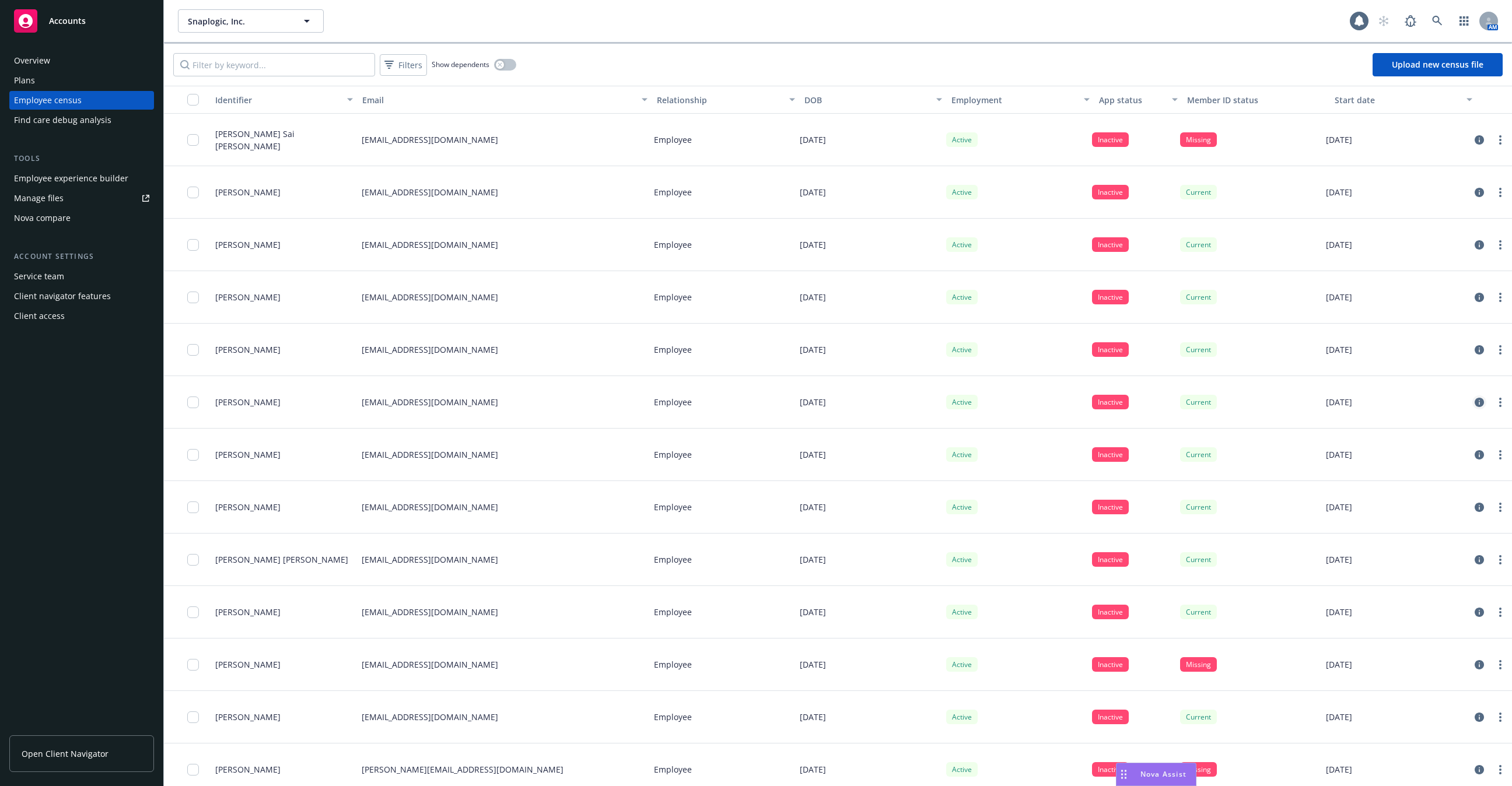
click at [1482, 403] on icon "circleInformation" at bounding box center [1479, 402] width 10 height 10
click at [328, 67] on input "Filter by keyword..." at bounding box center [274, 65] width 202 height 23
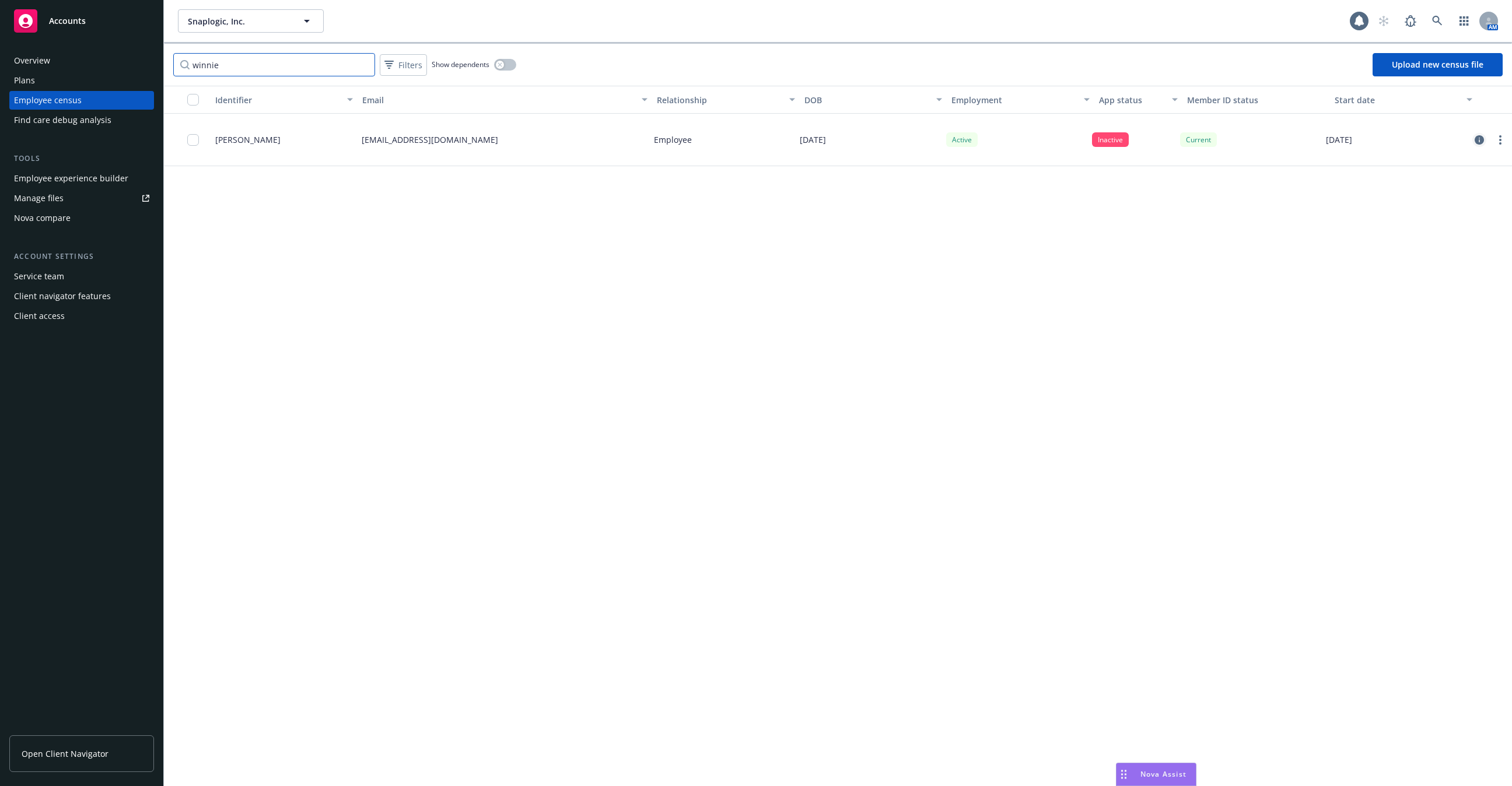
type input "winnie"
click at [1472, 137] on link "circleInformation" at bounding box center [1479, 140] width 14 height 14
click at [1481, 137] on icon "circleInformation" at bounding box center [1479, 140] width 10 height 10
click at [1481, 136] on icon "circleInformation" at bounding box center [1479, 140] width 10 height 10
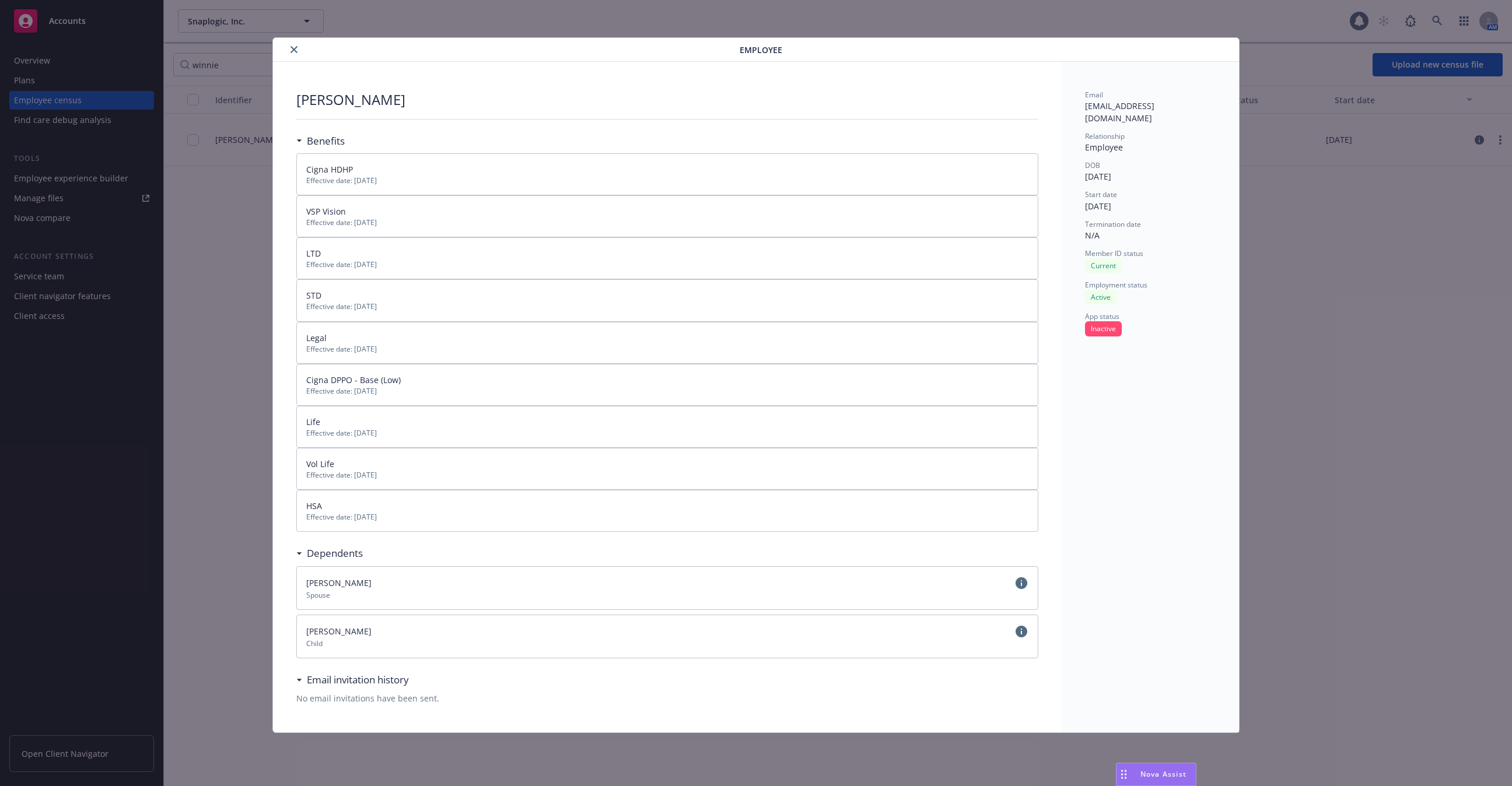
click at [1020, 582] on icon "circleInformation" at bounding box center [1021, 583] width 12 height 12
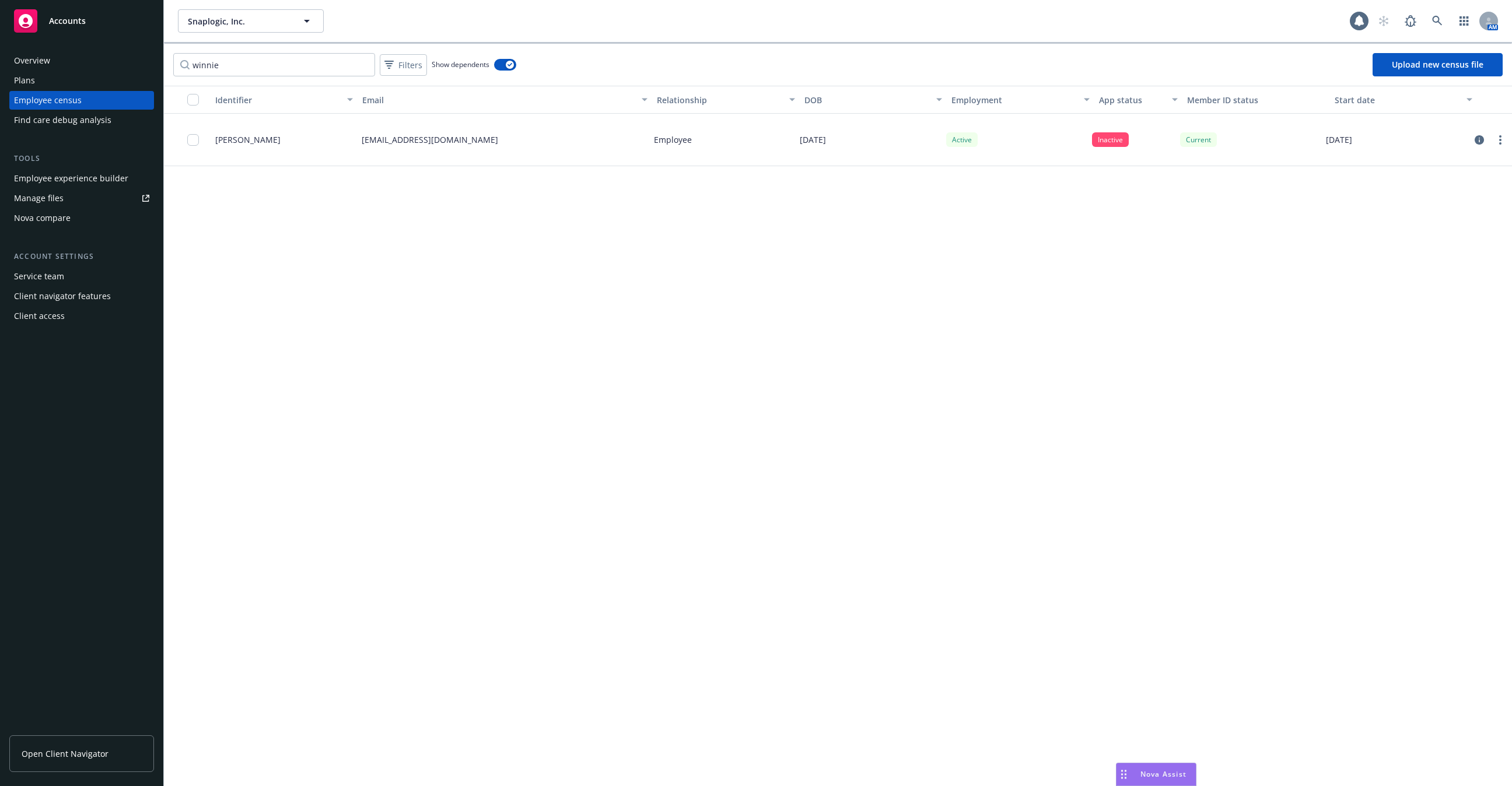
click at [82, 179] on div "Employee experience builder" at bounding box center [71, 178] width 114 height 19
click at [55, 86] on div "Plans" at bounding box center [82, 80] width 136 height 19
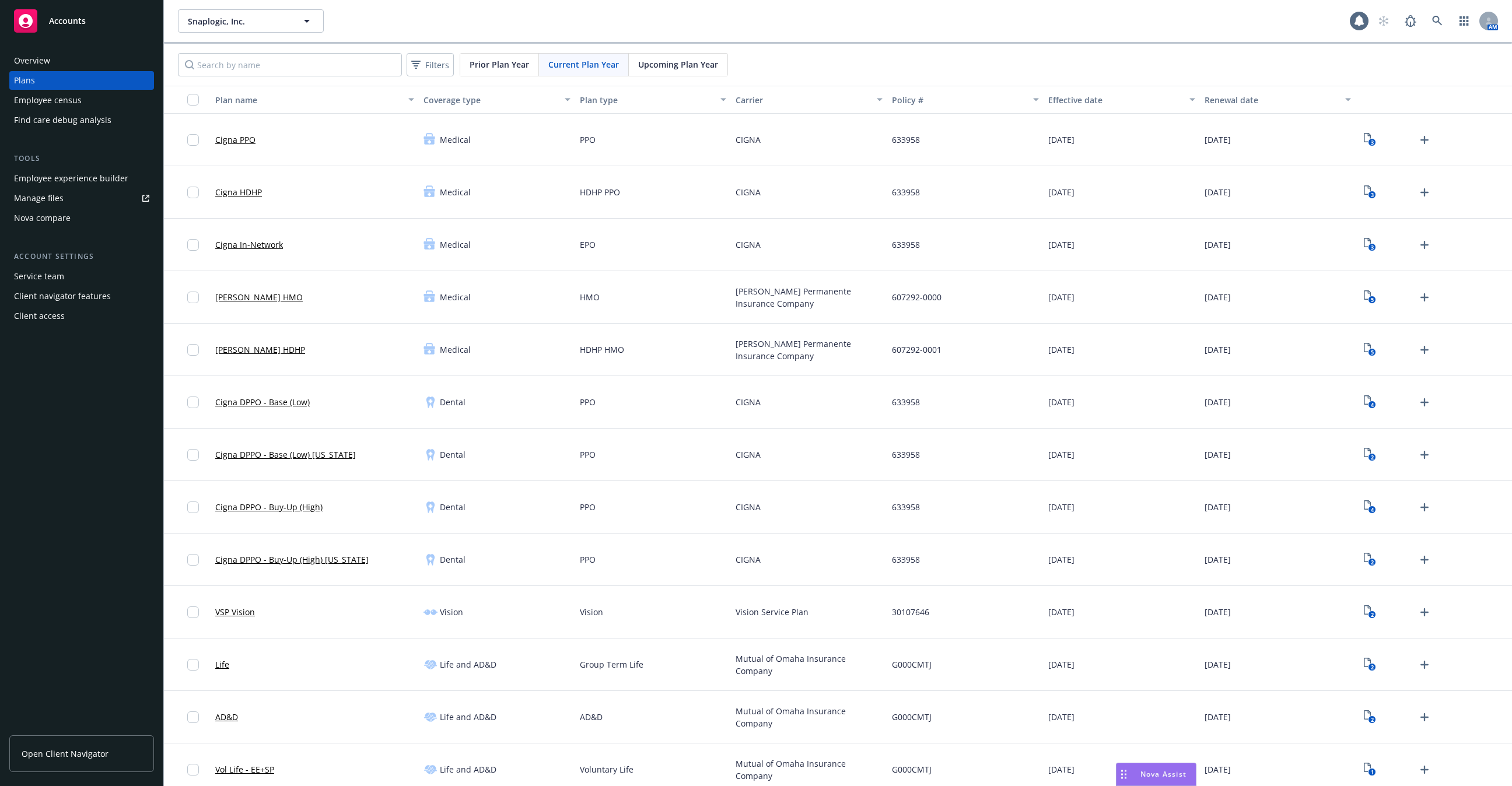
click at [86, 178] on div "Employee experience builder" at bounding box center [71, 178] width 114 height 19
click at [1439, 28] on link at bounding box center [1437, 21] width 23 height 23
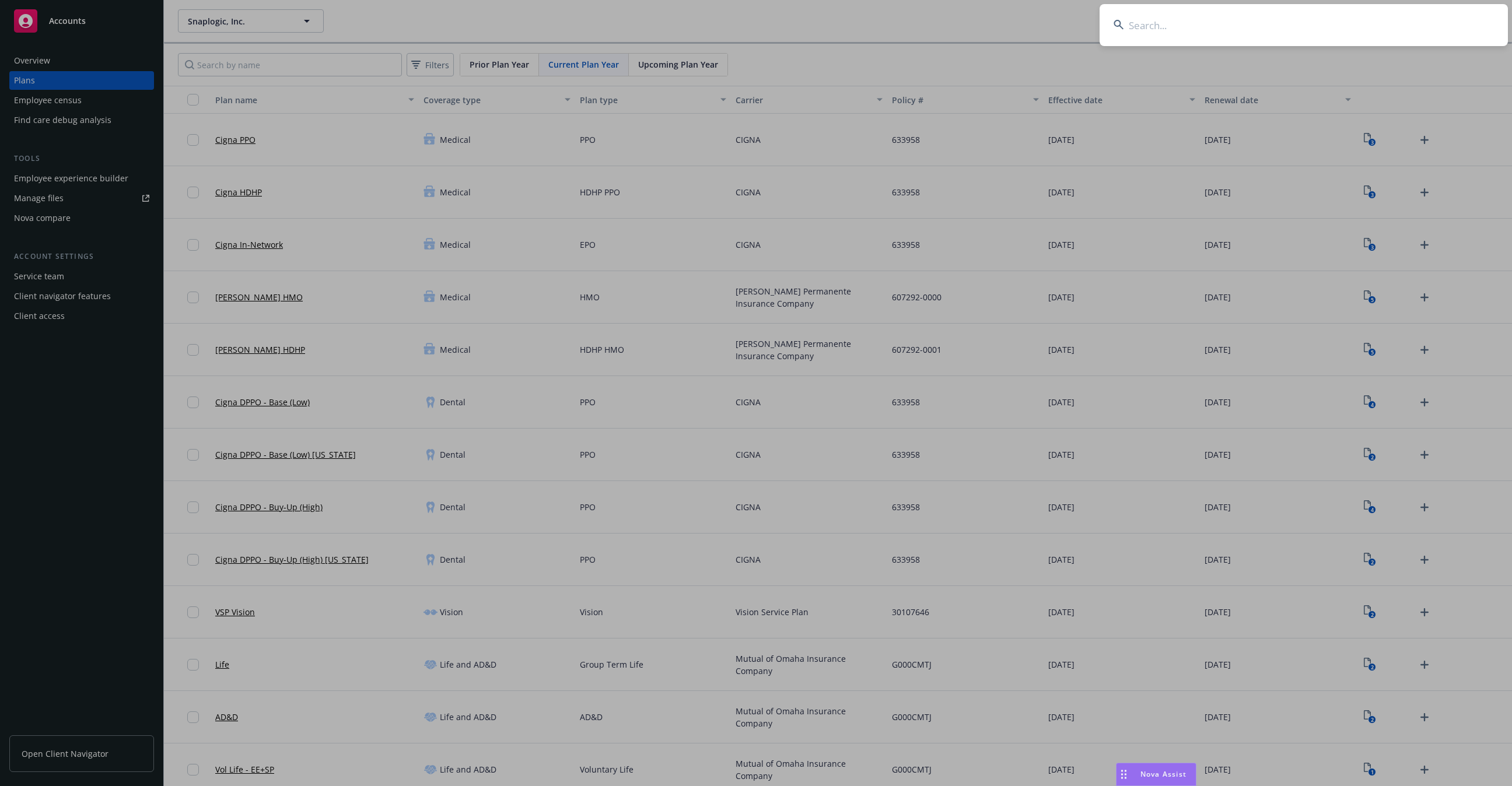
type input "a"
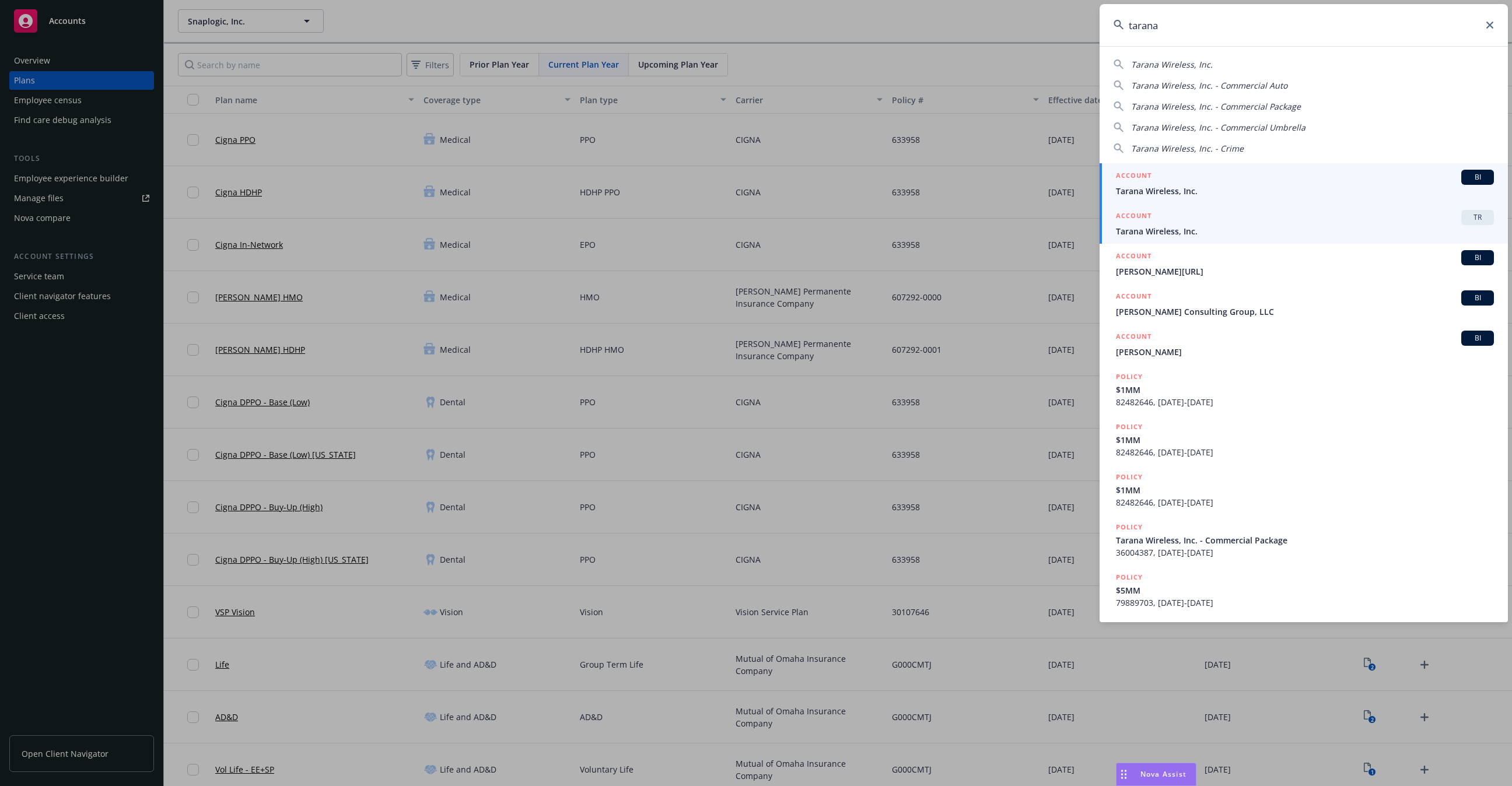
type input "tarana"
click at [1180, 226] on span "Tarana Wireless, Inc." at bounding box center [1305, 231] width 378 height 12
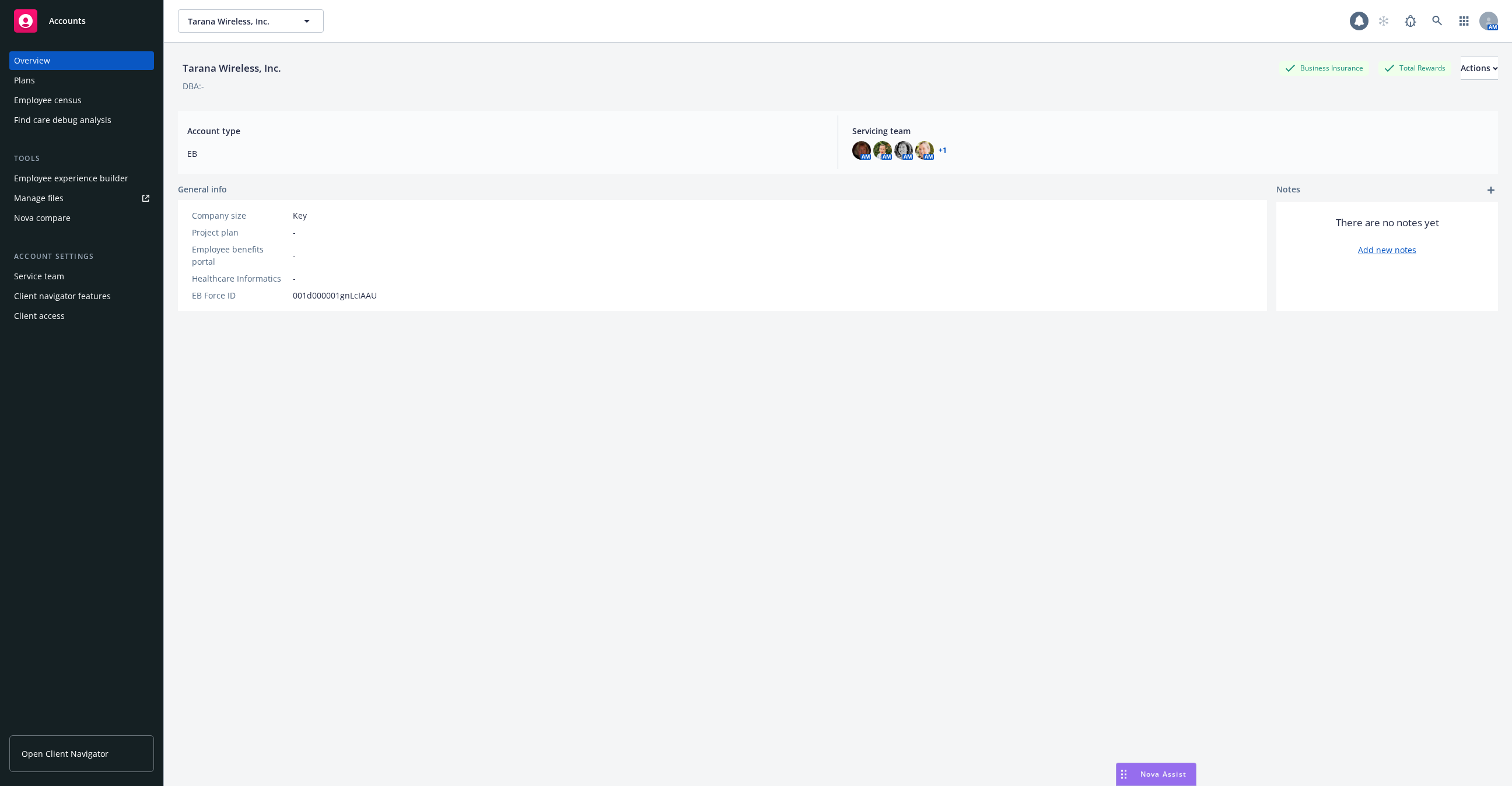
click at [90, 183] on div "Employee experience builder" at bounding box center [71, 178] width 114 height 19
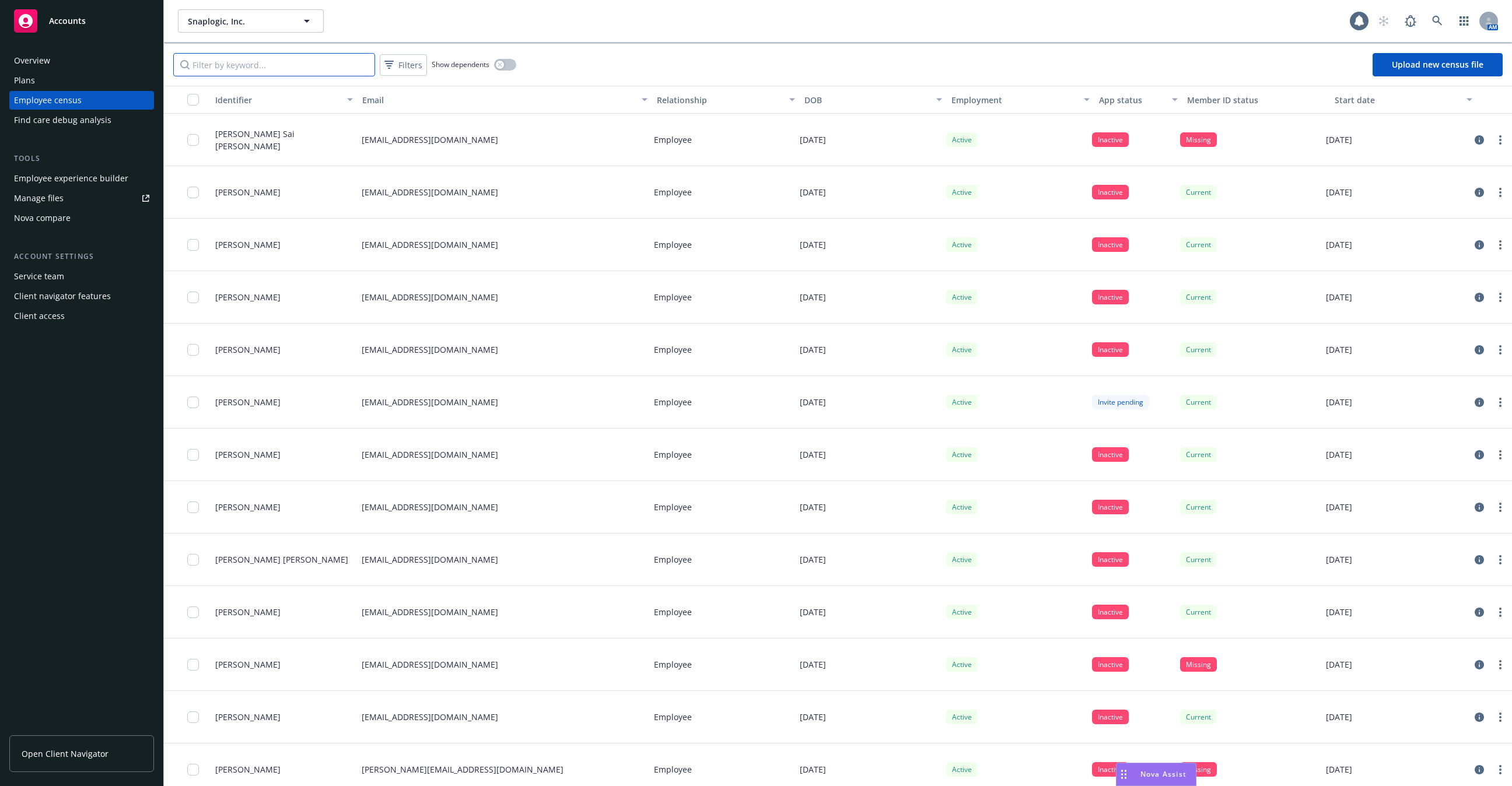
click at [300, 74] on input "Filter by keyword..." at bounding box center [274, 65] width 202 height 23
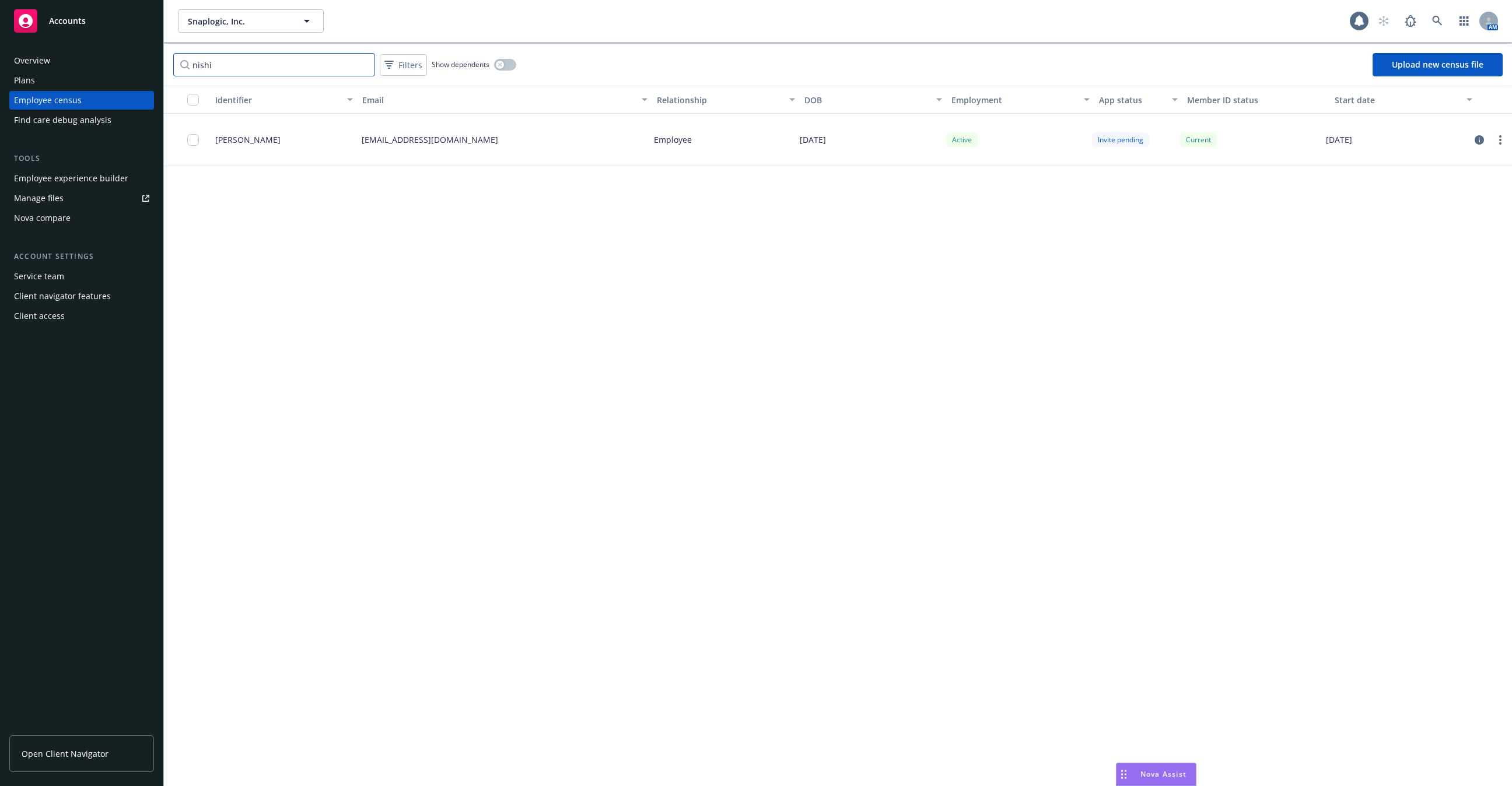
click at [266, 69] on input "nishi" at bounding box center [274, 65] width 202 height 23
type input "i"
type input "winni"
click at [60, 73] on div "Plans" at bounding box center [82, 80] width 136 height 19
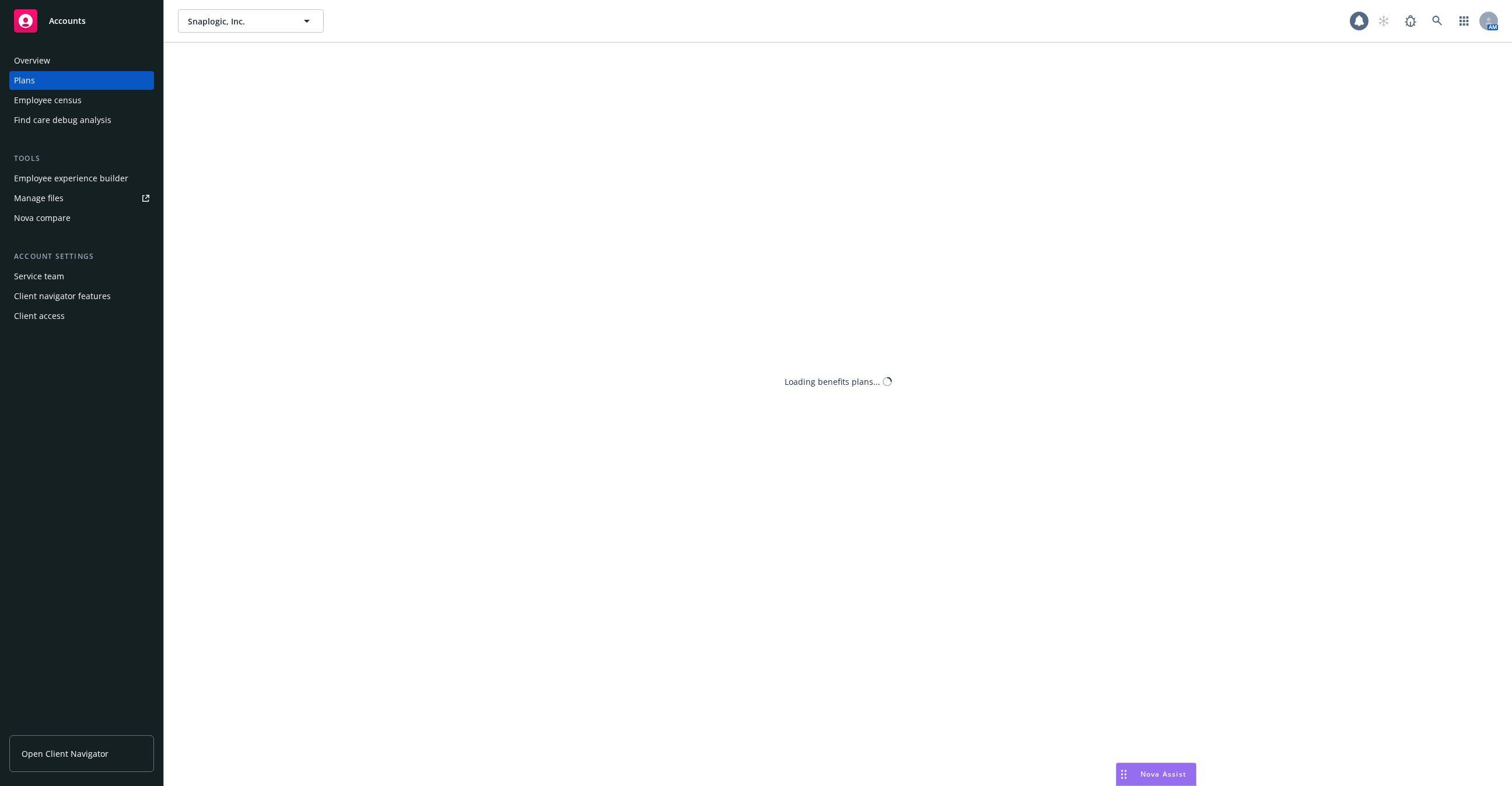
click at [51, 67] on div "Overview" at bounding box center [82, 60] width 136 height 19
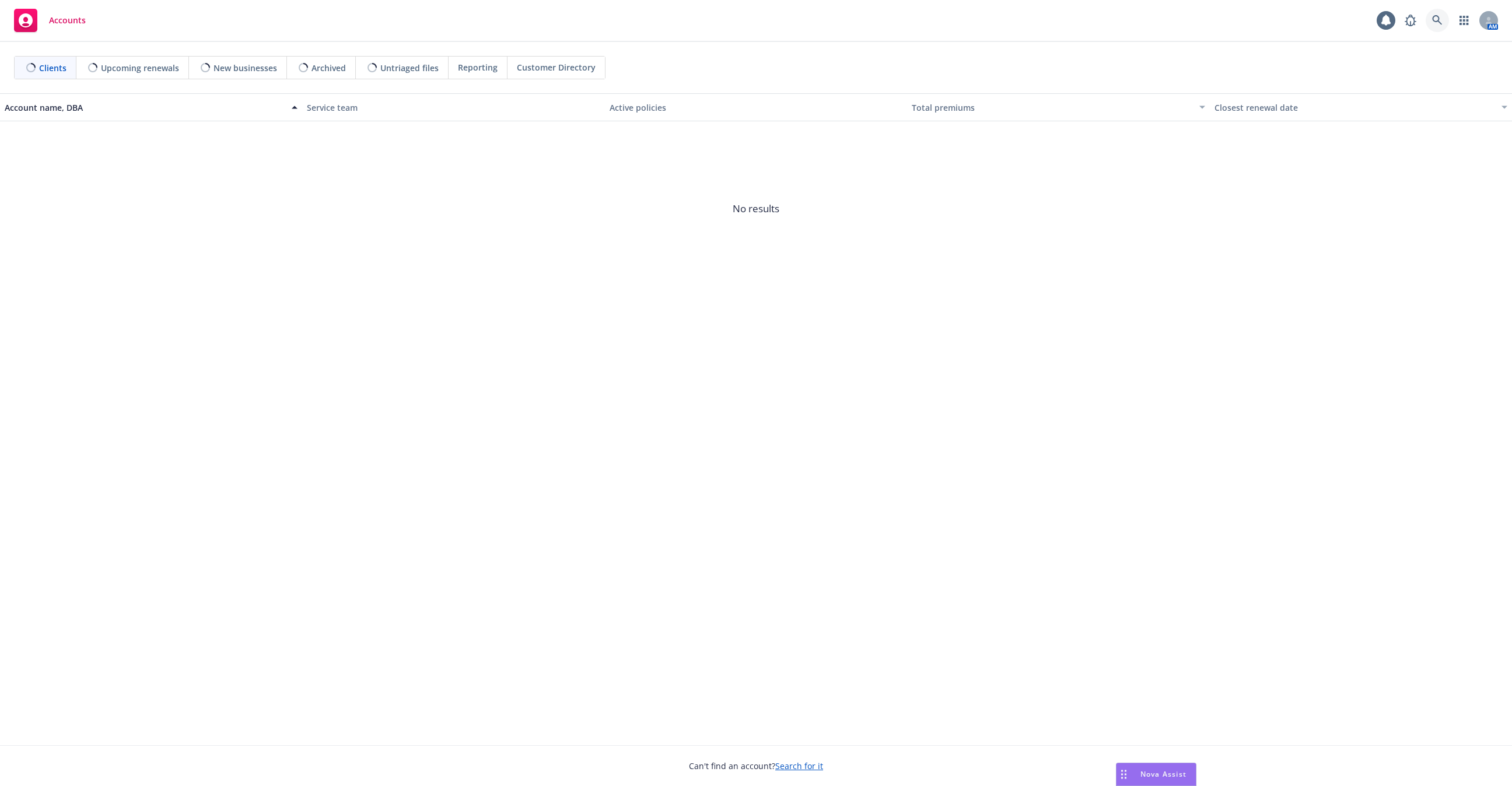
click at [1446, 28] on link at bounding box center [1437, 21] width 23 height 23
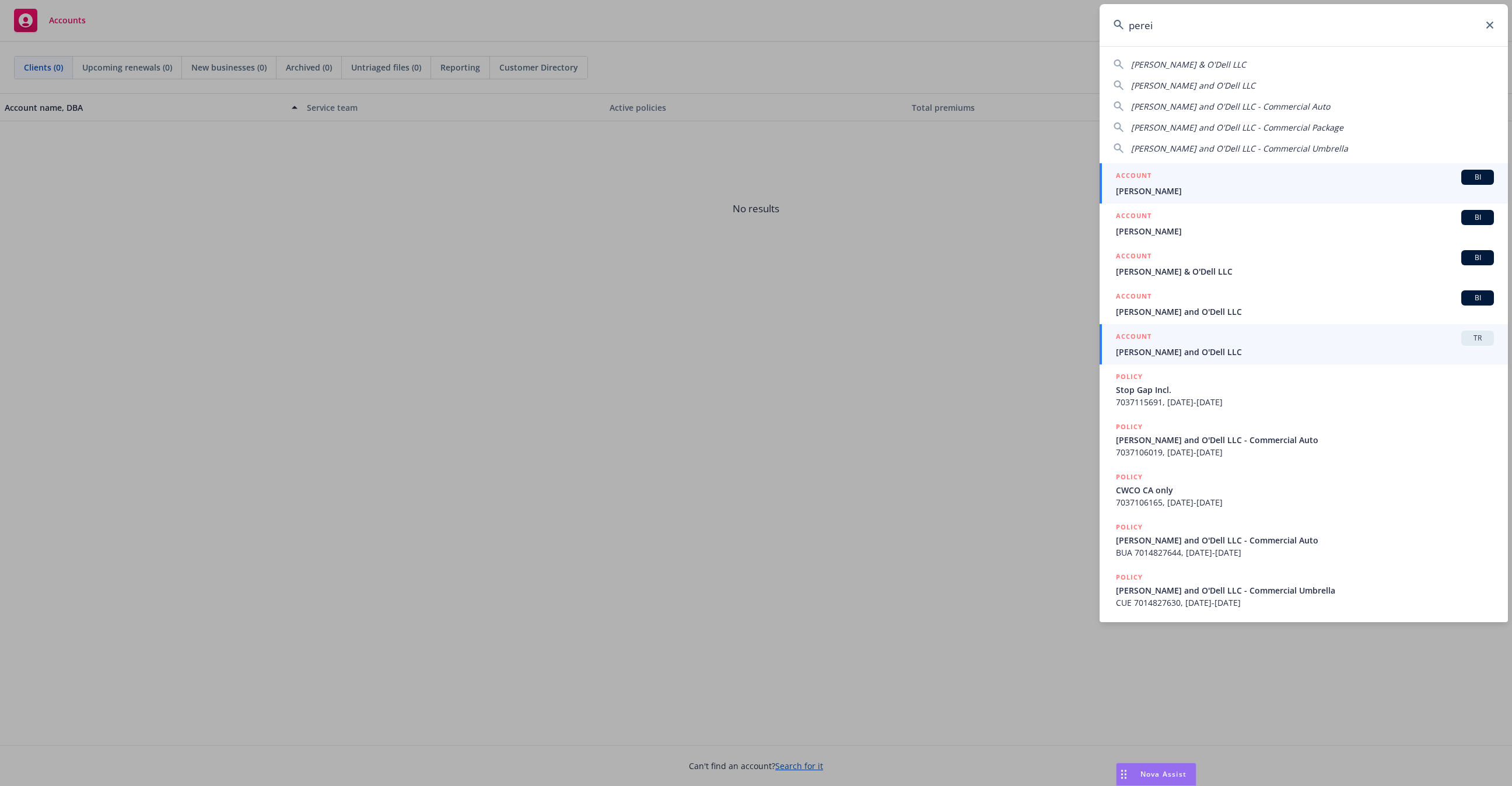
type input "perei"
click at [1182, 348] on span "[PERSON_NAME] and O'Dell LLC" at bounding box center [1305, 352] width 378 height 12
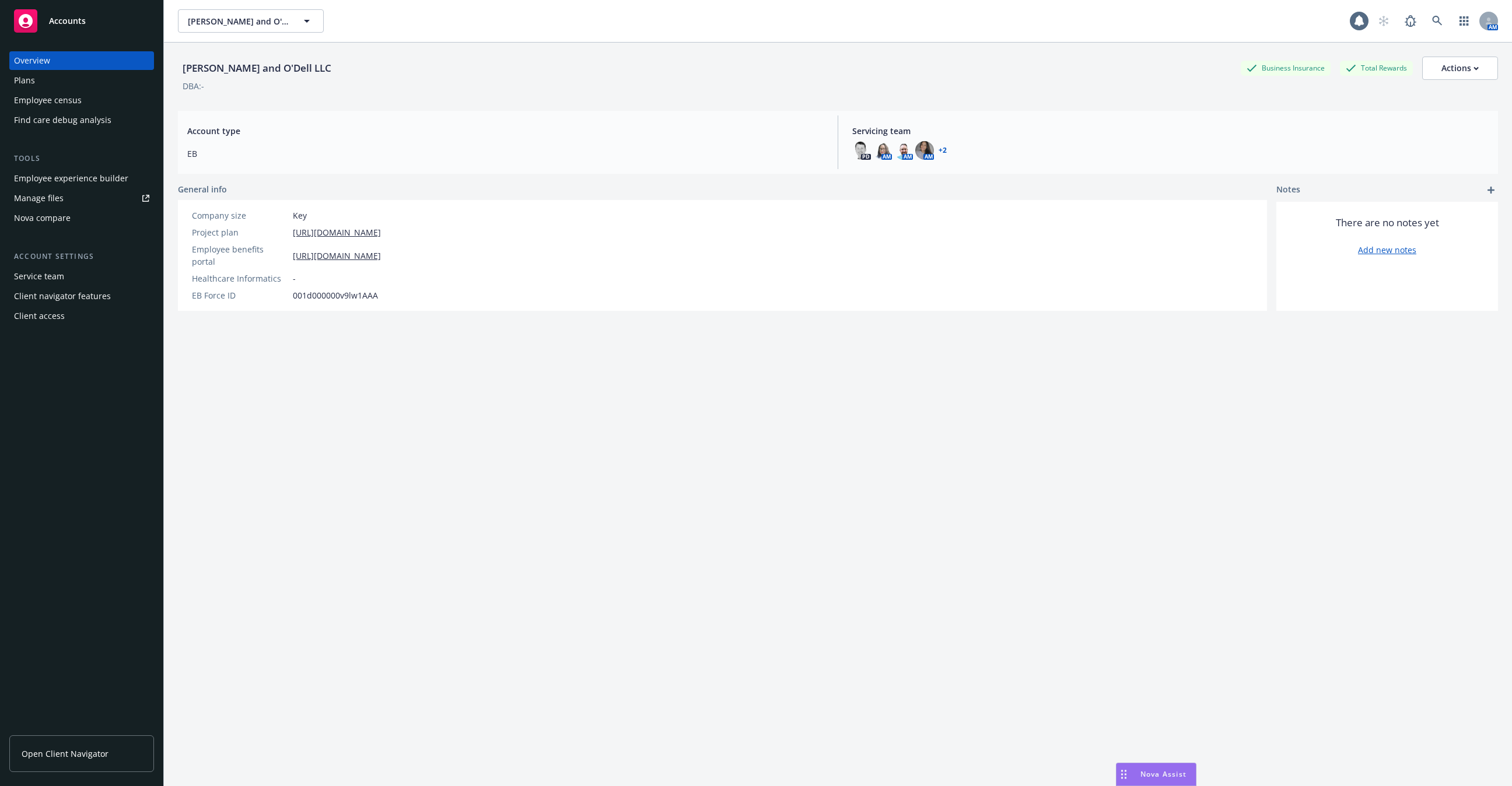
click at [76, 77] on div "Plans" at bounding box center [82, 80] width 136 height 19
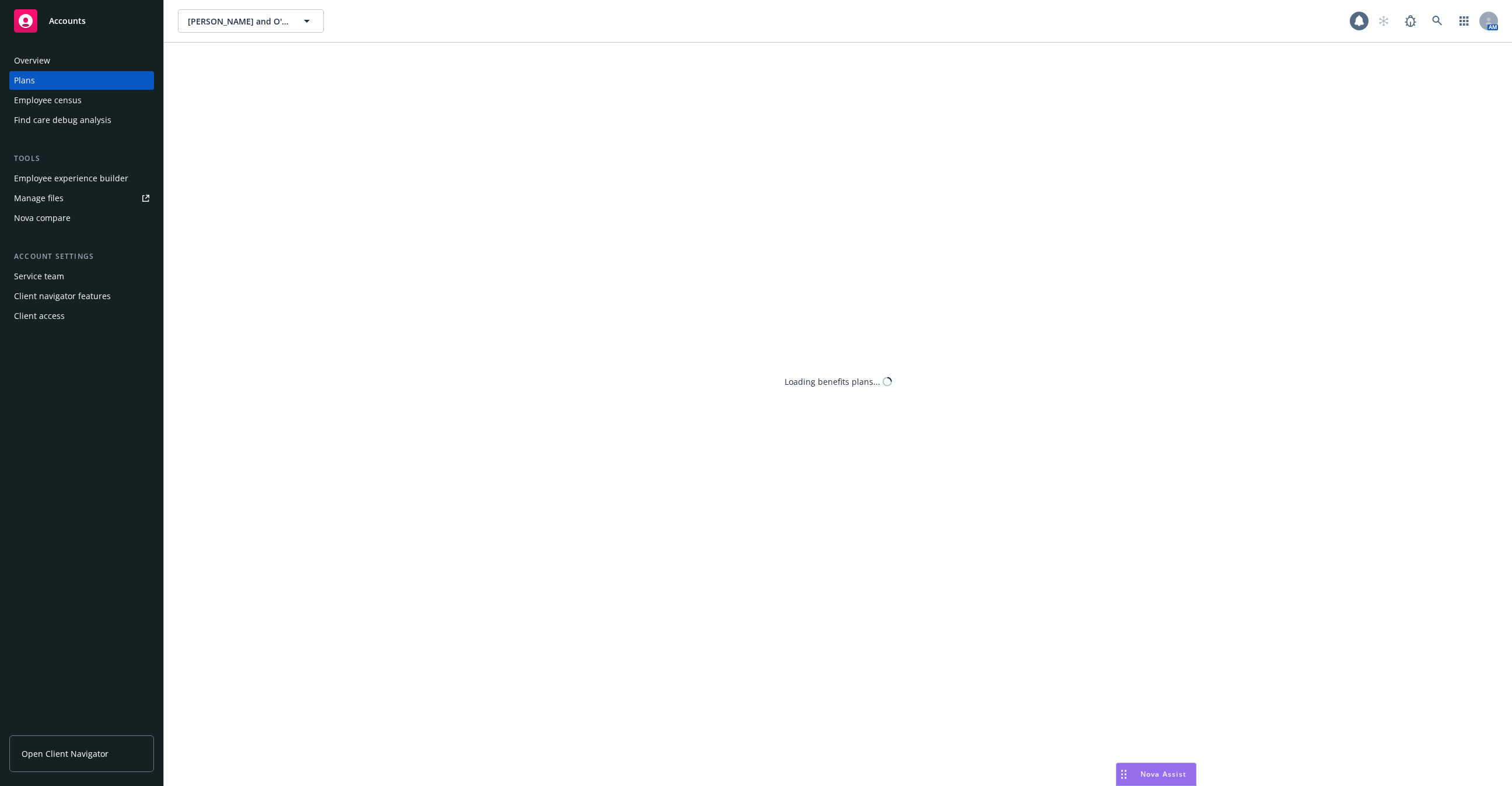
click at [76, 86] on div "Plans" at bounding box center [82, 80] width 136 height 19
click at [76, 101] on div "Employee census" at bounding box center [48, 100] width 67 height 19
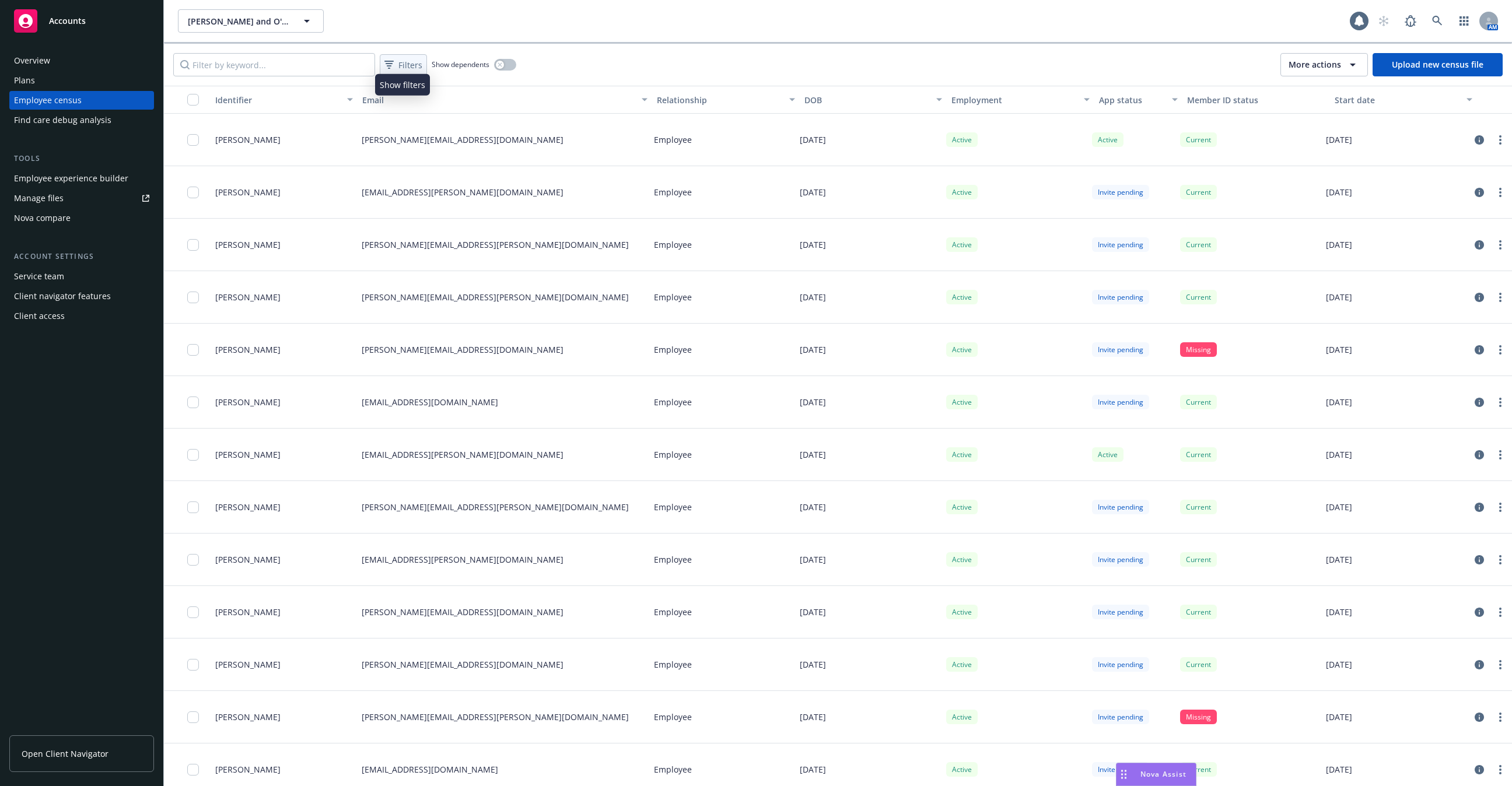
click at [404, 70] on span "Filters" at bounding box center [410, 65] width 24 height 12
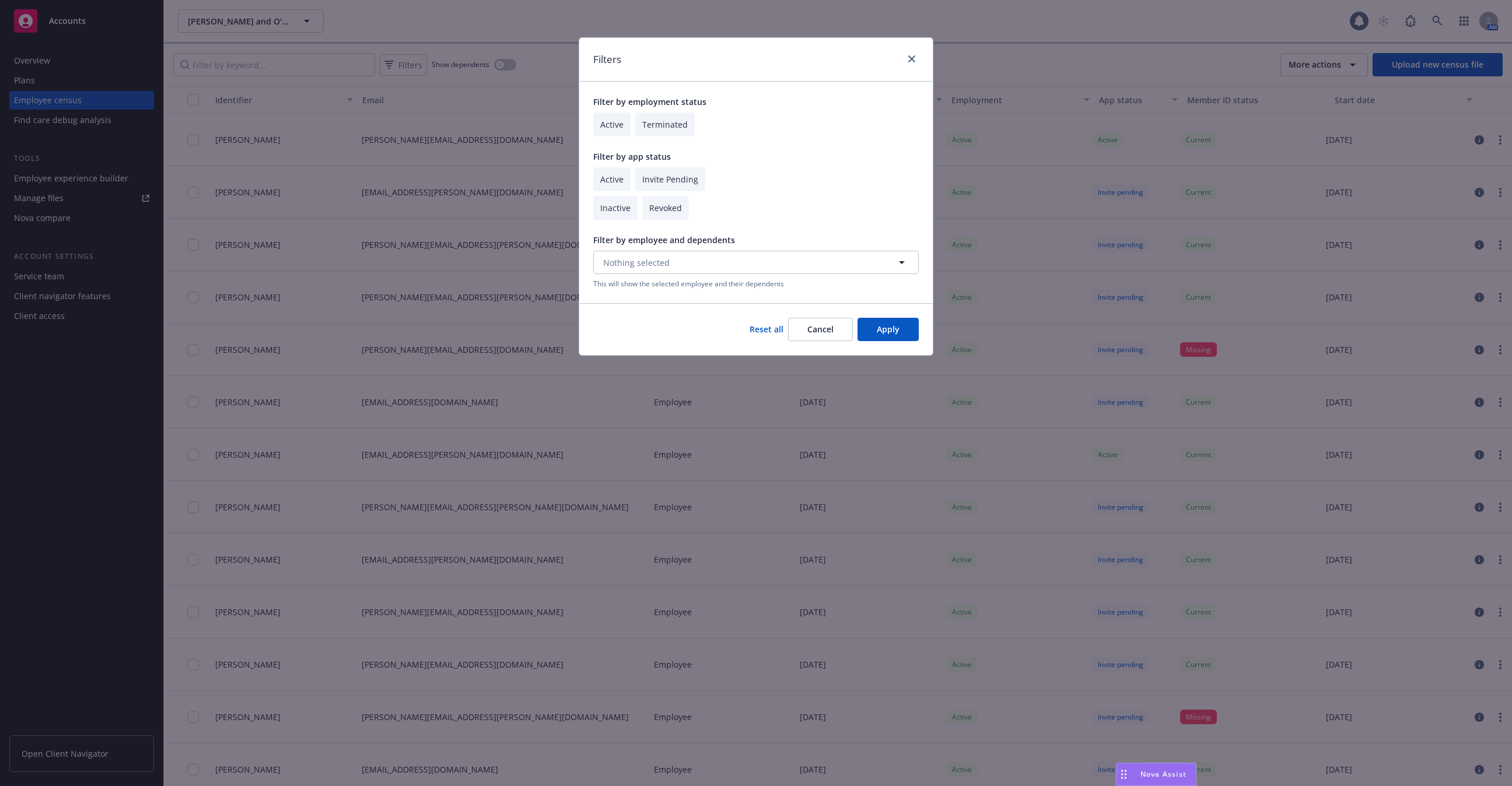
click at [610, 178] on input "checkbox" at bounding box center [612, 179] width 37 height 24
checkbox input "true"
click at [868, 322] on button "Apply" at bounding box center [888, 329] width 61 height 23
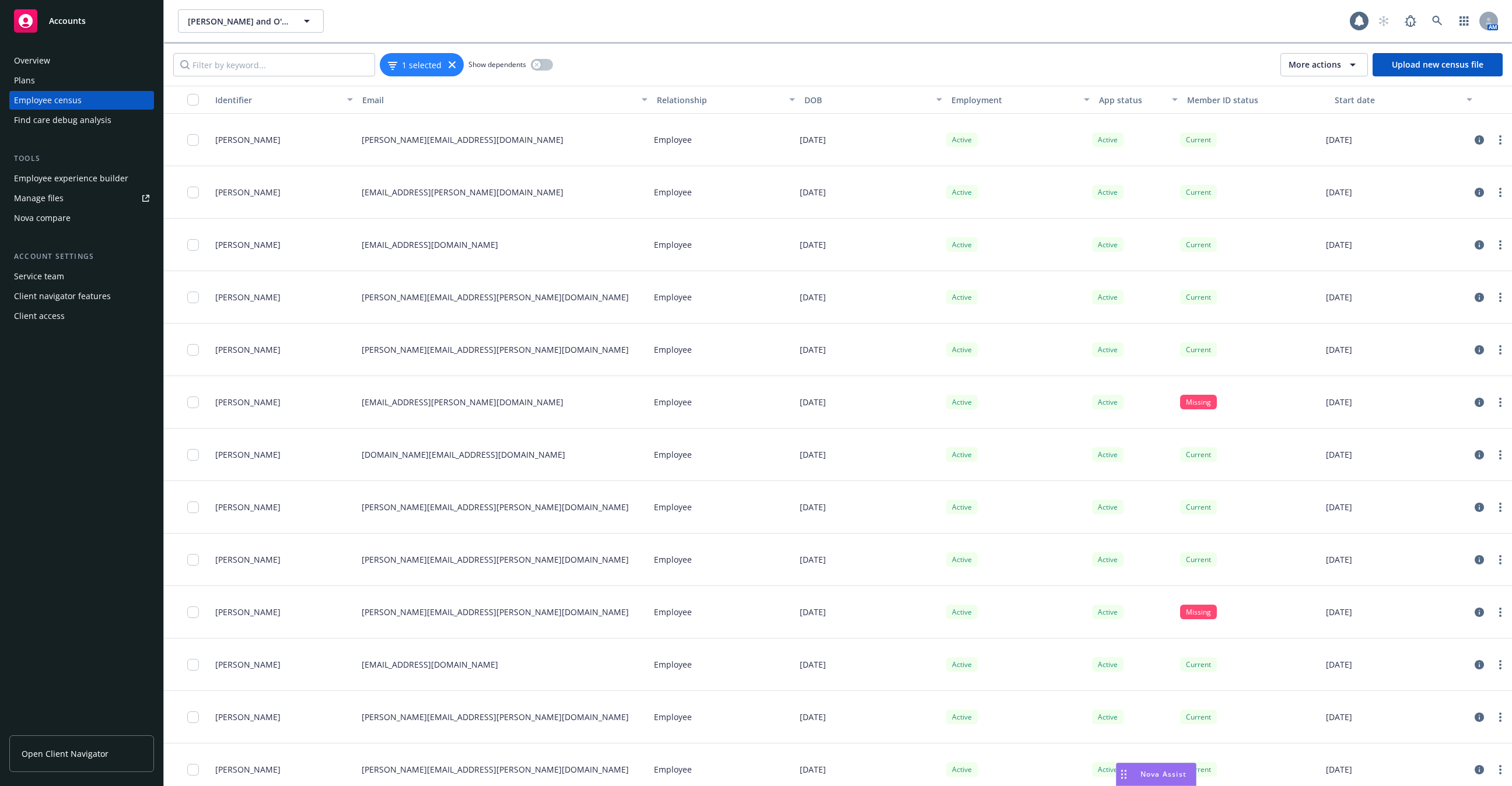
click at [189, 105] on button "button" at bounding box center [187, 100] width 47 height 28
click at [193, 98] on input "checkbox" at bounding box center [193, 100] width 12 height 12
click at [191, 102] on input "checkbox" at bounding box center [193, 100] width 12 height 12
click at [448, 61] on icon at bounding box center [452, 64] width 7 height 7
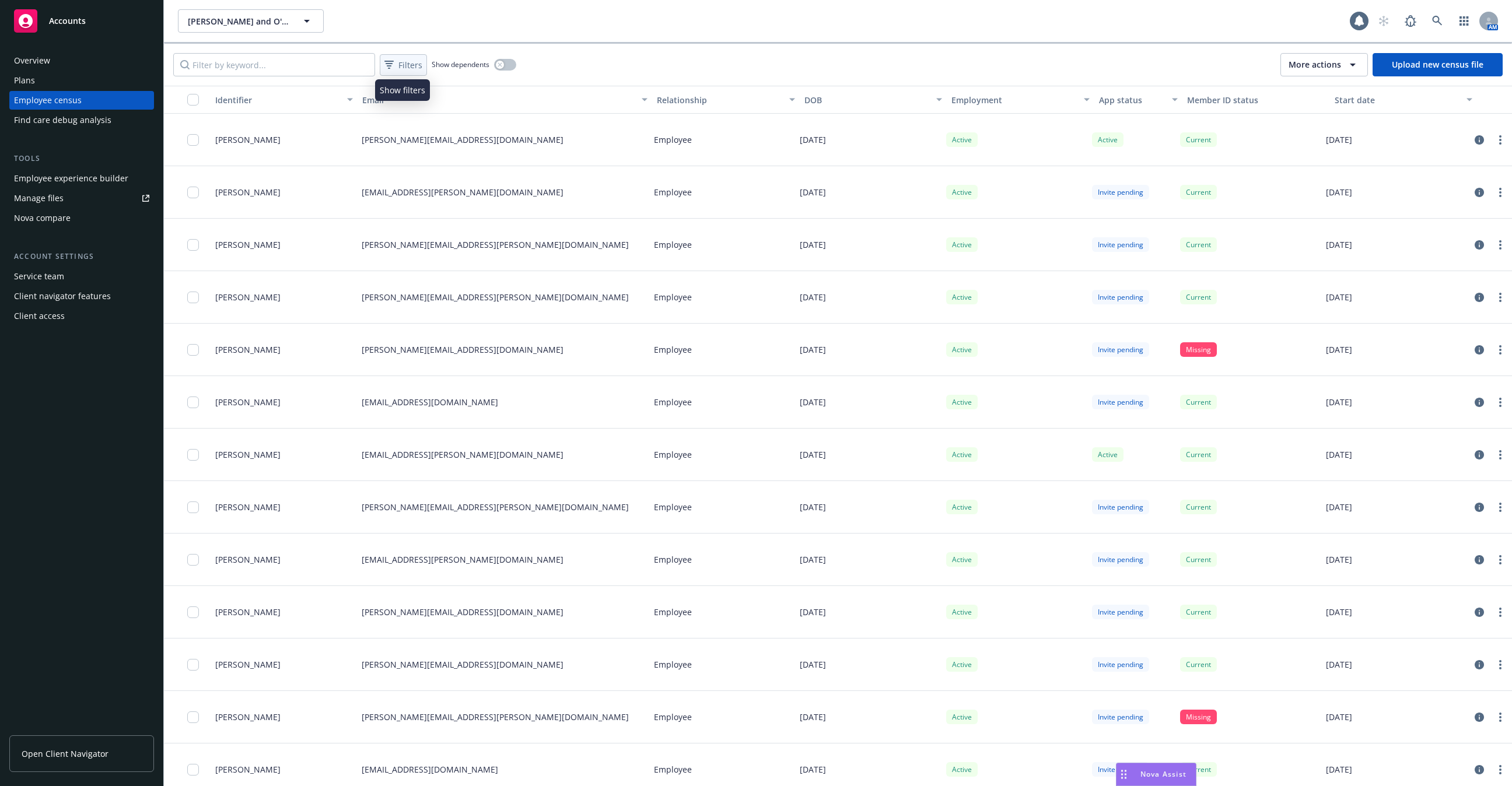
click at [404, 62] on span "Filters" at bounding box center [410, 65] width 24 height 12
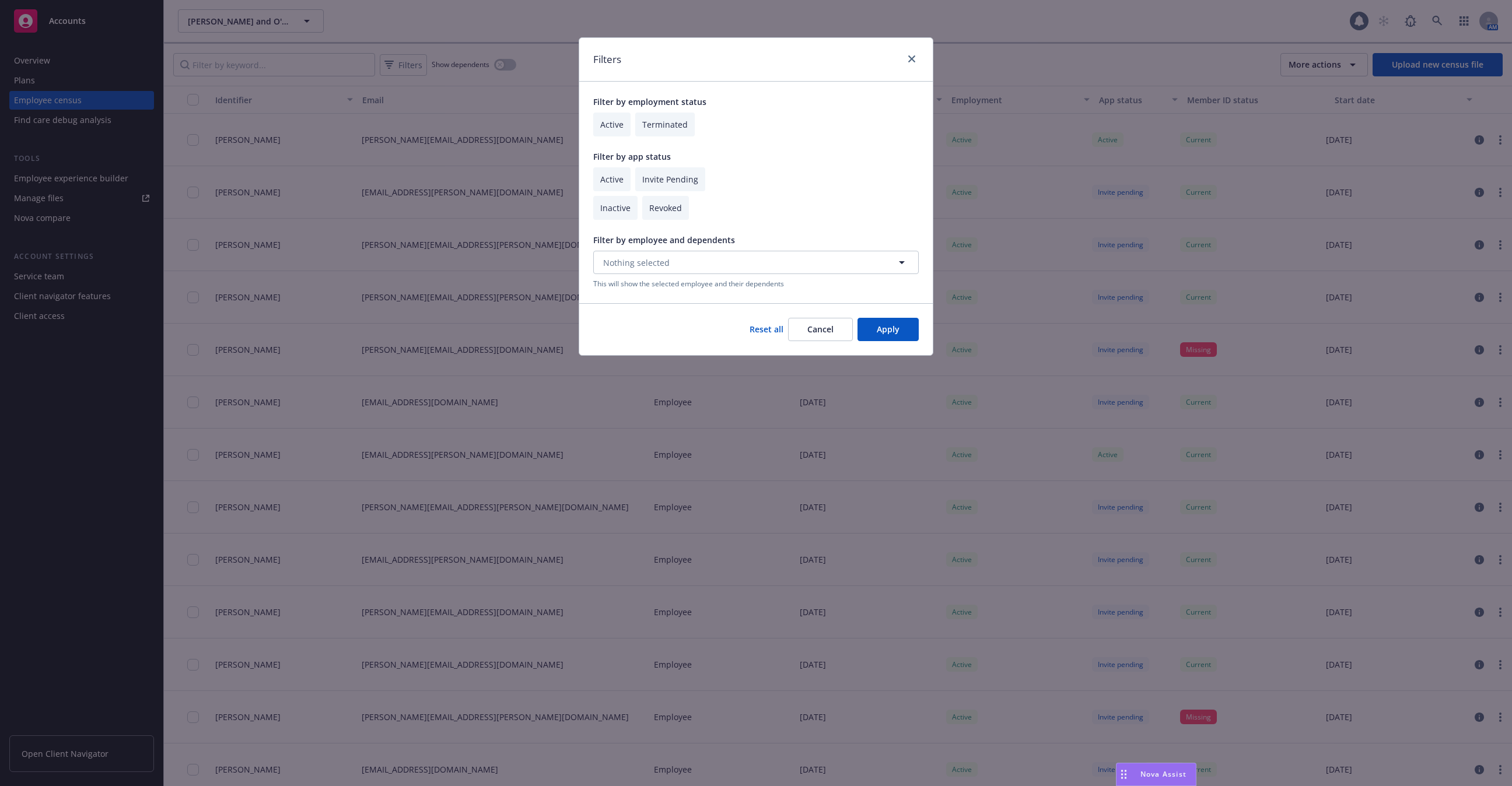
click at [1029, 284] on div "Filters Filter by employment status Active Terminated Filter by app status Acti…" at bounding box center [756, 393] width 1512 height 786
click at [915, 60] on link "close" at bounding box center [912, 59] width 14 height 14
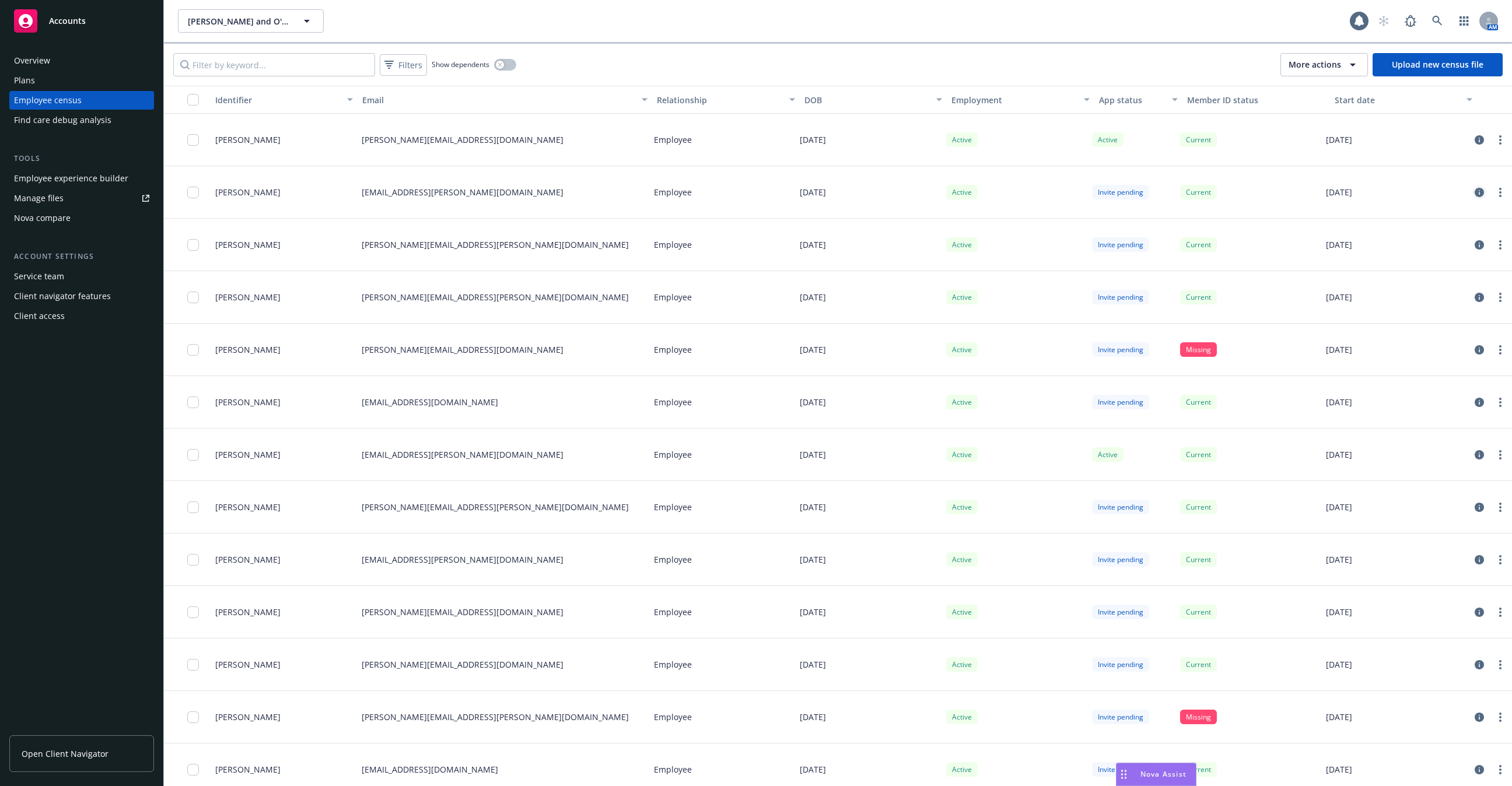
click at [1482, 194] on icon "circleInformation" at bounding box center [1479, 192] width 10 height 10
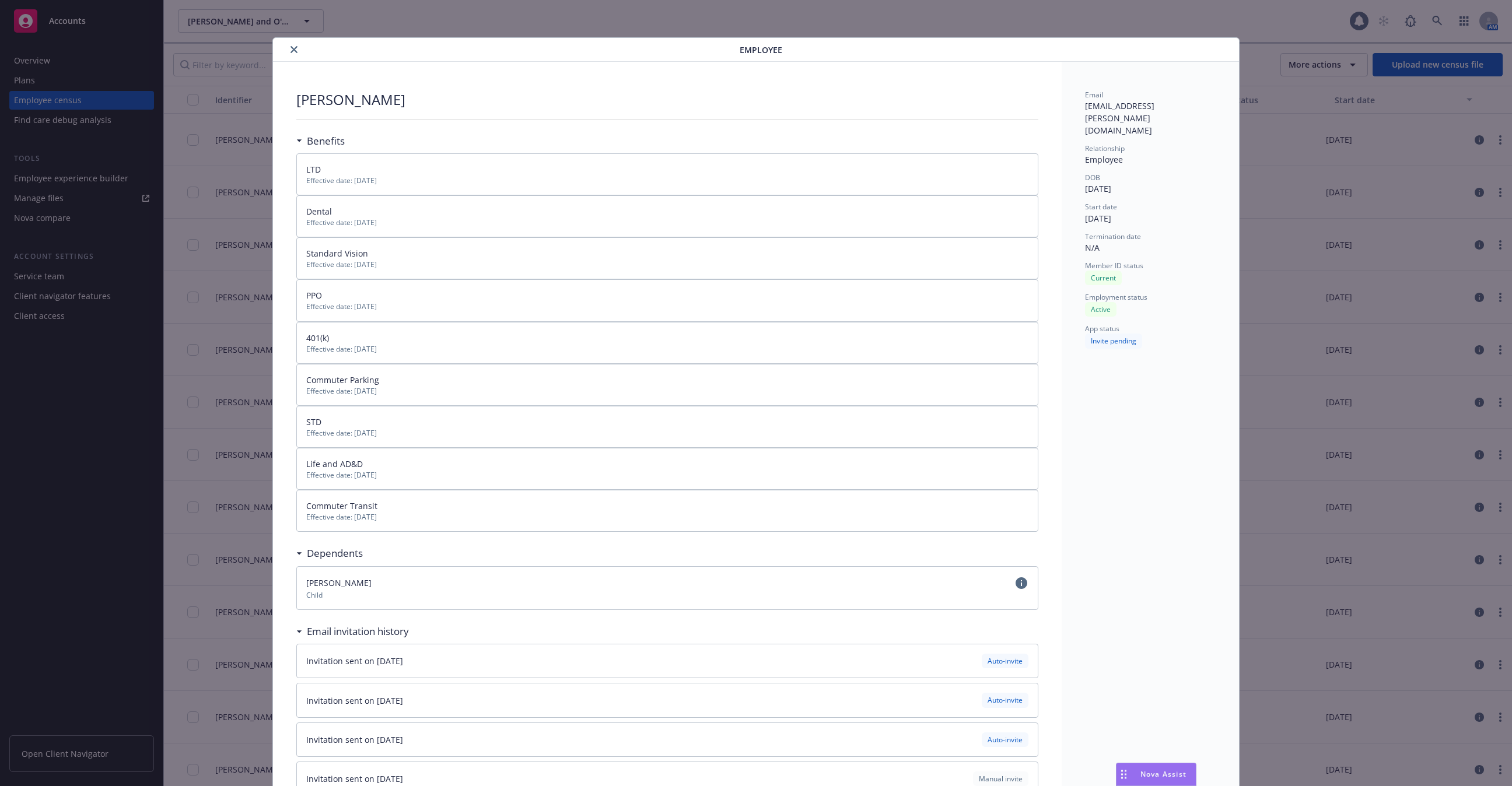
scroll to position [30, 0]
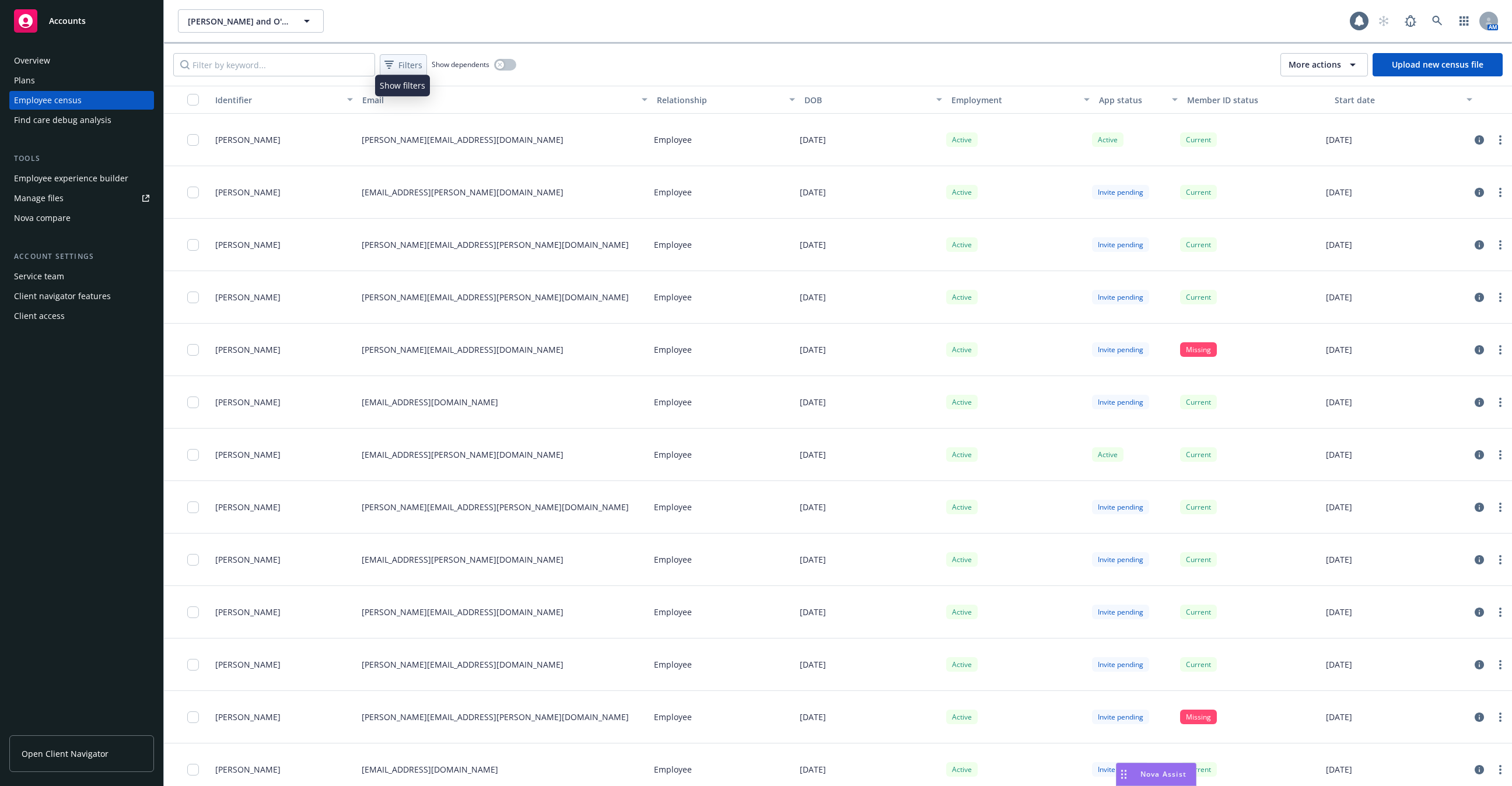
click at [409, 71] on div "Filters" at bounding box center [403, 65] width 42 height 17
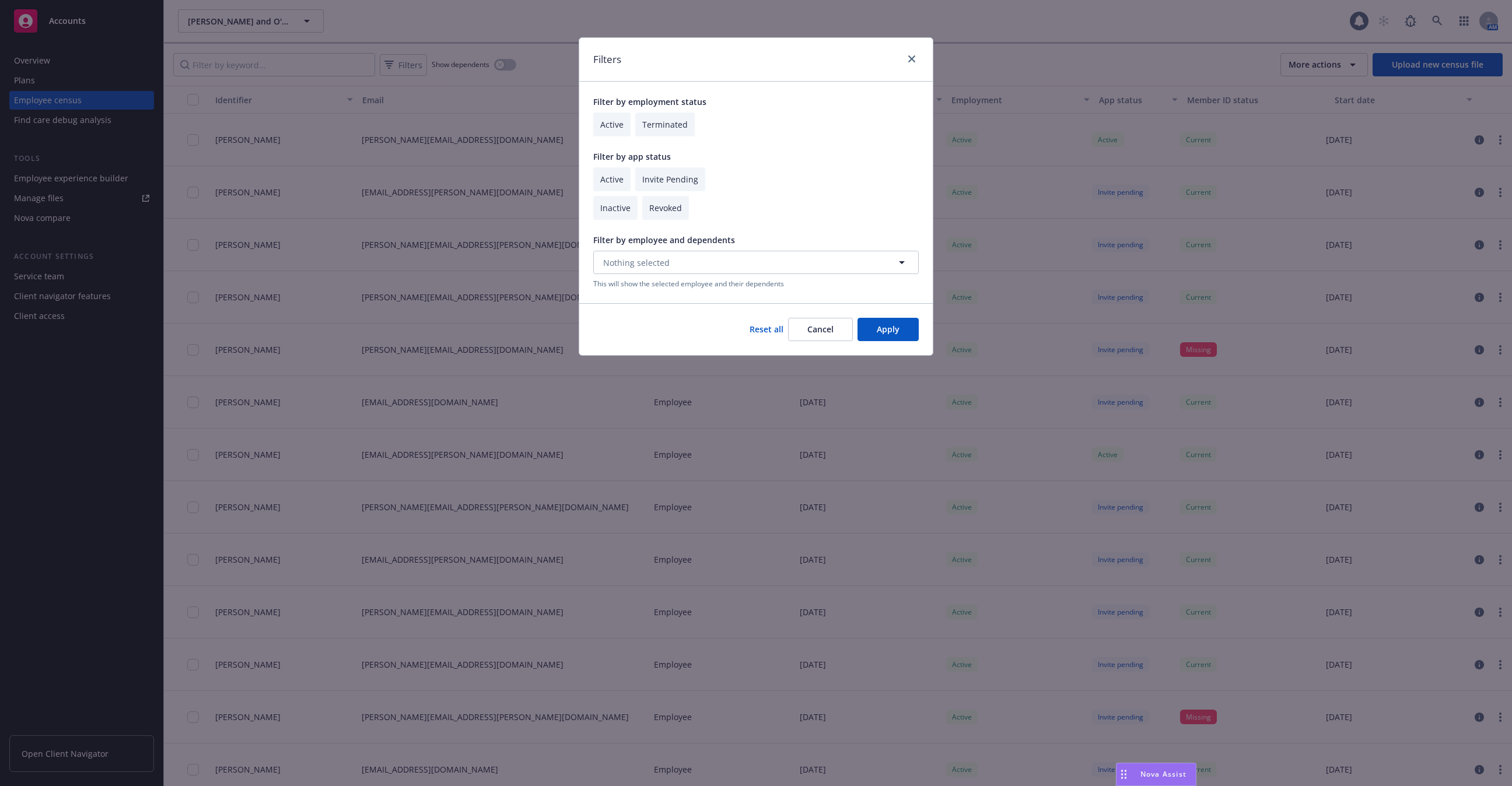
click at [610, 175] on input "checkbox" at bounding box center [612, 179] width 37 height 24
checkbox input "true"
click at [875, 320] on button "Apply" at bounding box center [888, 329] width 61 height 23
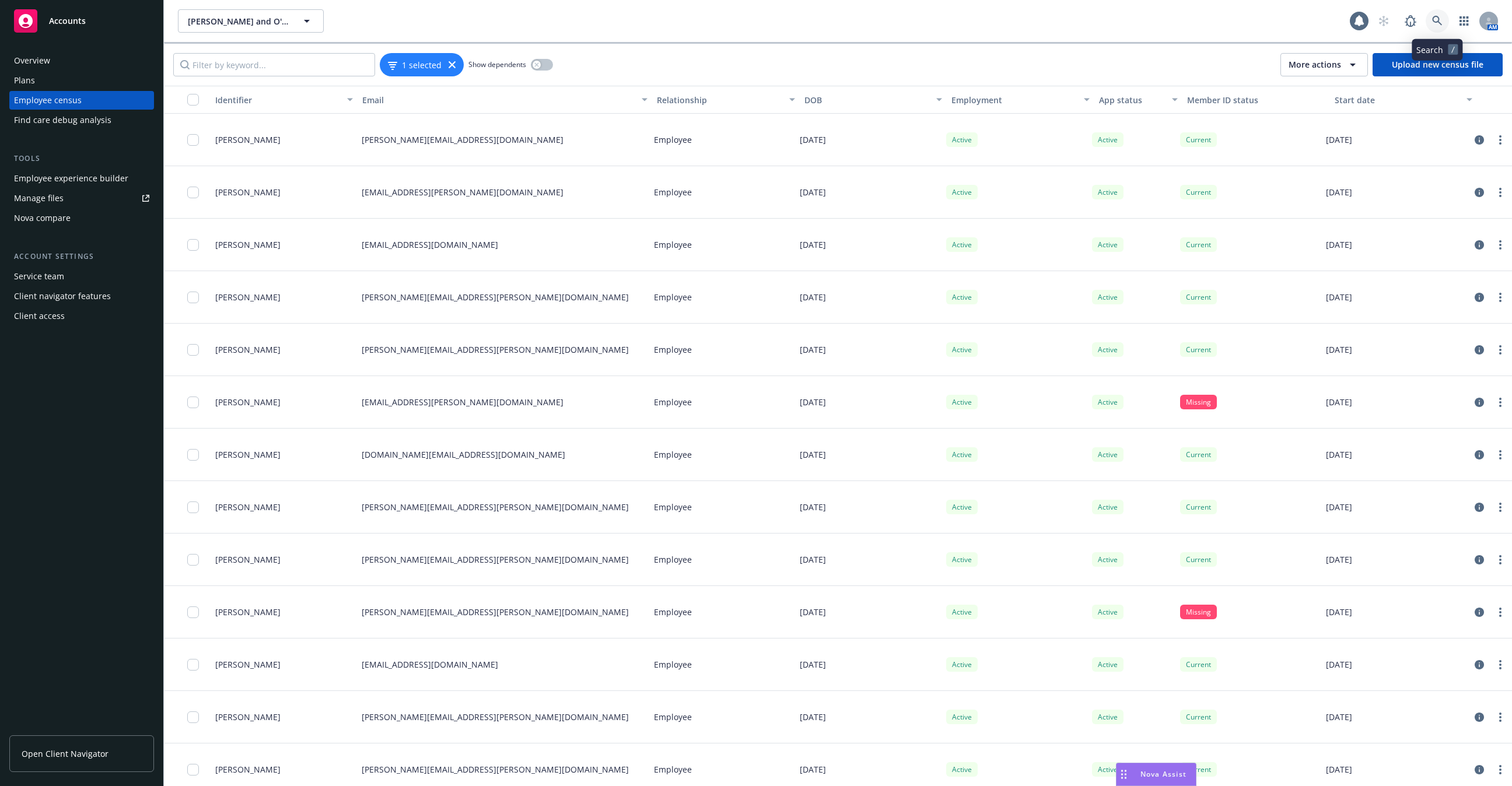
click at [1436, 23] on icon at bounding box center [1437, 21] width 10 height 10
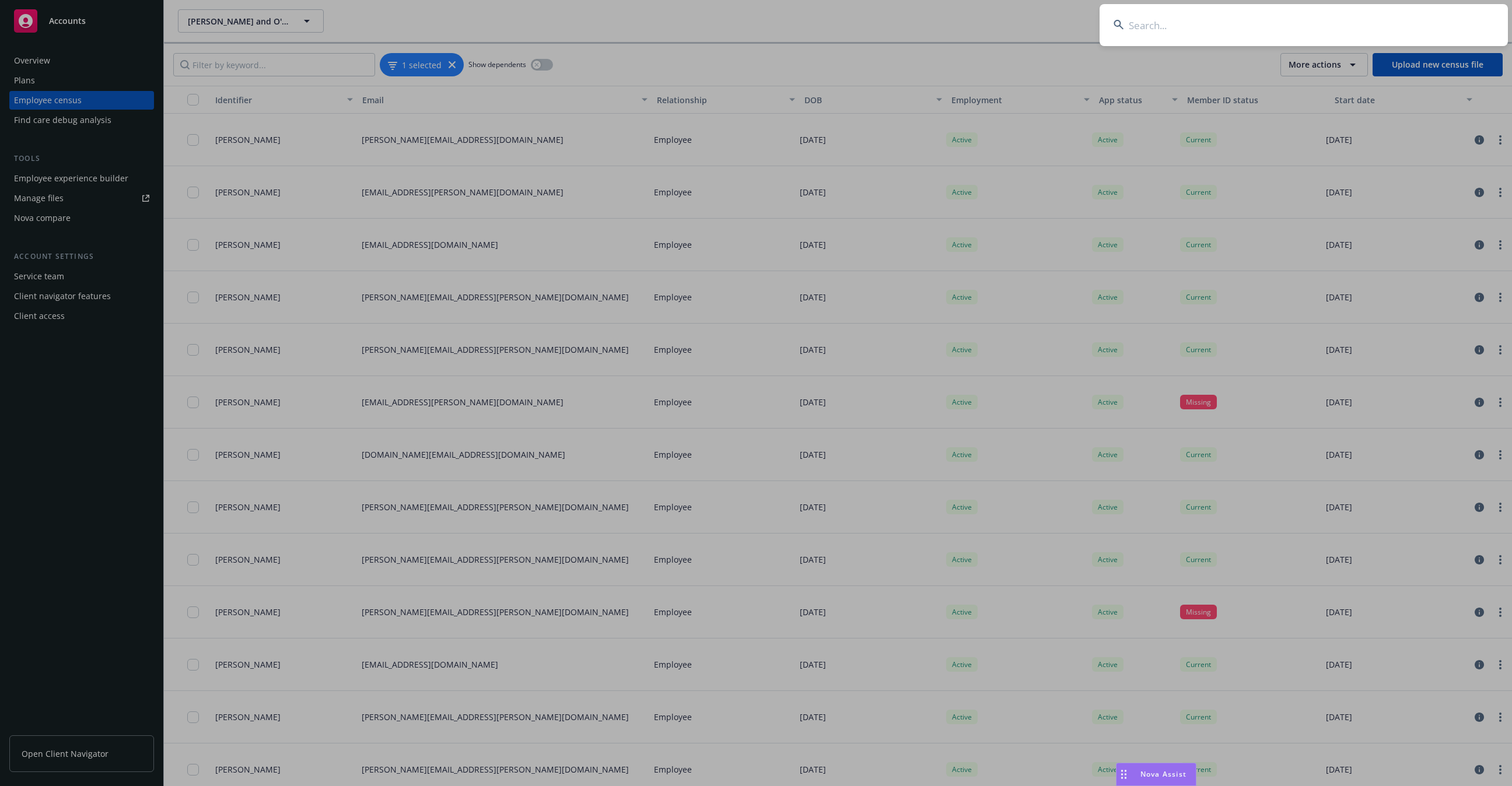
type input "m"
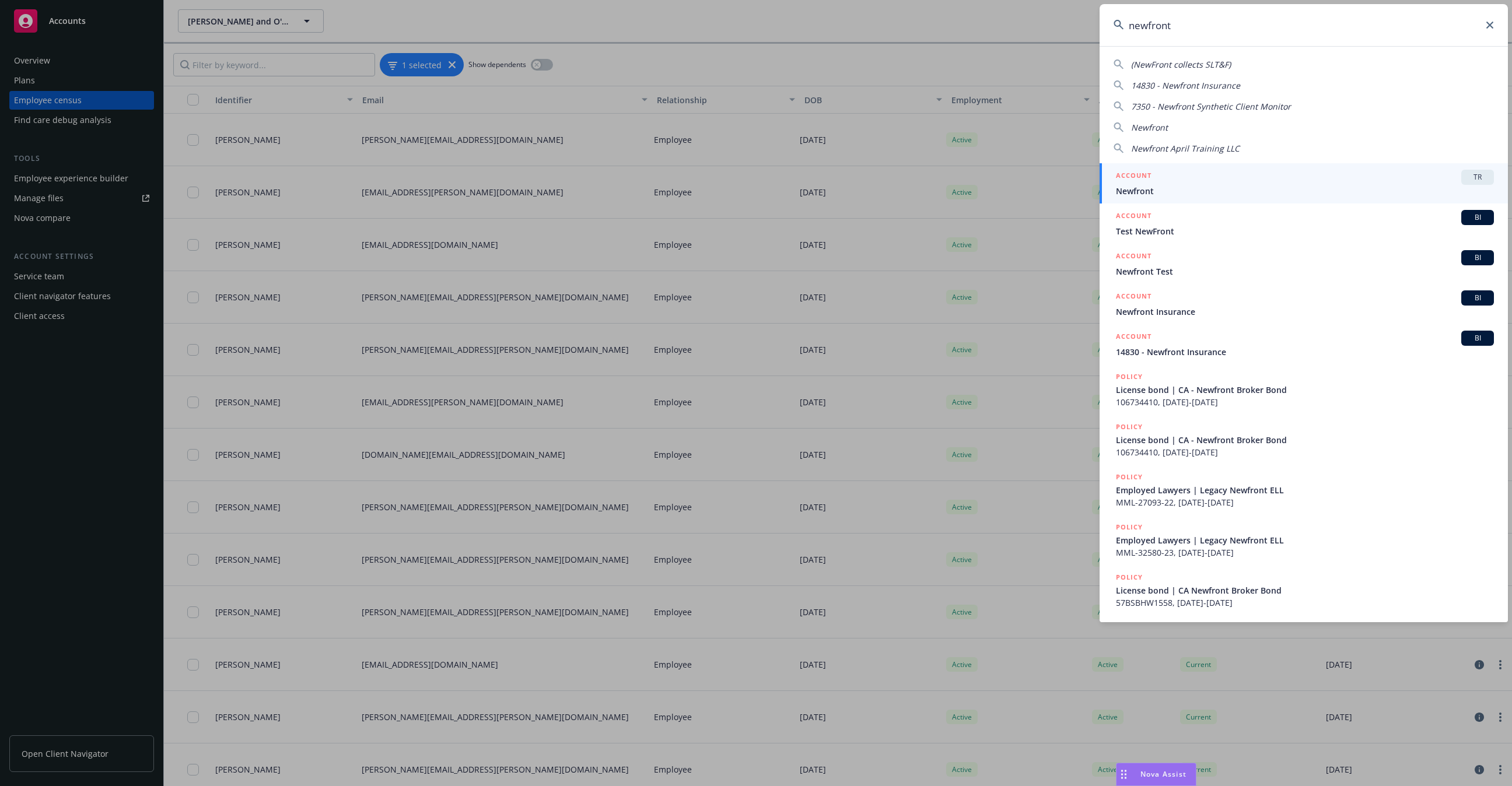
type input "newfront"
click at [1200, 191] on span "Newfront" at bounding box center [1305, 191] width 378 height 12
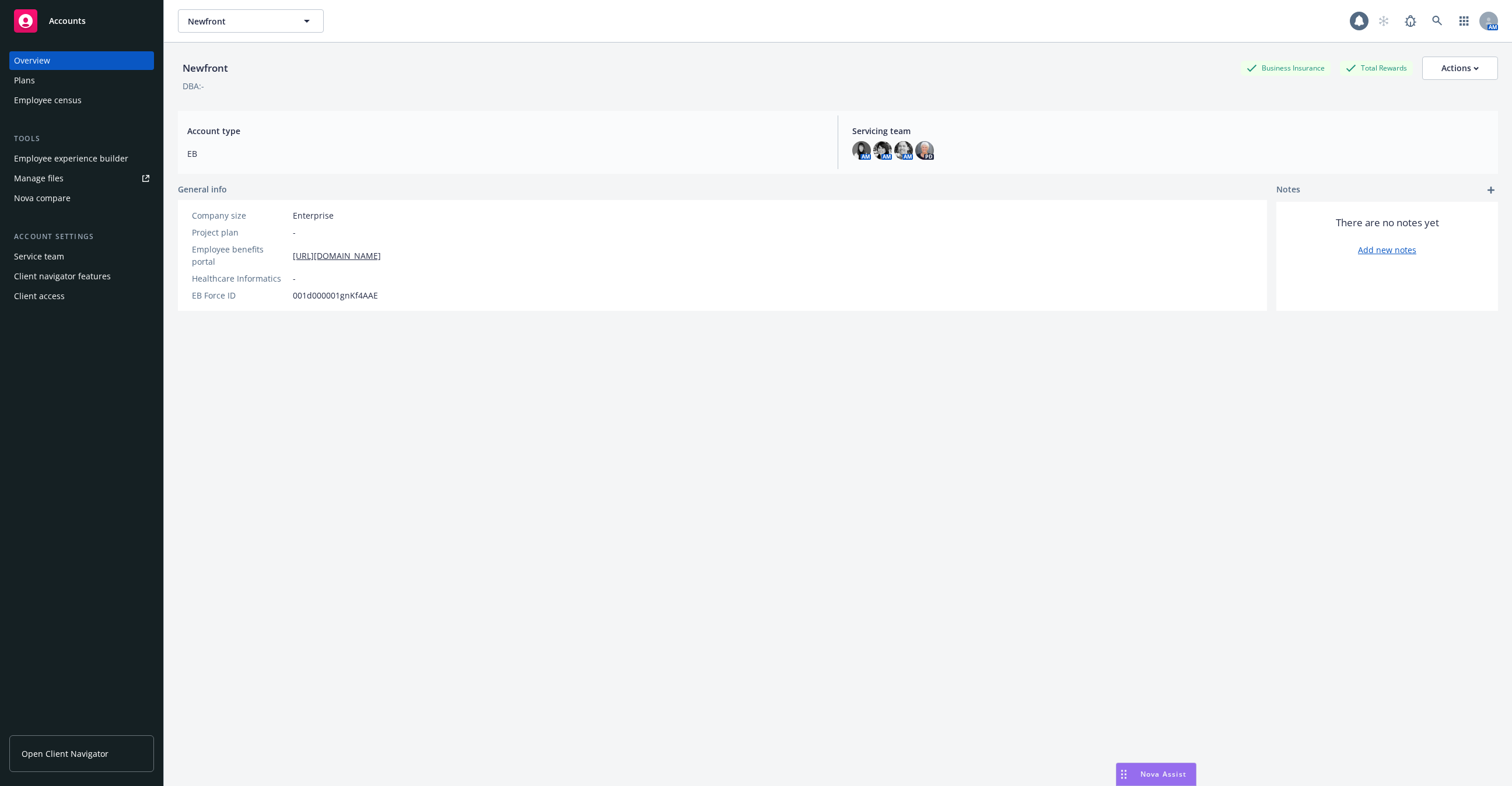
click at [106, 162] on div "Employee experience builder" at bounding box center [71, 159] width 114 height 19
